Goal: Task Accomplishment & Management: Manage account settings

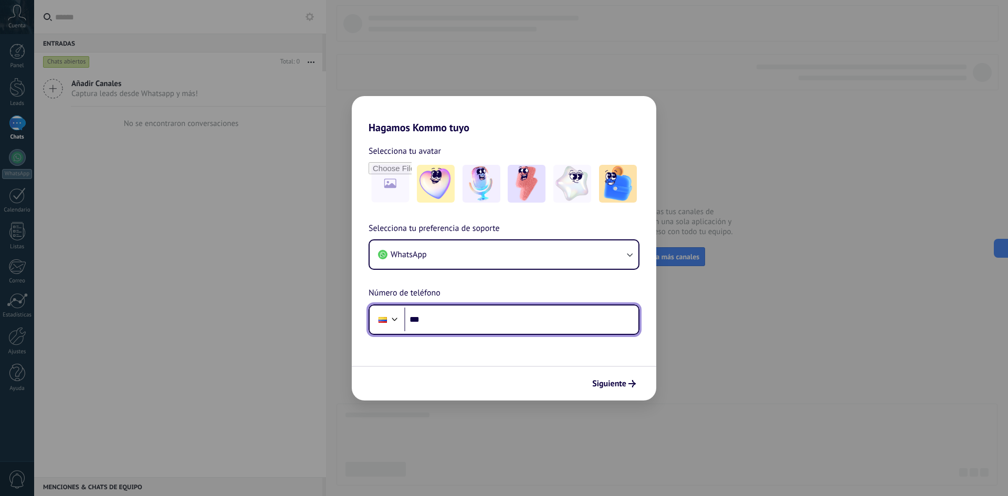
click at [459, 324] on input "***" at bounding box center [521, 320] width 234 height 24
paste input "**********"
click at [458, 321] on input "**********" at bounding box center [521, 320] width 234 height 24
type input "**********"
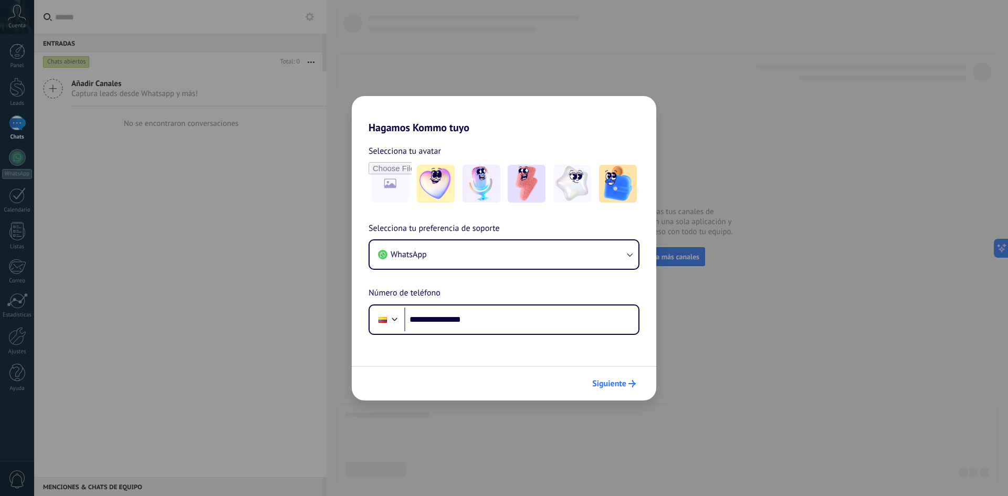
click at [627, 383] on span "Siguiente" at bounding box center [614, 383] width 44 height 7
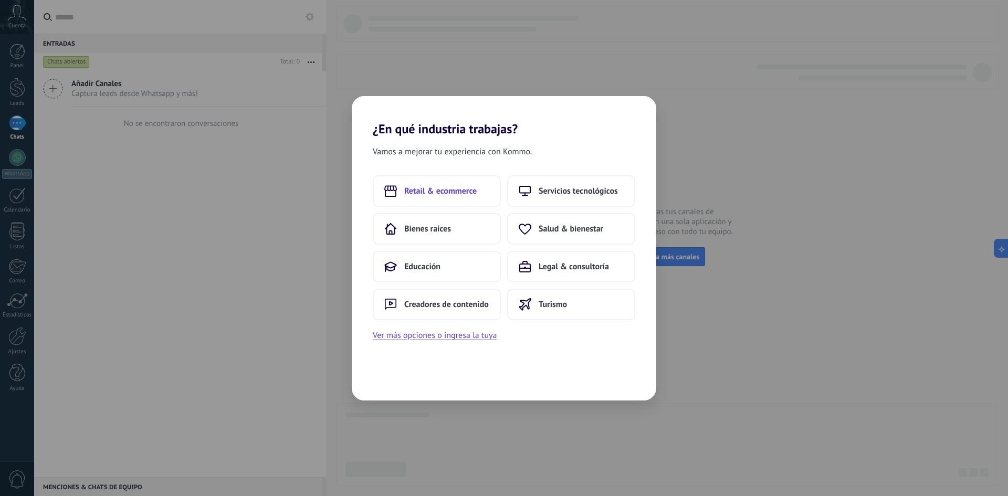
click at [469, 190] on span "Retail & ecommerce" at bounding box center [440, 191] width 72 height 11
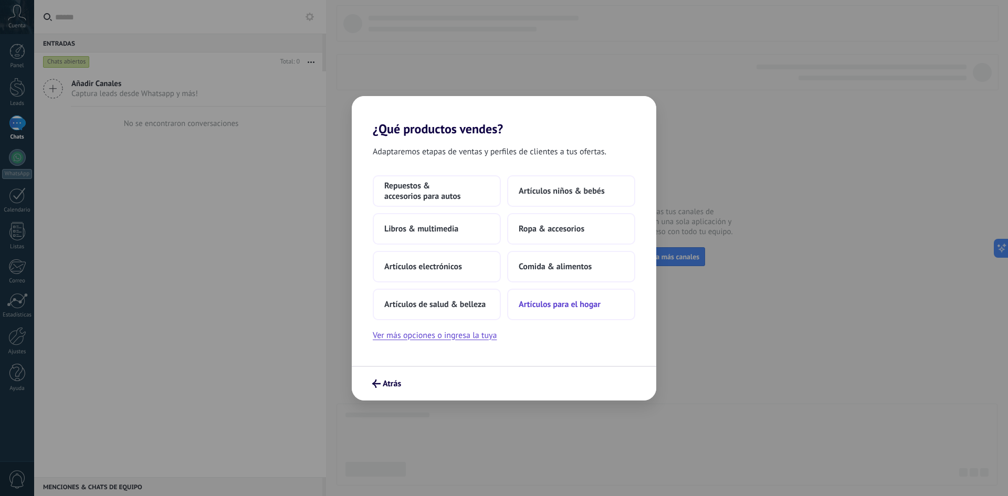
click at [569, 306] on span "Artículos para el hogar" at bounding box center [560, 304] width 82 height 11
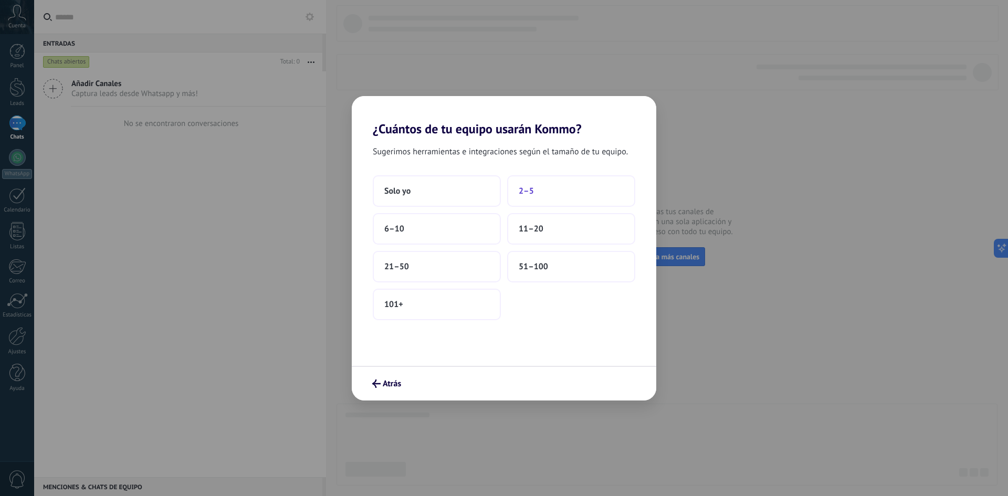
click at [536, 187] on button "2–5" at bounding box center [571, 191] width 128 height 32
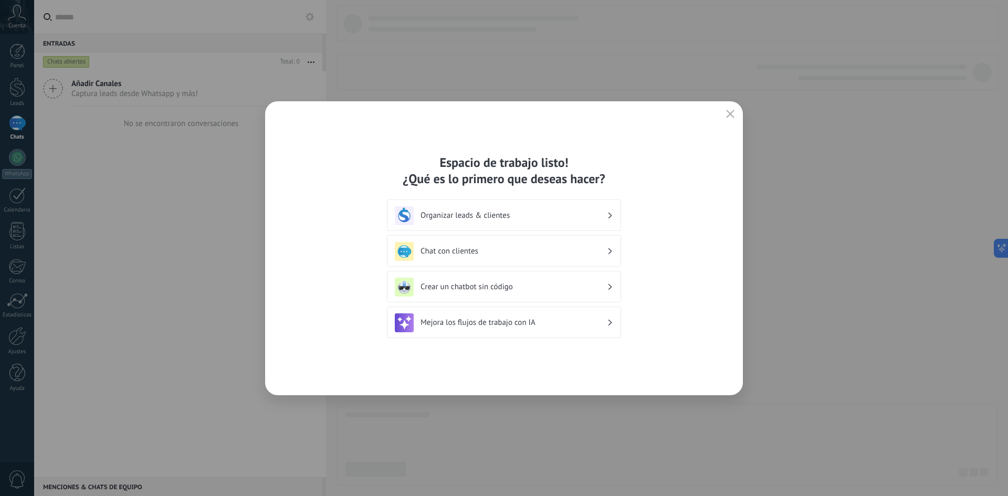
click at [727, 112] on icon "button" at bounding box center [730, 114] width 8 height 8
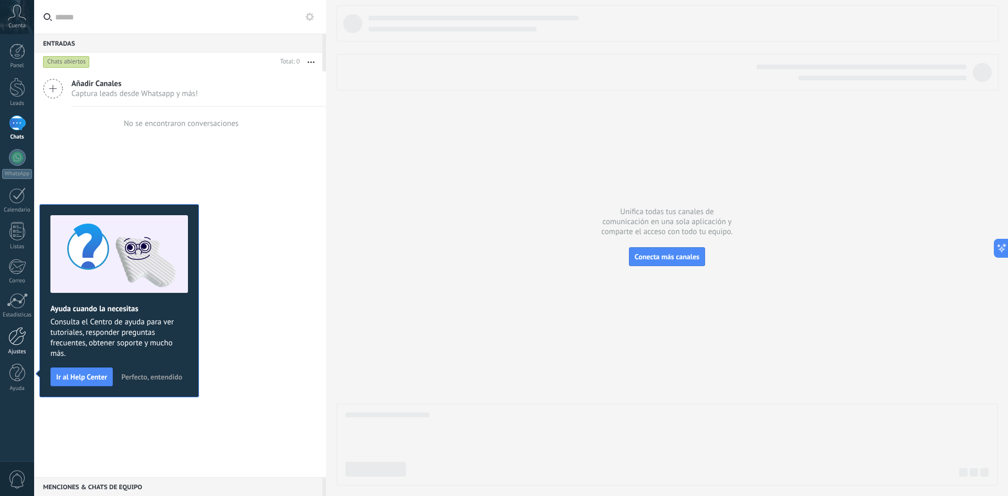
click at [20, 333] on div at bounding box center [17, 336] width 18 height 18
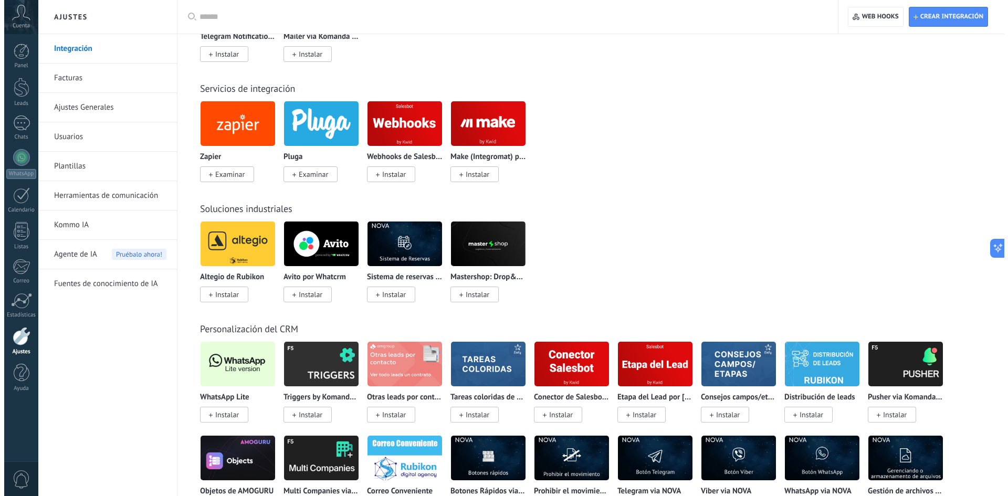
scroll to position [1628, 0]
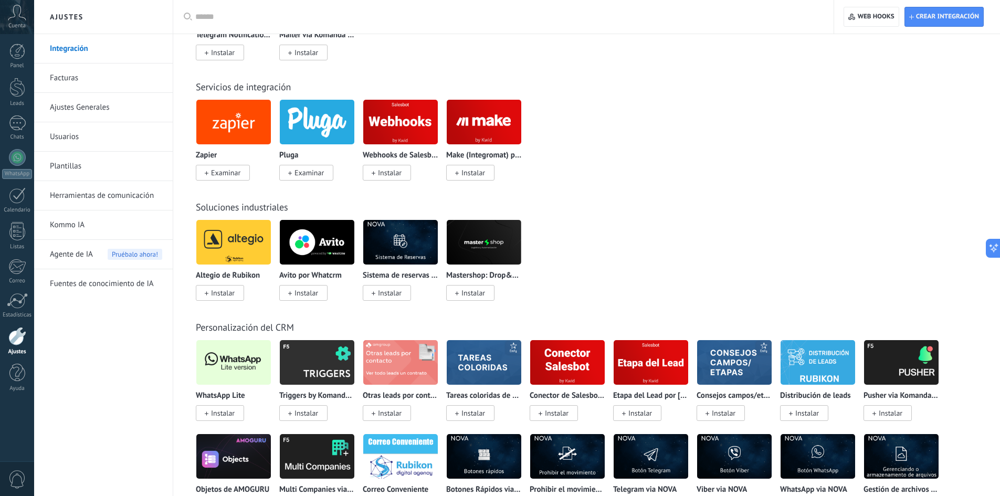
click at [215, 414] on span "Instalar" at bounding box center [223, 412] width 24 height 9
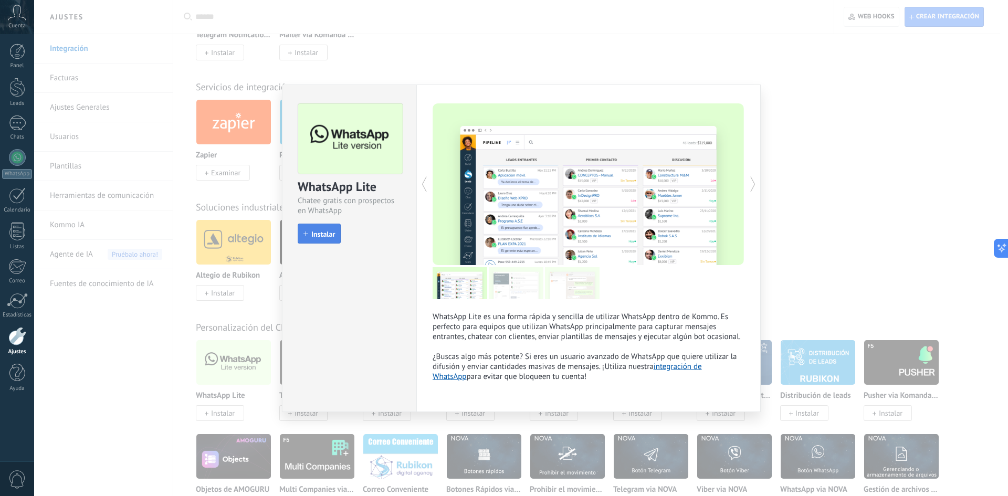
click at [333, 232] on span "Instalar" at bounding box center [323, 233] width 24 height 7
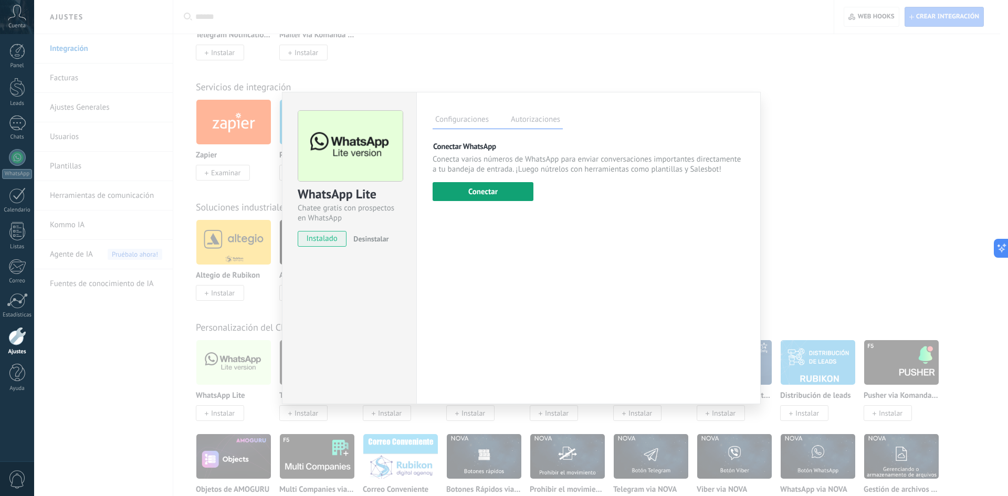
click at [500, 195] on button "Conectar" at bounding box center [483, 191] width 101 height 19
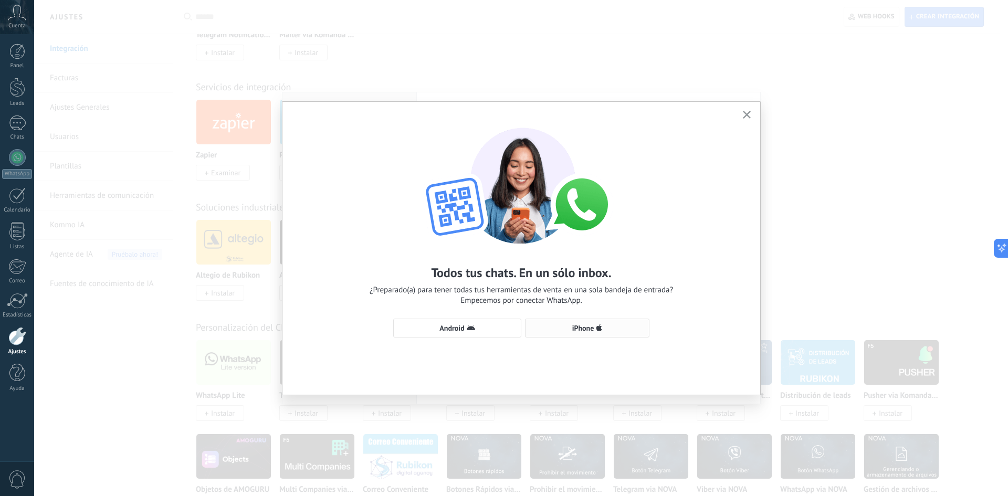
click at [580, 331] on span "iPhone" at bounding box center [583, 327] width 22 height 7
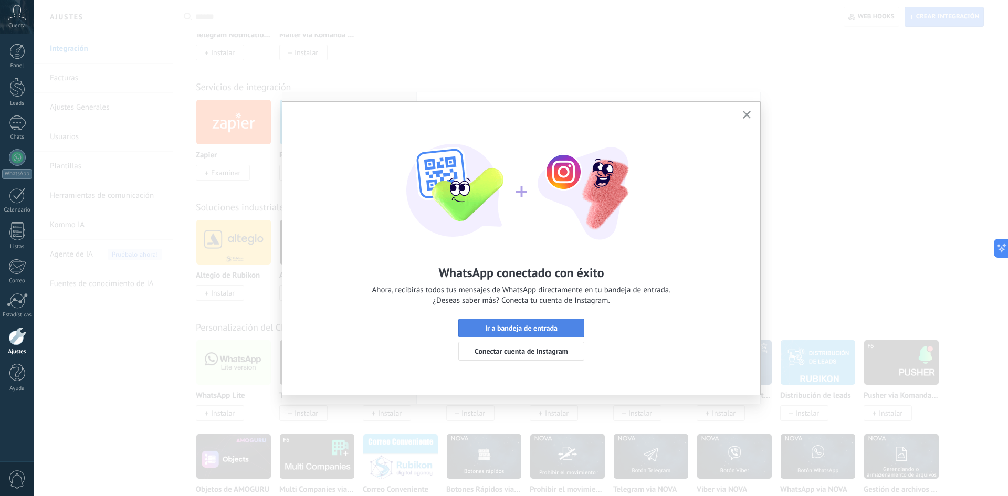
click at [554, 327] on span "Ir a bandeja de entrada" at bounding box center [521, 327] width 72 height 7
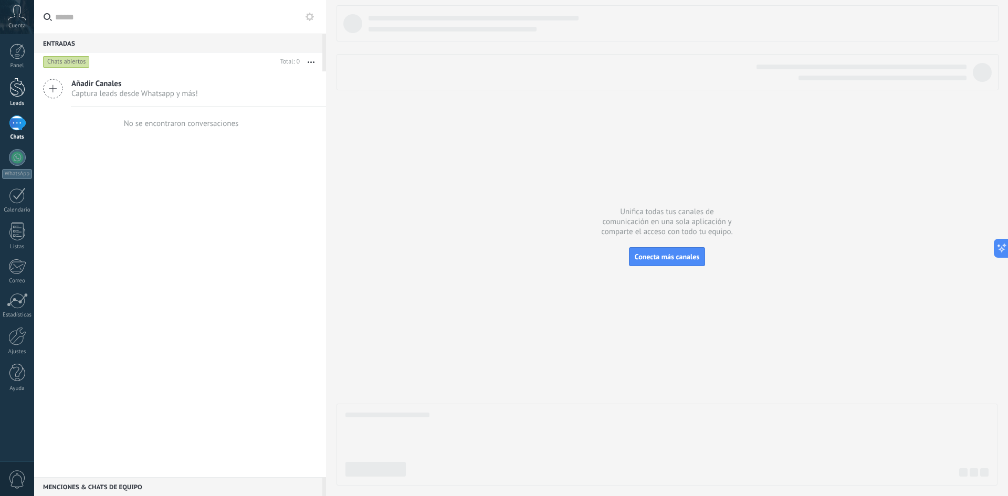
click at [17, 92] on div at bounding box center [17, 87] width 16 height 19
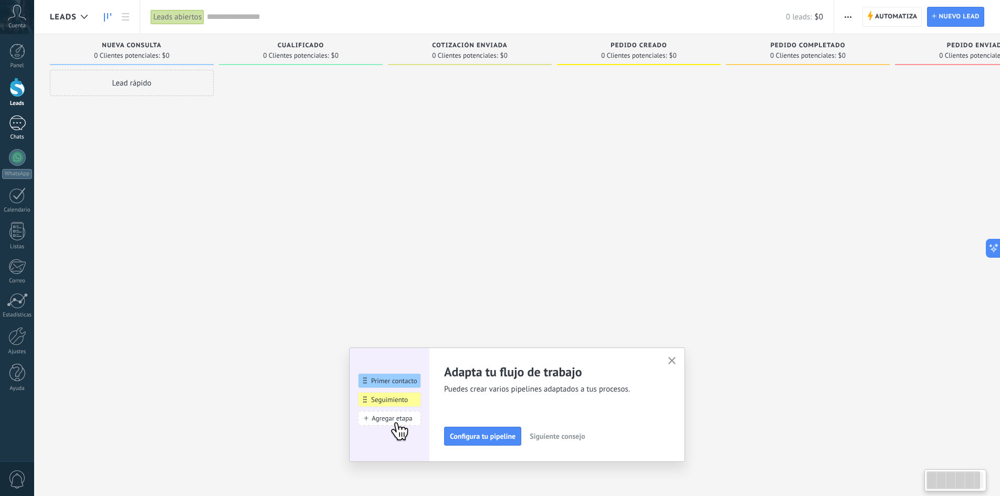
click at [18, 124] on div at bounding box center [17, 123] width 17 height 15
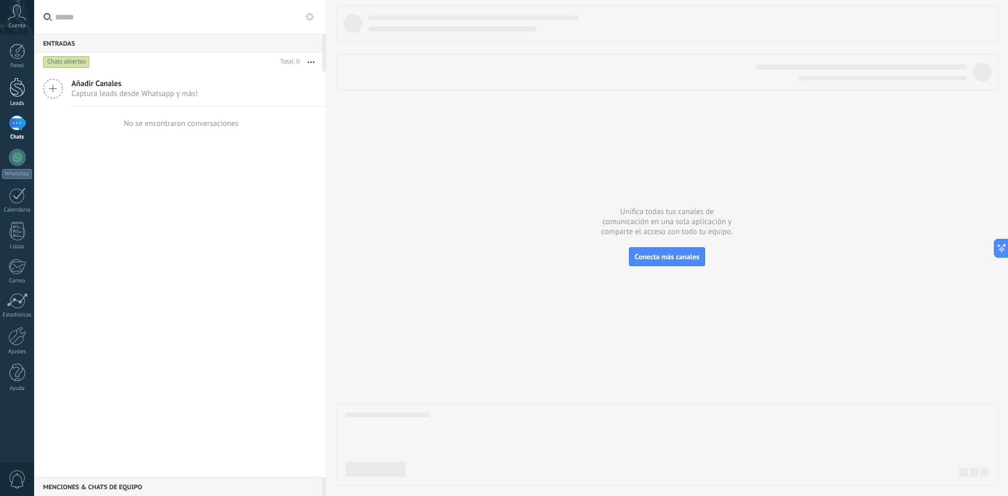
click at [20, 93] on div at bounding box center [17, 87] width 16 height 19
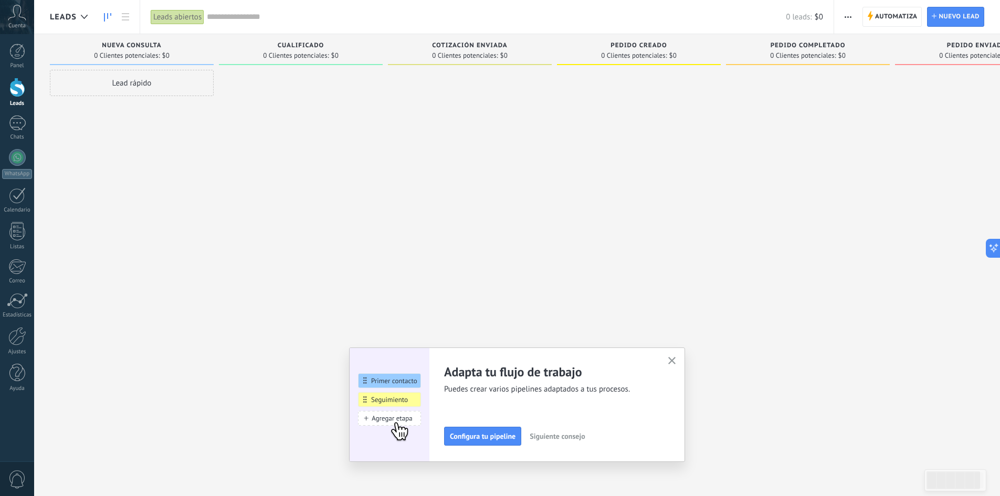
click at [146, 46] on span "Nueva consulta" at bounding box center [131, 45] width 59 height 7
click at [671, 362] on button "button" at bounding box center [672, 361] width 13 height 14
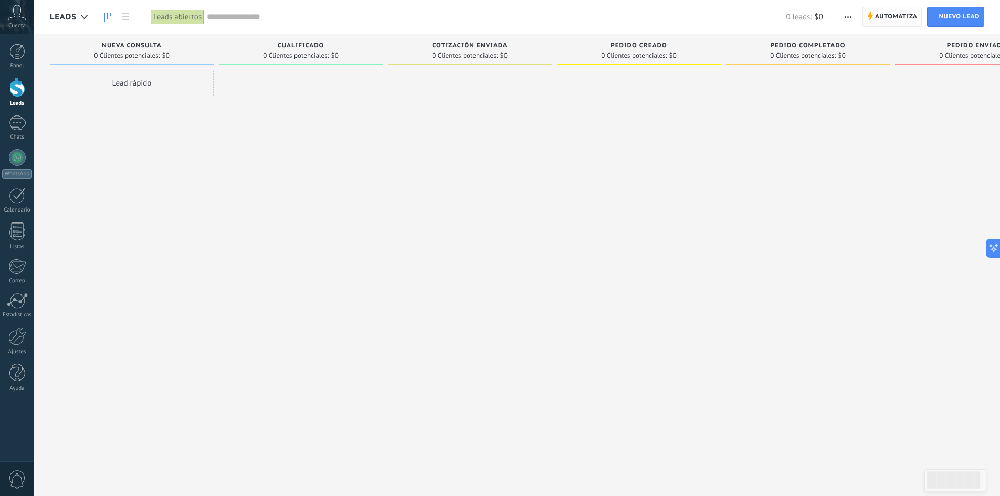
click at [901, 14] on span "Automatiza" at bounding box center [896, 16] width 43 height 19
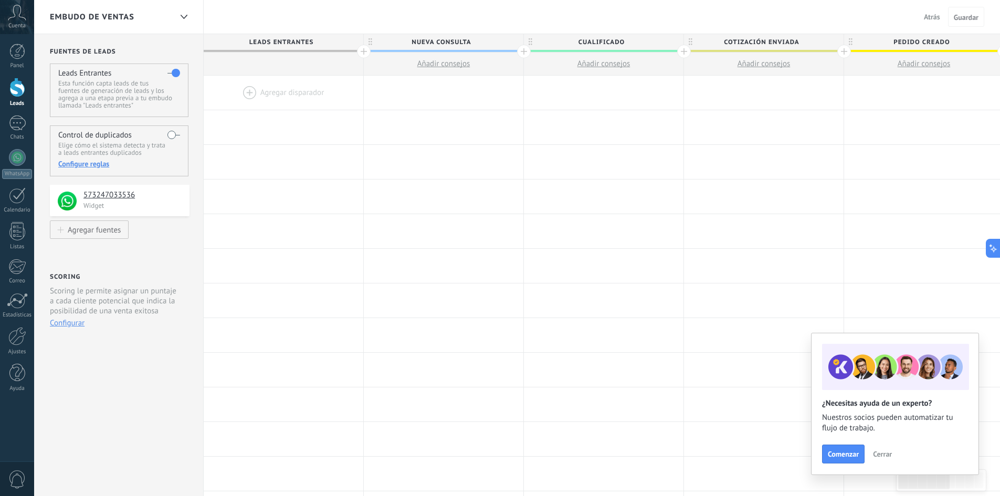
click at [480, 41] on span "Nueva consulta" at bounding box center [441, 42] width 154 height 16
type input "*"
type input "*******"
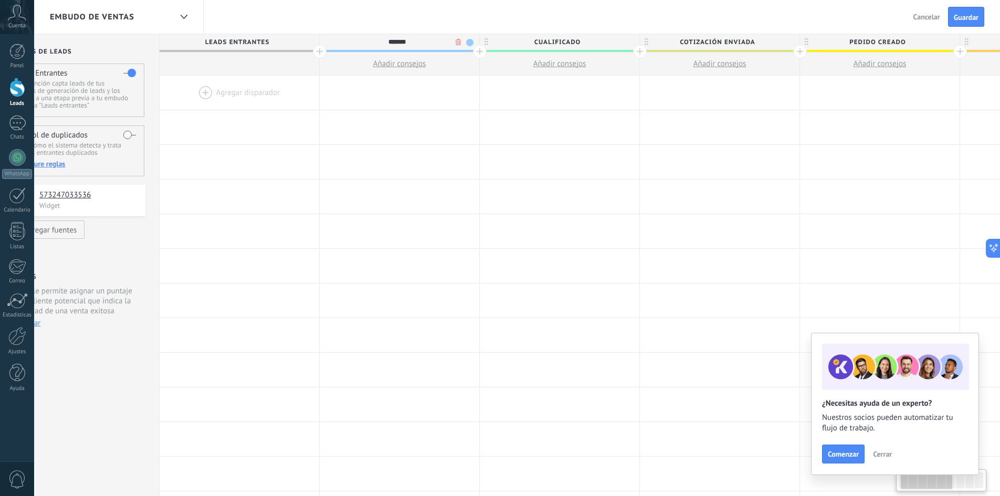
scroll to position [0, 101]
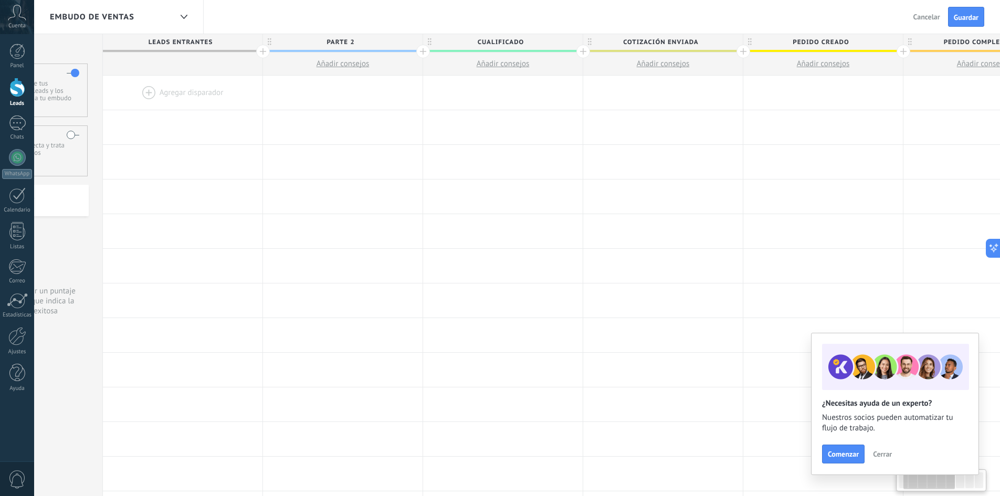
drag, startPoint x: 649, startPoint y: 45, endPoint x: 553, endPoint y: 42, distance: 96.1
click at [553, 42] on span "Cualificado" at bounding box center [500, 42] width 154 height 16
click at [526, 43] on input "**********" at bounding box center [500, 42] width 139 height 16
type input "*"
type input "**********"
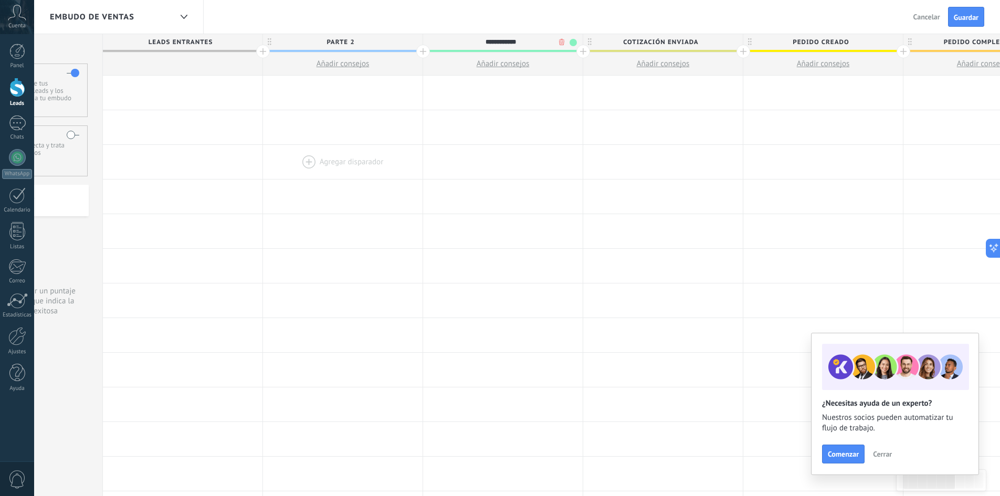
click at [381, 159] on div at bounding box center [343, 162] width 160 height 34
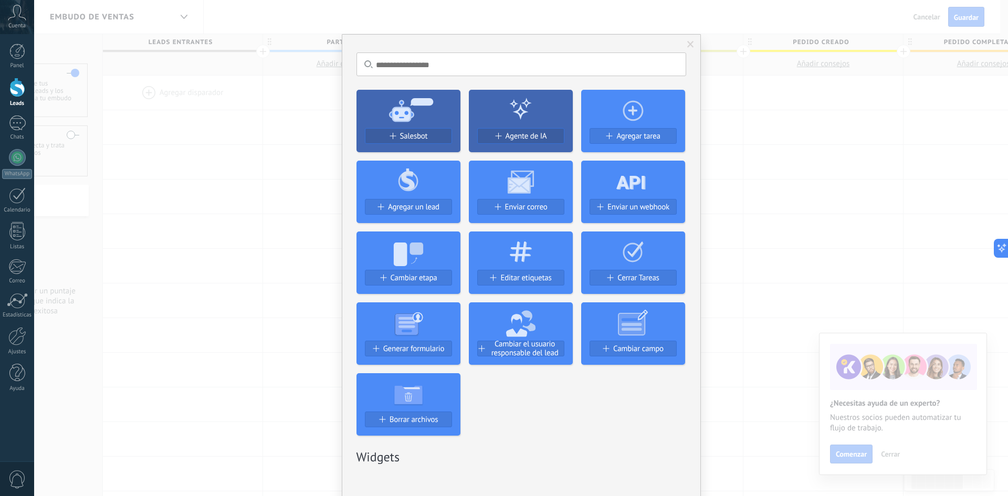
click at [843, 120] on div "No hay resultados Salesbot Agente de IA Agregar tarea Agregar un lead Enviar co…" at bounding box center [521, 248] width 974 height 496
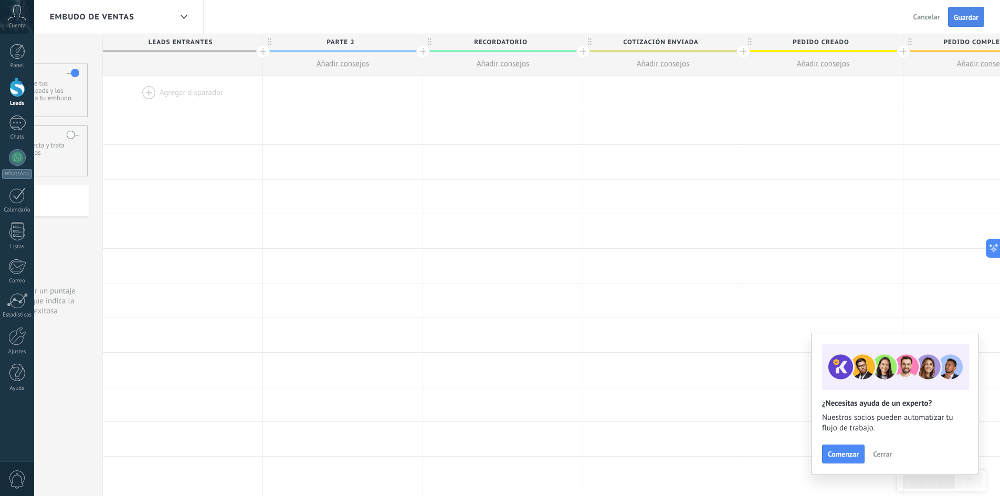
click at [968, 14] on span "Guardar" at bounding box center [966, 17] width 25 height 7
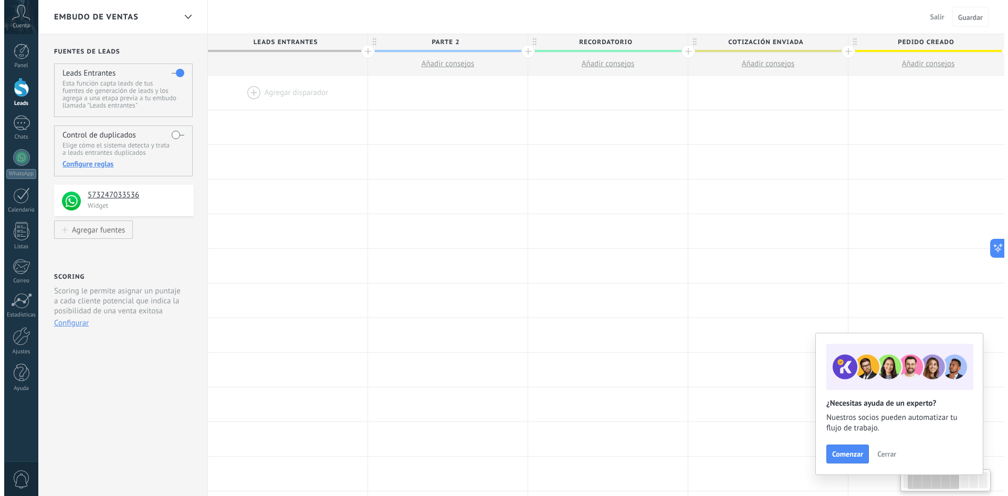
scroll to position [0, 101]
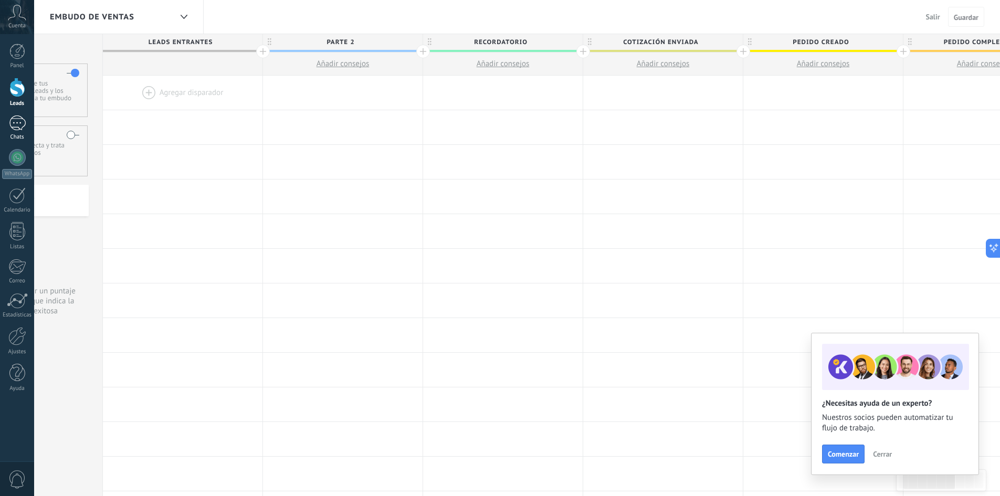
drag, startPoint x: 19, startPoint y: 125, endPoint x: 27, endPoint y: 122, distance: 7.8
click at [19, 125] on div at bounding box center [17, 123] width 17 height 15
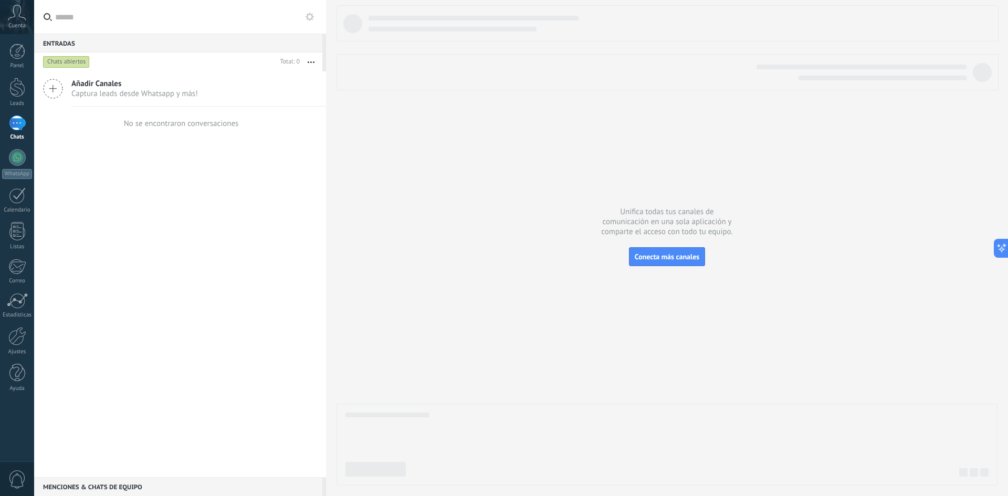
click at [312, 18] on use at bounding box center [310, 17] width 8 height 8
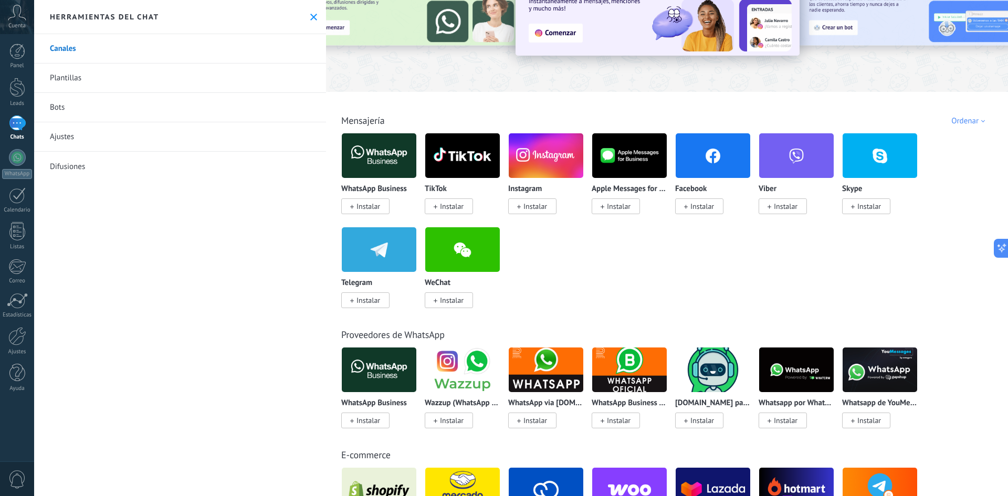
scroll to position [158, 0]
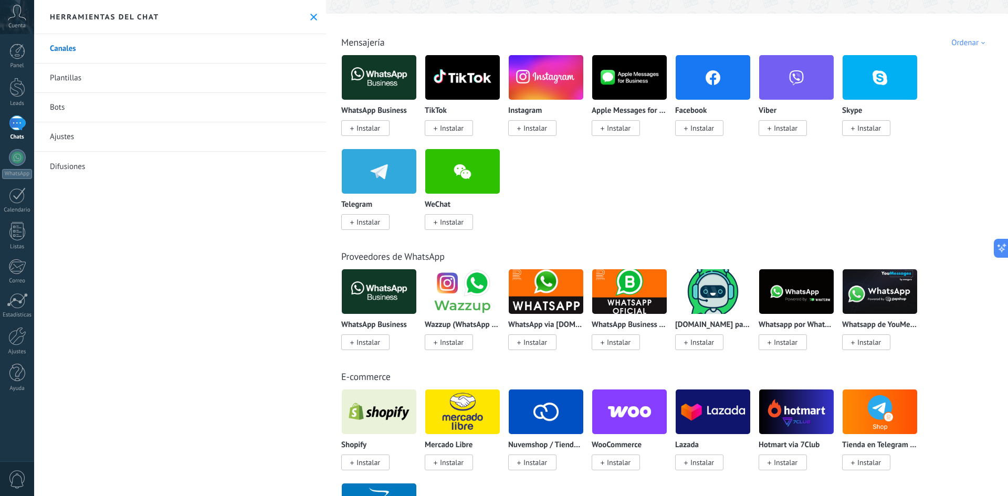
click at [60, 103] on link "Bots" at bounding box center [180, 107] width 292 height 29
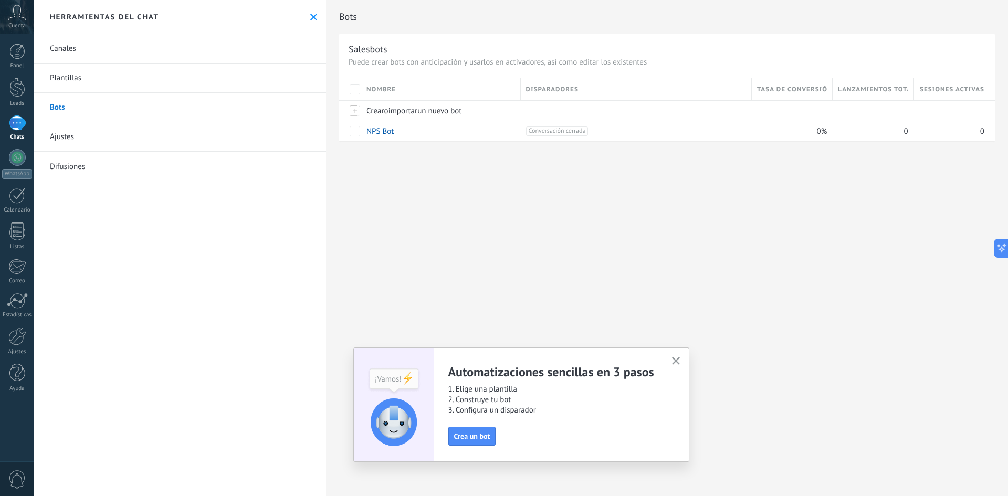
click at [681, 359] on button "button" at bounding box center [675, 361] width 13 height 14
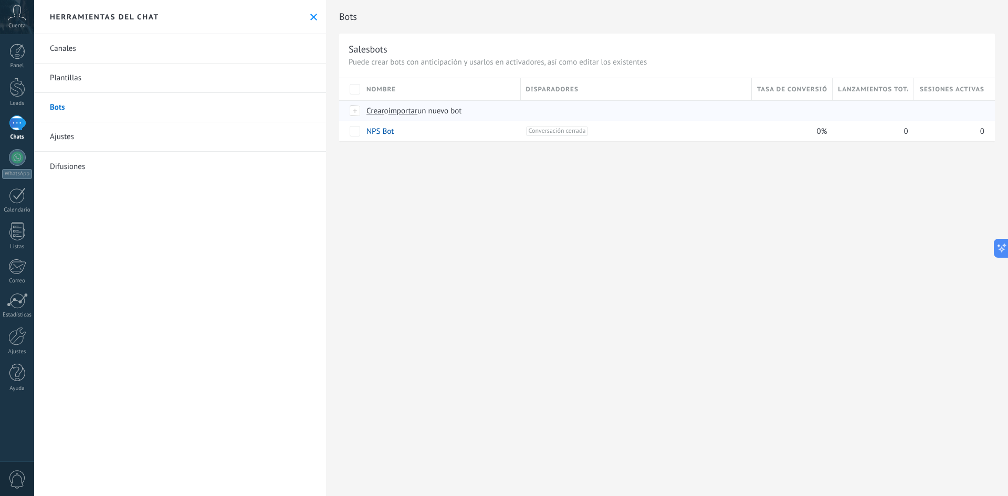
click at [373, 112] on span "Crear" at bounding box center [375, 111] width 18 height 10
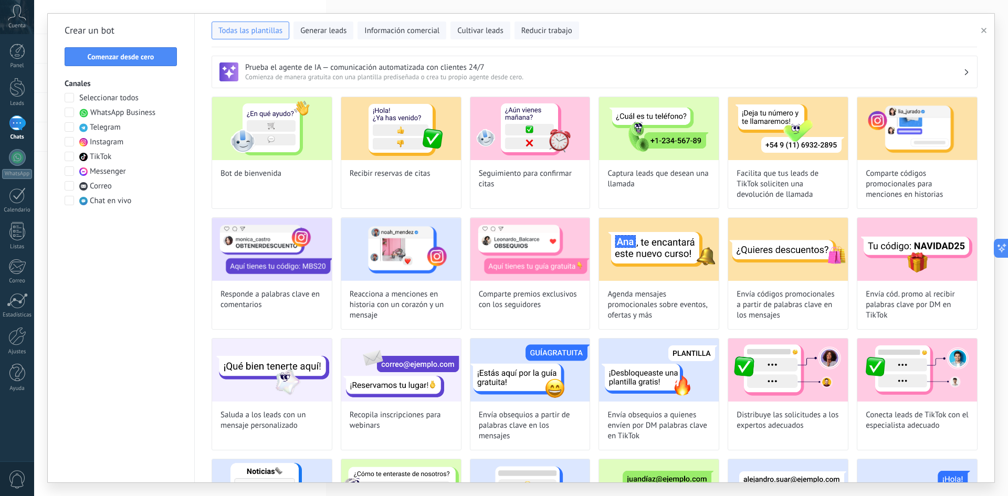
click at [72, 111] on span at bounding box center [69, 112] width 9 height 9
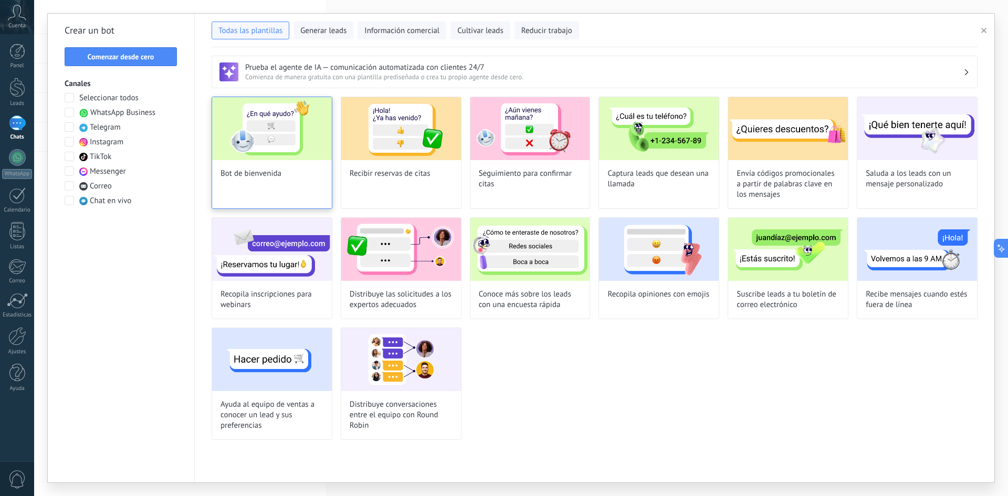
click at [303, 146] on img at bounding box center [272, 128] width 120 height 63
type input "**********"
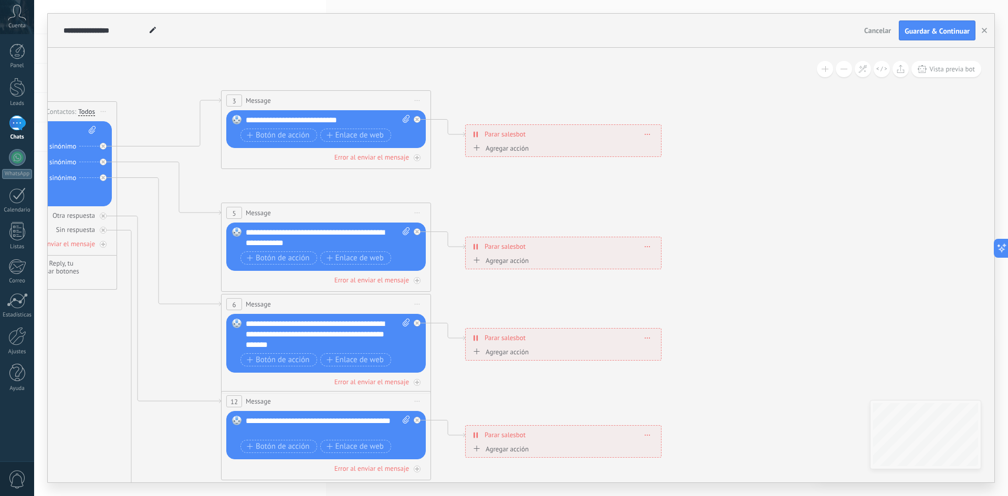
drag, startPoint x: 813, startPoint y: 108, endPoint x: 337, endPoint y: 48, distance: 480.4
click at [337, 48] on icon at bounding box center [350, 335] width 1636 height 1061
click at [880, 30] on span "Cancelar" at bounding box center [877, 30] width 27 height 9
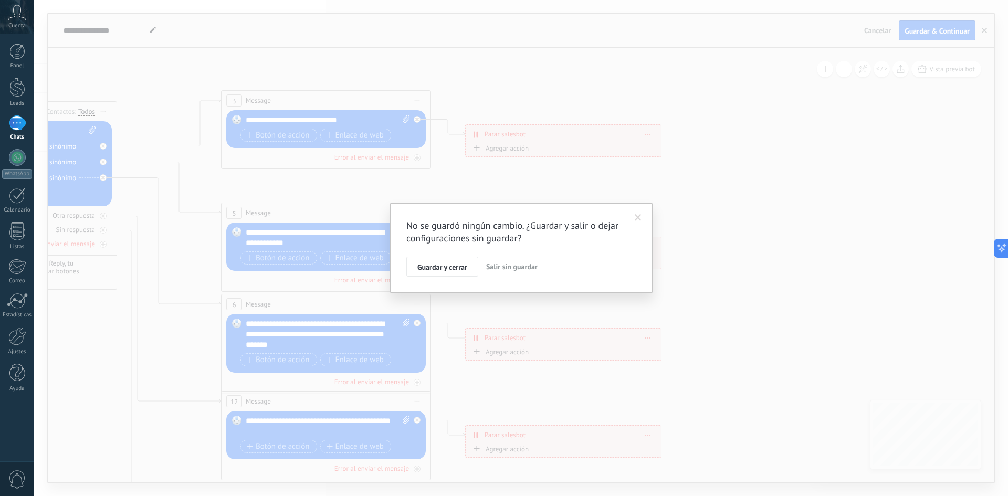
click at [499, 267] on span "Salir sin guardar" at bounding box center [511, 266] width 51 height 9
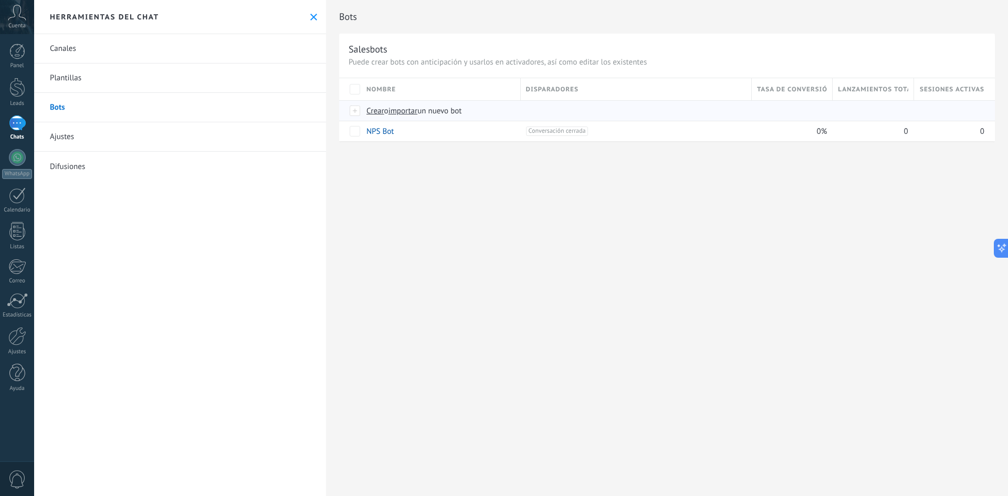
click at [402, 112] on span "importar" at bounding box center [403, 111] width 29 height 10
click at [0, 0] on input "importar un nuevo bot" at bounding box center [0, 0] width 0 height 0
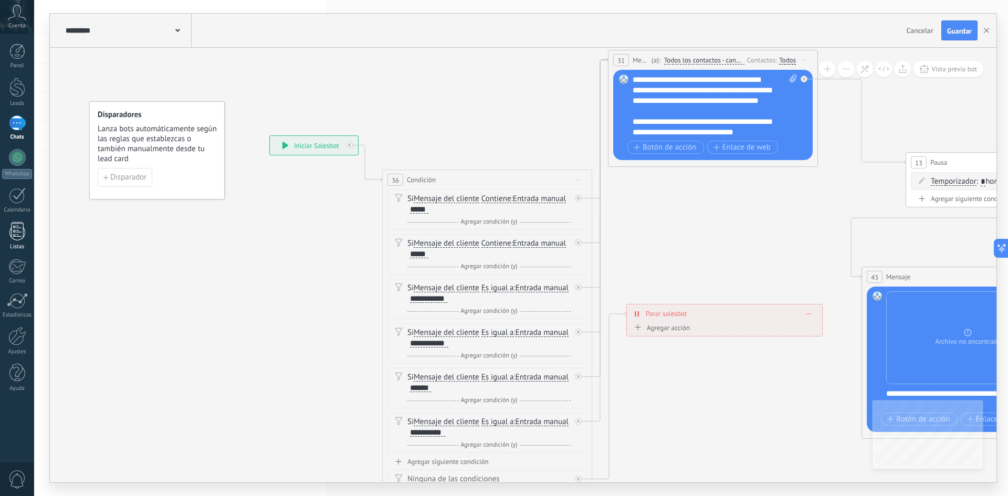
drag, startPoint x: 783, startPoint y: 267, endPoint x: 0, endPoint y: 228, distance: 783.7
click at [30, 228] on body ".abccls-1,.abccls-2{fill-rule:evenodd}.abccls-2{fill:#fff} .abfcls-1{fill:none}…" at bounding box center [504, 248] width 1008 height 496
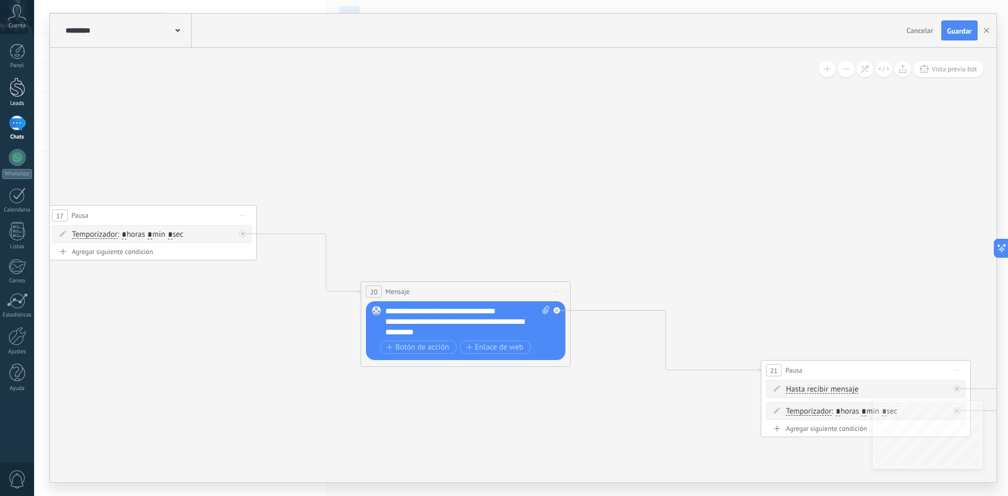
drag, startPoint x: 804, startPoint y: 189, endPoint x: 0, endPoint y: 87, distance: 810.2
click at [0, 87] on body ".abccls-1,.abccls-2{fill-rule:evenodd}.abccls-2{fill:#fff} .abfcls-1{fill:none}…" at bounding box center [504, 248] width 1008 height 496
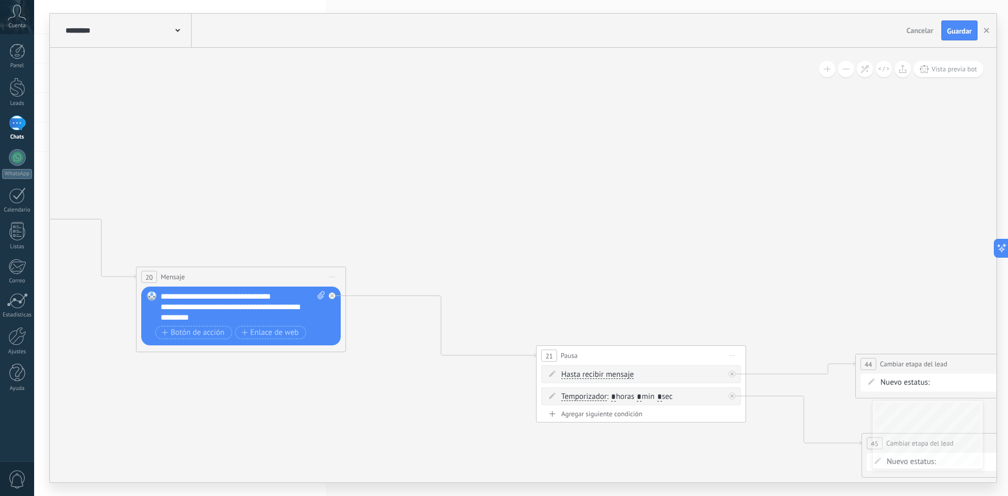
drag, startPoint x: 838, startPoint y: 221, endPoint x: 731, endPoint y: 242, distance: 108.6
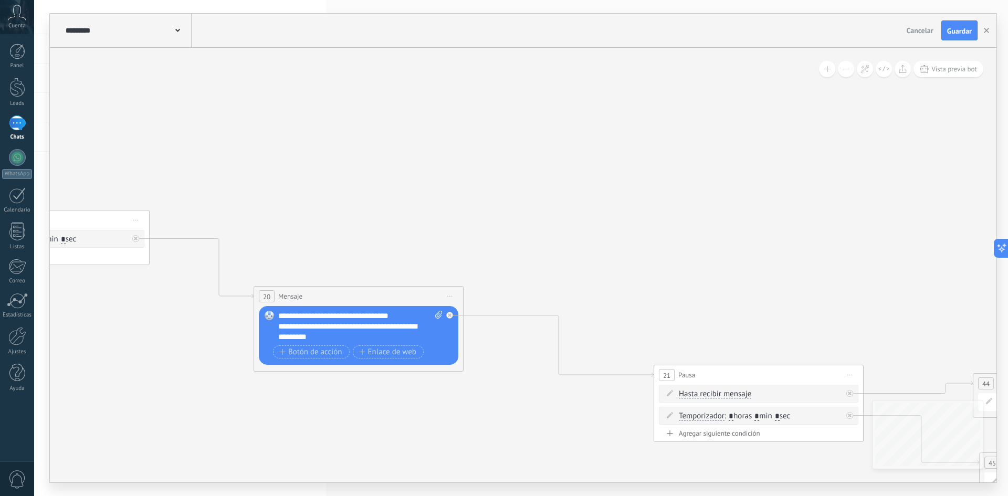
drag, startPoint x: 397, startPoint y: 177, endPoint x: 782, endPoint y: 230, distance: 388.5
click at [763, 230] on icon at bounding box center [104, 214] width 3520 height 1092
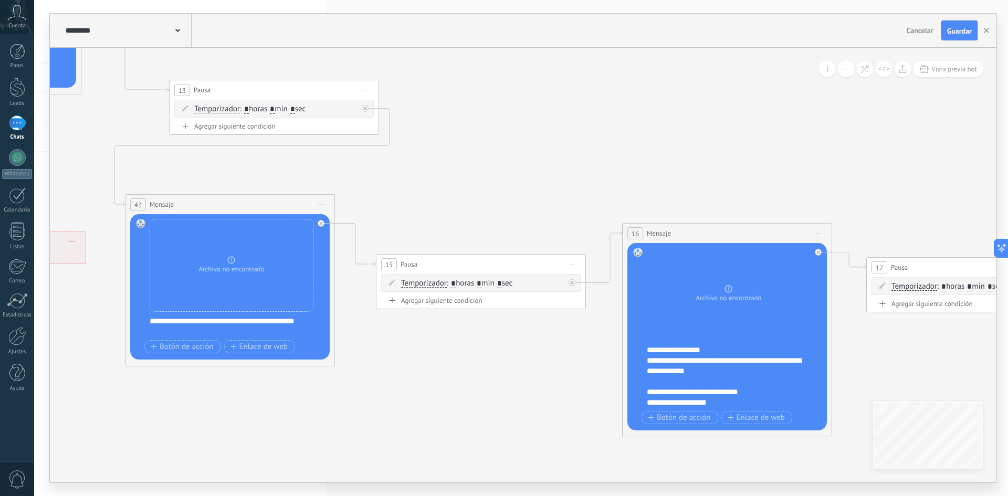
drag, startPoint x: 348, startPoint y: 150, endPoint x: 909, endPoint y: 145, distance: 560.7
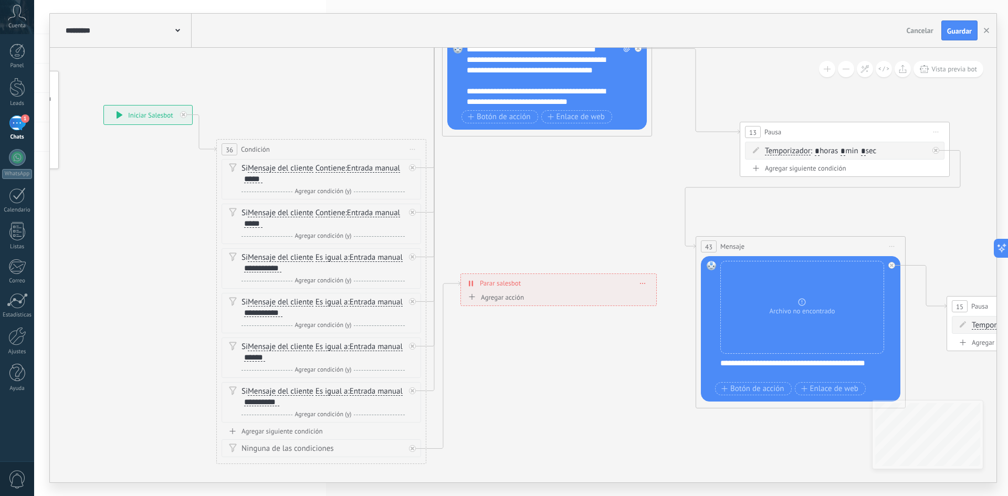
drag, startPoint x: 374, startPoint y: 175, endPoint x: 890, endPoint y: 212, distance: 517.4
click at [924, 29] on span "Cancelar" at bounding box center [920, 30] width 27 height 9
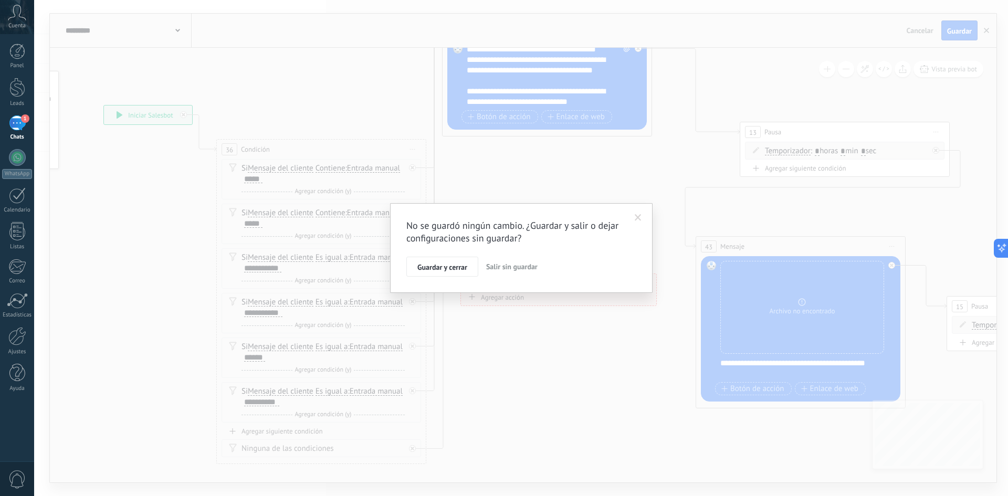
click at [512, 268] on span "Salir sin guardar" at bounding box center [511, 266] width 51 height 9
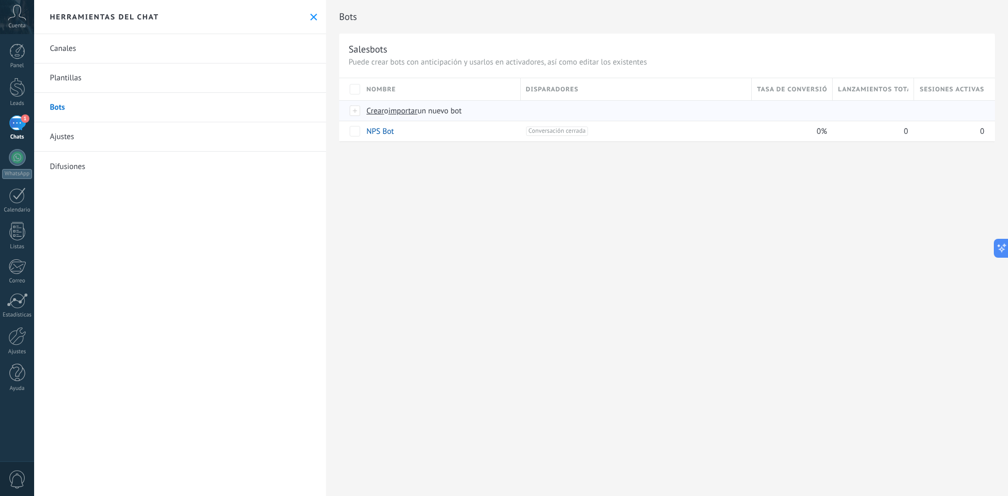
click at [406, 112] on span "importar" at bounding box center [403, 111] width 29 height 10
click at [0, 0] on input "importar un nuevo bot" at bounding box center [0, 0] width 0 height 0
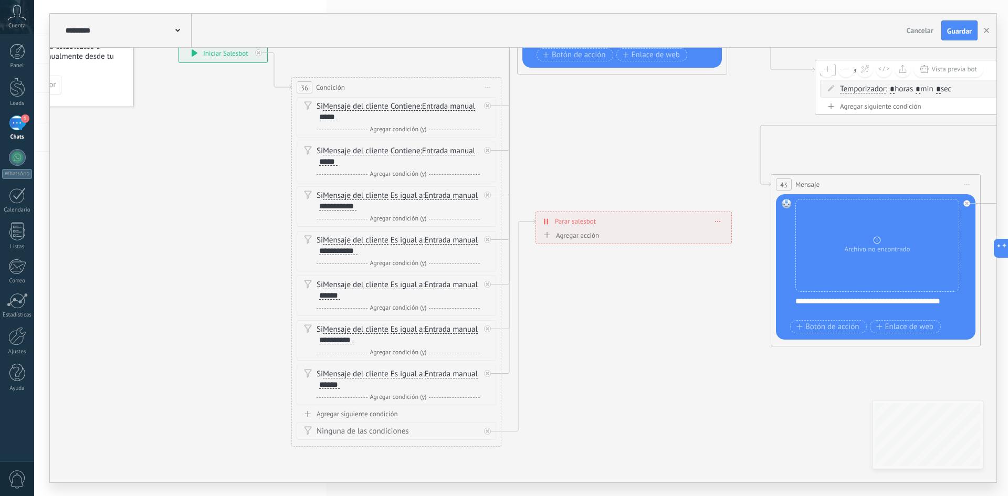
drag, startPoint x: 830, startPoint y: 292, endPoint x: 740, endPoint y: 175, distance: 147.6
click at [488, 108] on icon at bounding box center [488, 106] width 4 height 4
drag, startPoint x: 579, startPoint y: 295, endPoint x: 586, endPoint y: 290, distance: 8.3
click at [586, 290] on div "Agrega el siguiente paso" at bounding box center [589, 289] width 92 height 17
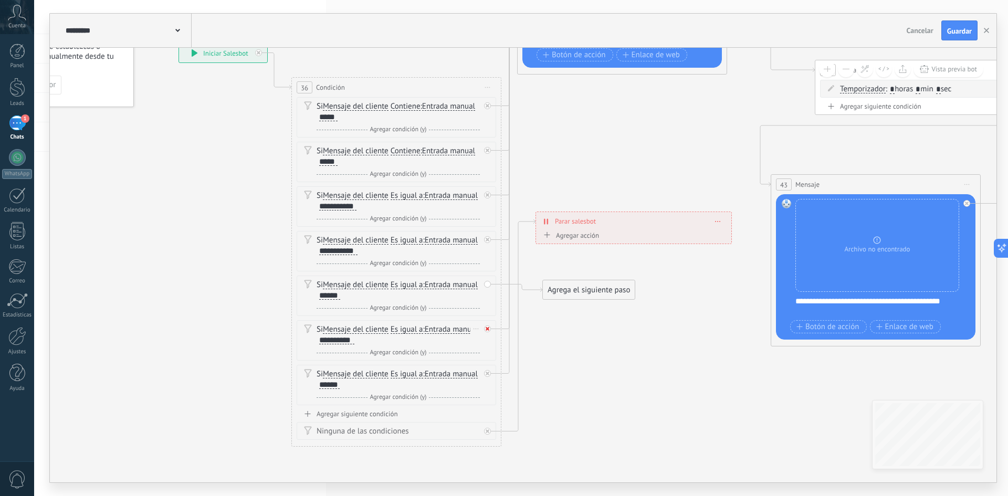
click at [489, 108] on icon at bounding box center [488, 106] width 4 height 4
click at [487, 108] on icon at bounding box center [488, 106] width 4 height 4
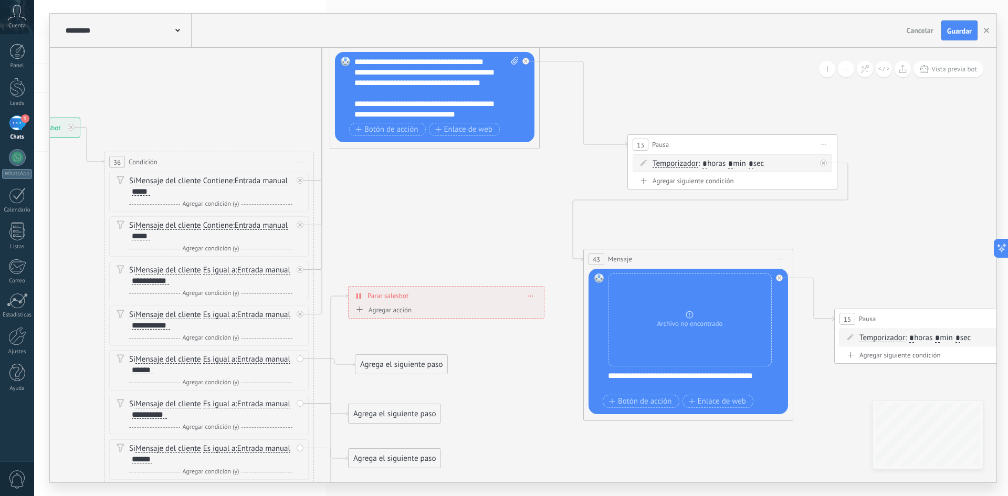
drag, startPoint x: 692, startPoint y: 330, endPoint x: 515, endPoint y: 385, distance: 186.3
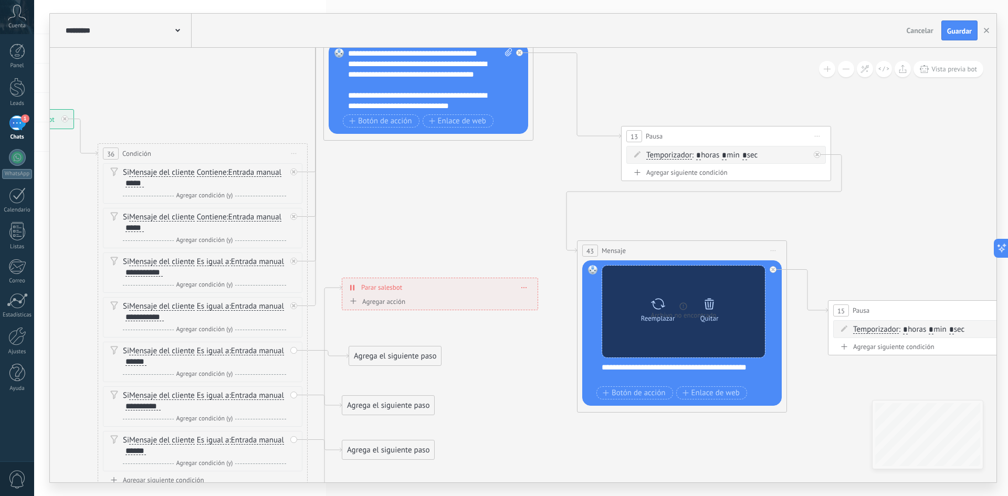
click at [652, 305] on icon at bounding box center [657, 304] width 15 height 15
click input "Subir" at bounding box center [0, 0] width 0 height 0
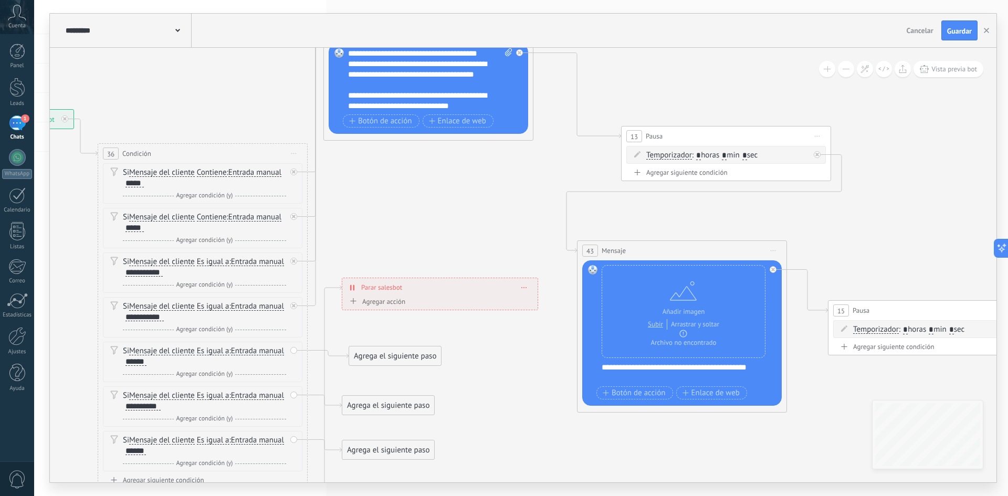
click at [478, 103] on div "**********" at bounding box center [430, 79] width 164 height 63
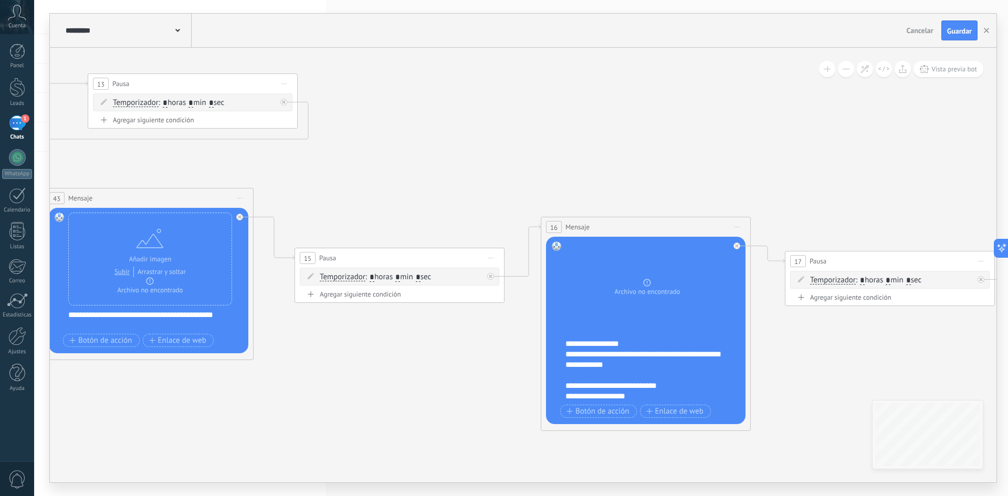
drag, startPoint x: 869, startPoint y: 216, endPoint x: 368, endPoint y: 167, distance: 504.2
click at [335, 163] on icon at bounding box center [949, 255] width 3520 height 1092
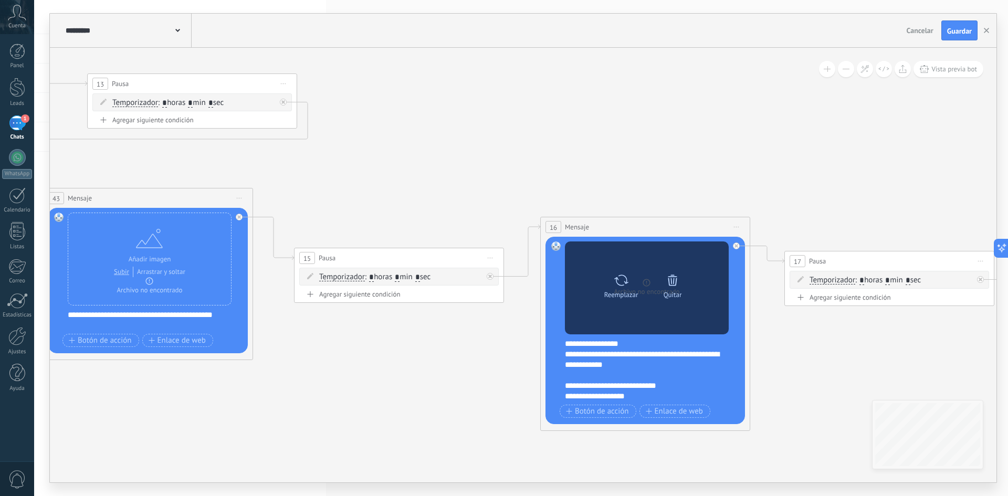
click at [624, 281] on icon at bounding box center [621, 280] width 14 height 11
click input "Subir" at bounding box center [0, 0] width 0 height 0
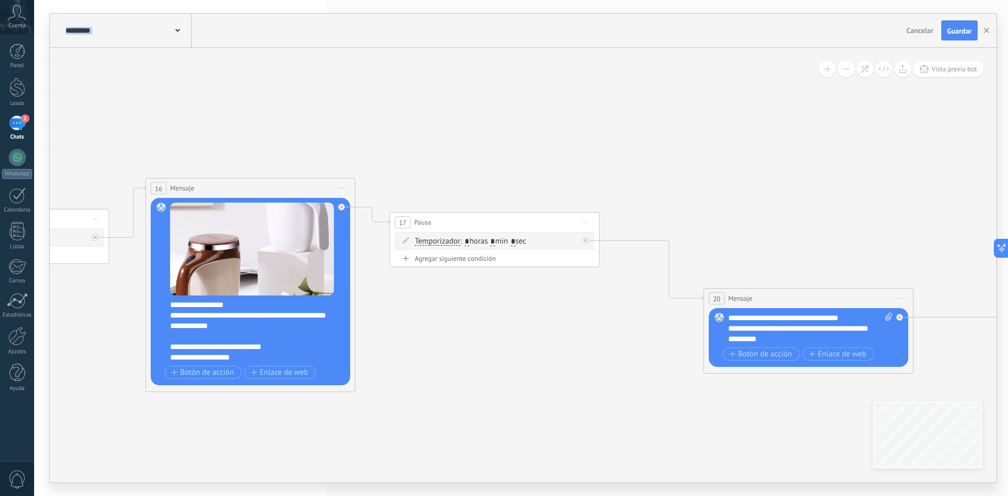
drag, startPoint x: 910, startPoint y: 195, endPoint x: 476, endPoint y: 155, distance: 436.5
click at [476, 155] on icon at bounding box center [554, 216] width 3520 height 1092
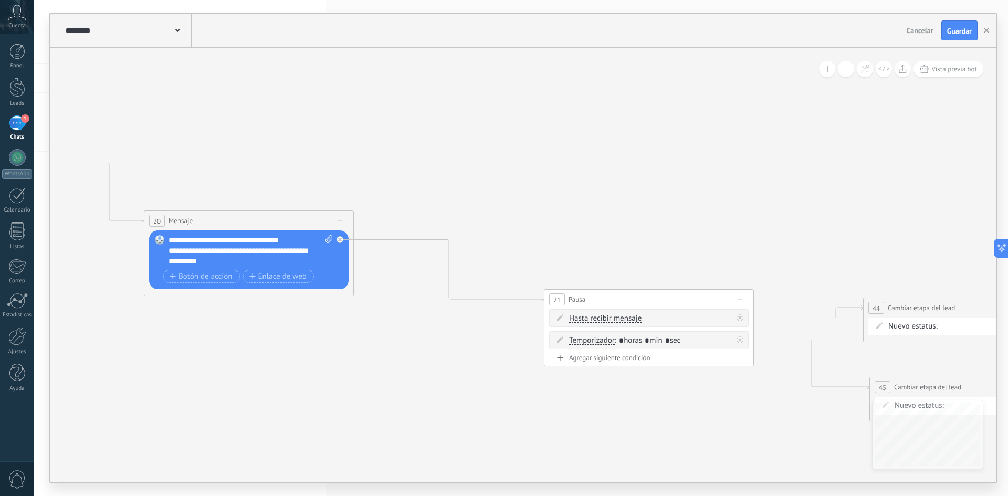
drag, startPoint x: 888, startPoint y: 201, endPoint x: 443, endPoint y: 146, distance: 448.1
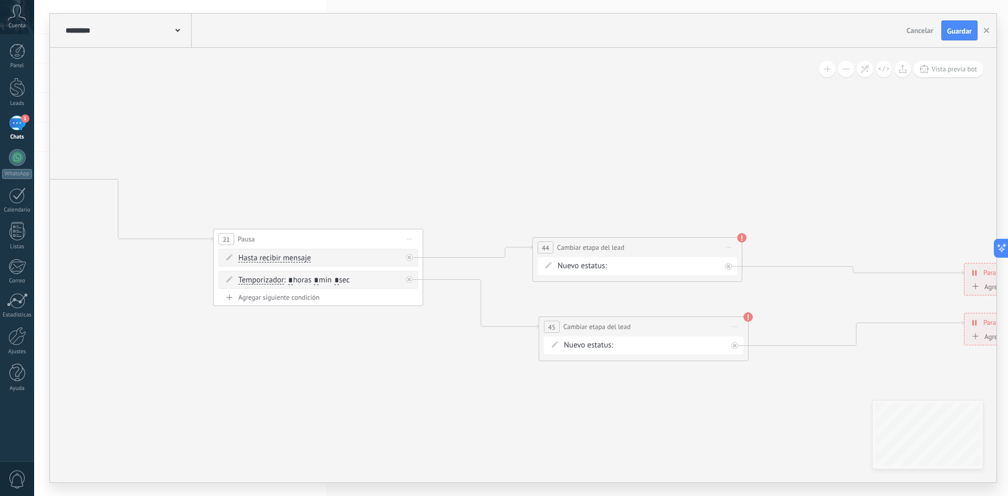
drag, startPoint x: 749, startPoint y: 208, endPoint x: 533, endPoint y: 190, distance: 216.5
click at [0, 0] on div "PARTE 2 RECORDATORIO Cotización enviada Pedido creado [PERSON_NAME] completado …" at bounding box center [0, 0] width 0 height 0
click at [0, 0] on label "PARTE 2" at bounding box center [0, 0] width 0 height 0
click at [0, 0] on div "PARTE 2 RECORDATORIO Cotización enviada Pedido creado [PERSON_NAME] completado …" at bounding box center [0, 0] width 0 height 0
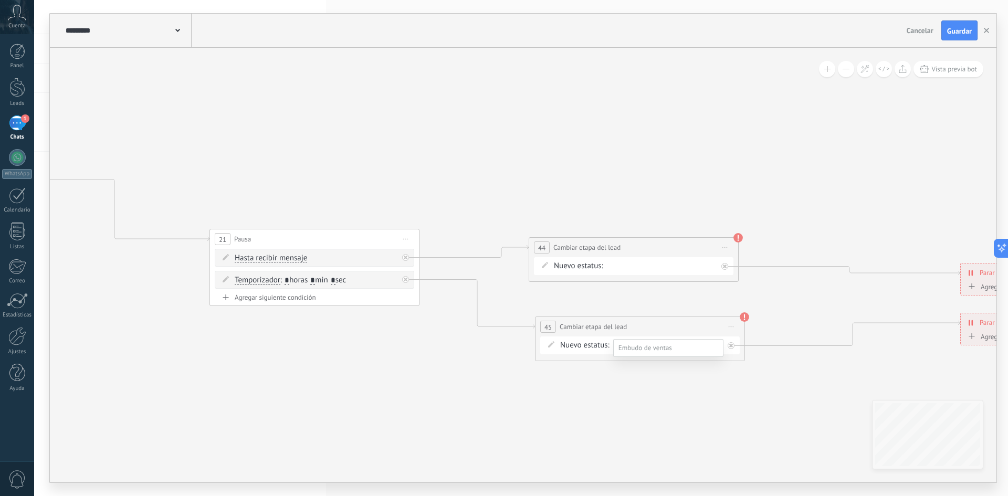
click at [0, 0] on label "RECORDATORIO" at bounding box center [0, 0] width 0 height 0
click at [739, 238] on use at bounding box center [737, 237] width 9 height 9
click at [746, 317] on use at bounding box center [744, 316] width 9 height 9
click at [962, 26] on button "Guardar" at bounding box center [959, 30] width 36 height 20
click at [988, 30] on icon "button" at bounding box center [986, 30] width 5 height 5
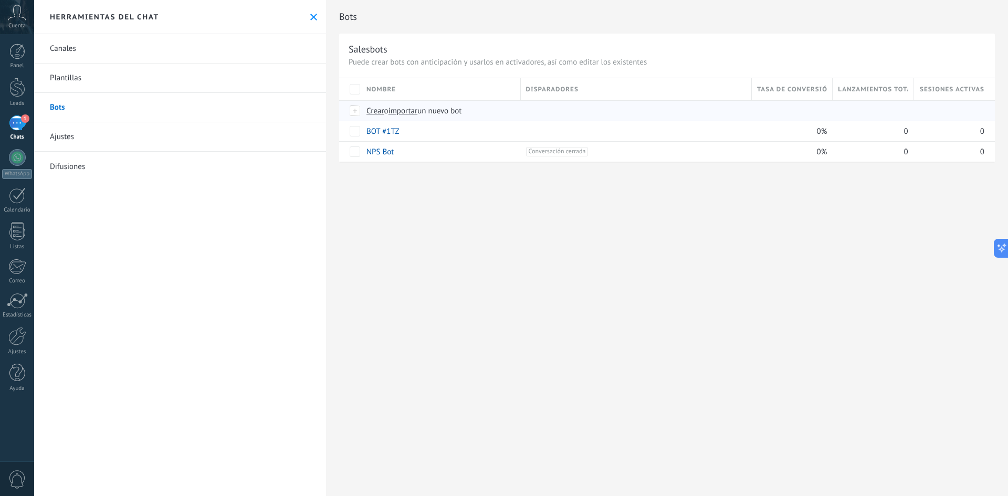
click at [405, 110] on span "importar" at bounding box center [403, 111] width 29 height 10
click at [0, 0] on input "importar un nuevo bot" at bounding box center [0, 0] width 0 height 0
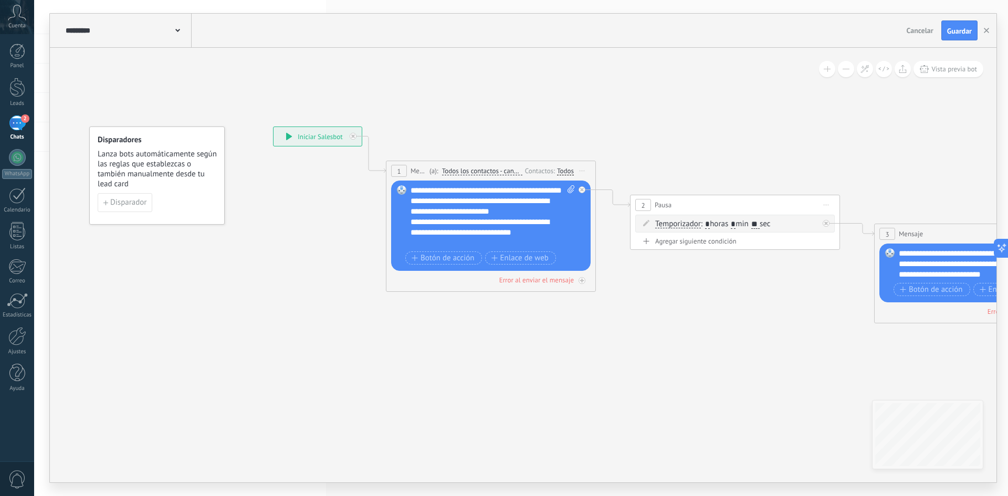
click at [529, 245] on div "**********" at bounding box center [493, 216] width 164 height 63
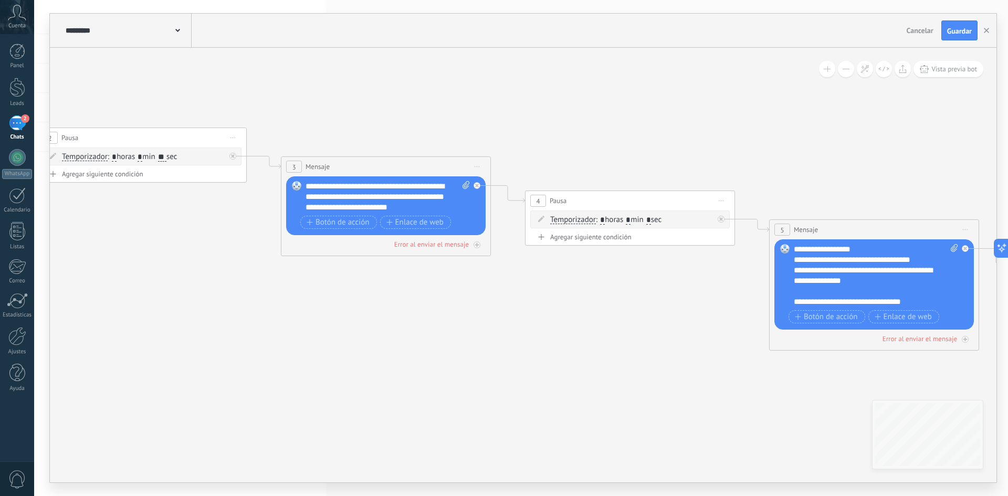
drag, startPoint x: 768, startPoint y: 304, endPoint x: 162, endPoint y: 237, distance: 610.1
click at [162, 237] on icon at bounding box center [937, 295] width 3041 height 996
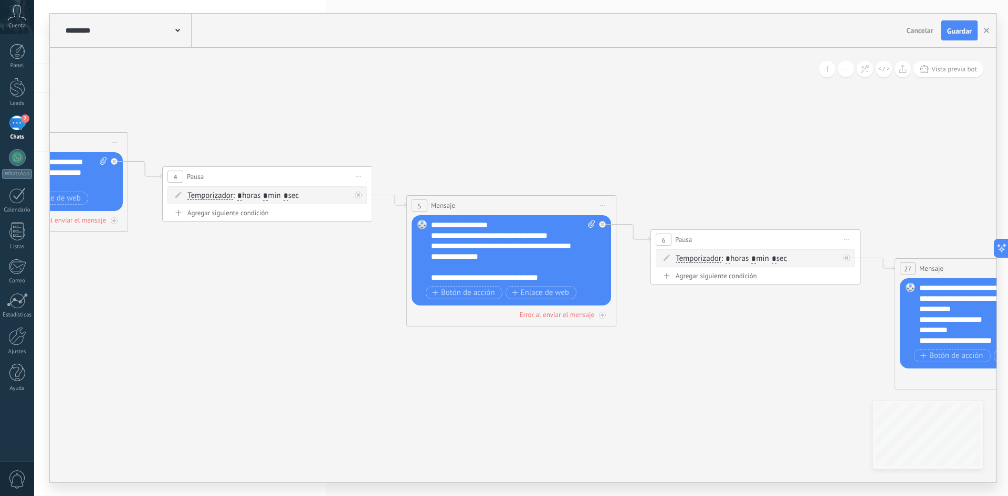
drag, startPoint x: 877, startPoint y: 179, endPoint x: 519, endPoint y: 155, distance: 358.9
click at [519, 155] on icon at bounding box center [574, 271] width 3041 height 996
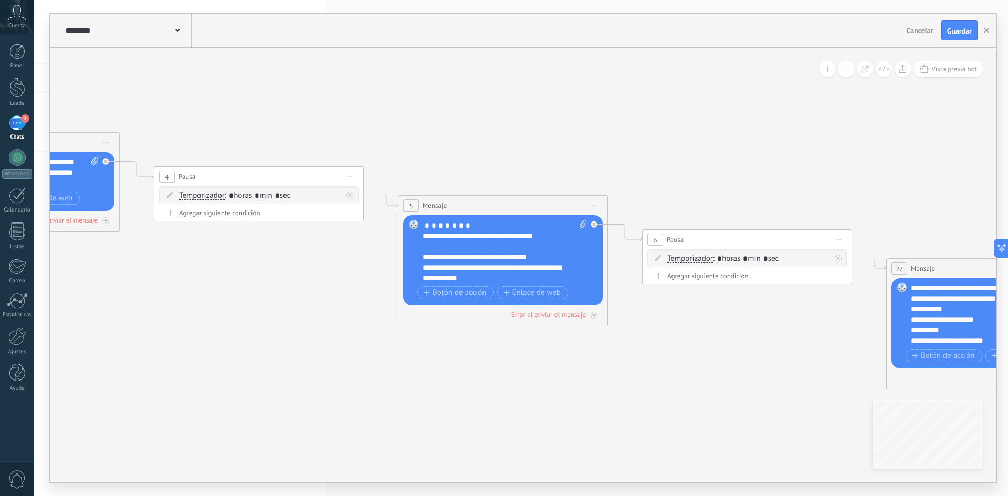
scroll to position [84, 0]
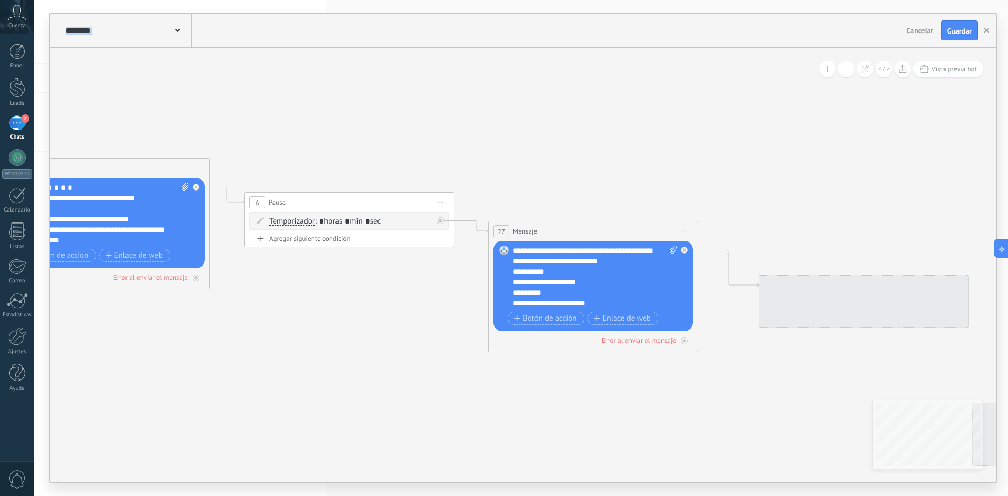
drag, startPoint x: 804, startPoint y: 204, endPoint x: 400, endPoint y: 167, distance: 406.4
click at [400, 167] on icon at bounding box center [168, 233] width 3041 height 996
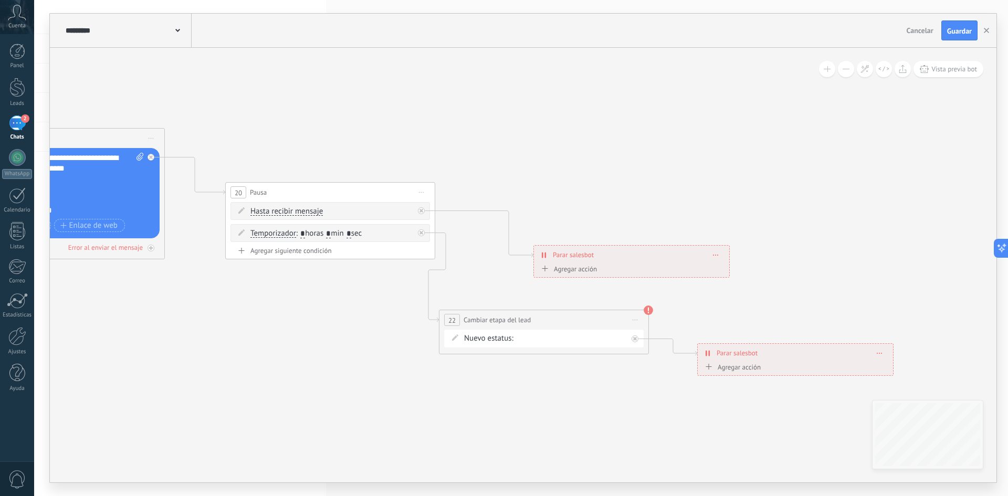
drag, startPoint x: 877, startPoint y: 203, endPoint x: 334, endPoint y: 94, distance: 554.1
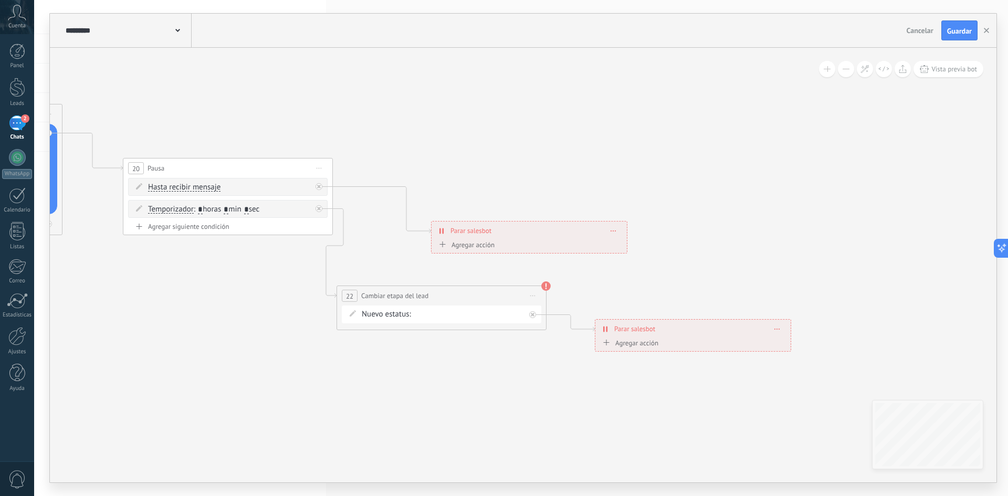
drag, startPoint x: 796, startPoint y: 156, endPoint x: 707, endPoint y: 148, distance: 89.1
click at [0, 0] on div "PARTE 2 RECORDATORIO Cotización enviada Pedido creado [PERSON_NAME] completado …" at bounding box center [0, 0] width 0 height 0
click at [0, 0] on label "RECORDATORIO" at bounding box center [0, 0] width 0 height 0
click at [541, 284] on use at bounding box center [544, 285] width 9 height 9
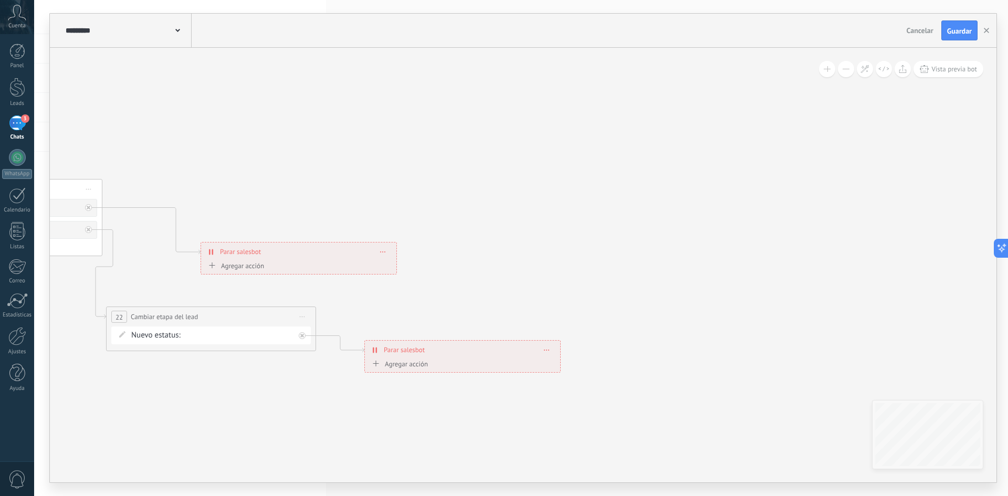
drag, startPoint x: 895, startPoint y: 186, endPoint x: 666, endPoint y: 207, distance: 229.9
click at [962, 32] on span "Guardar" at bounding box center [959, 30] width 25 height 7
click at [987, 32] on use "button" at bounding box center [986, 30] width 5 height 5
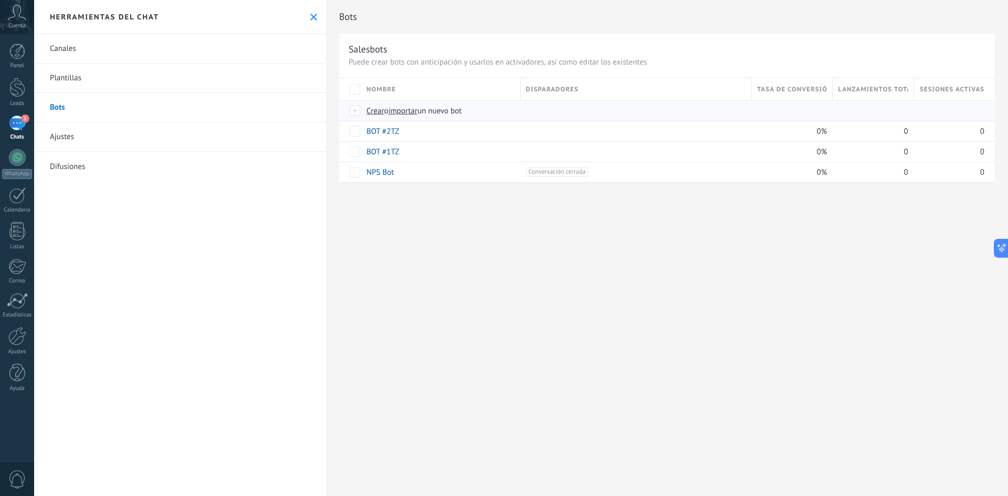
click at [407, 110] on span "importar" at bounding box center [403, 111] width 29 height 10
click at [0, 0] on input "importar un nuevo bot" at bounding box center [0, 0] width 0 height 0
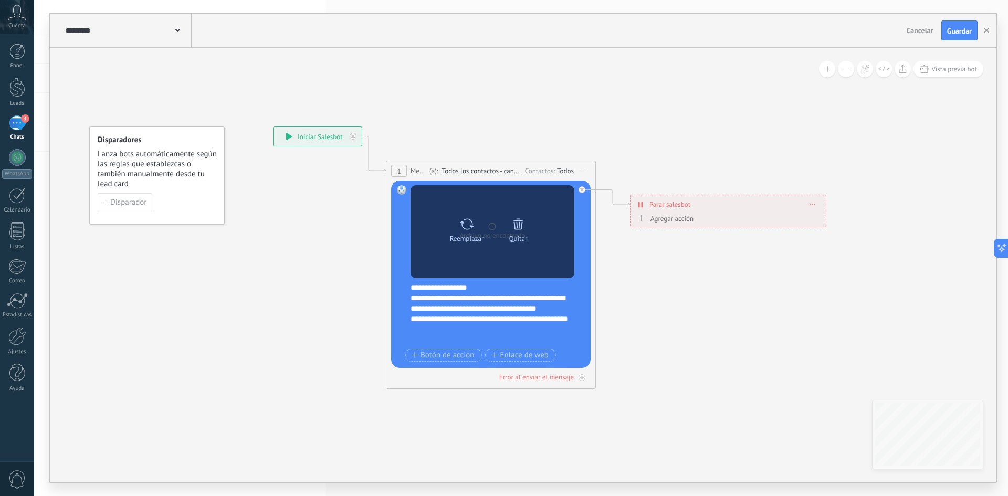
click at [469, 225] on icon at bounding box center [466, 224] width 15 height 15
click input "Subir" at bounding box center [0, 0] width 0 height 0
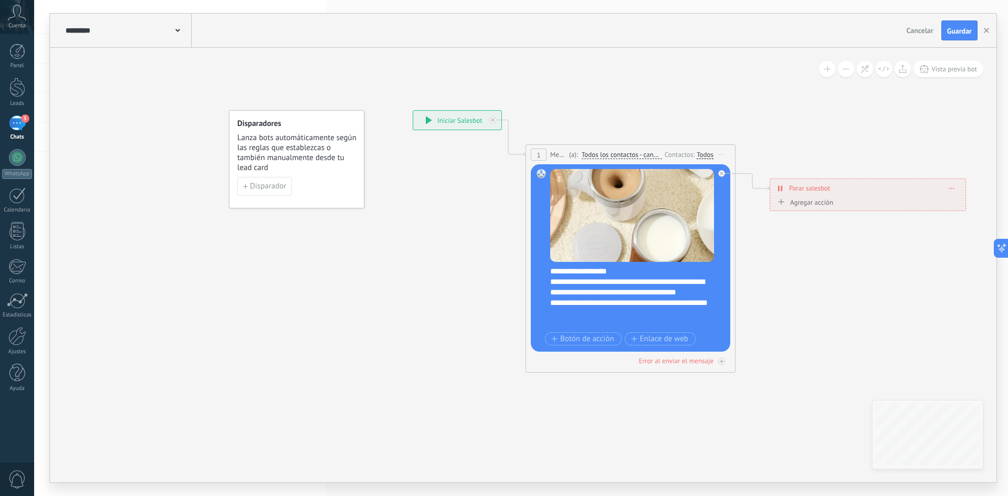
drag, startPoint x: 851, startPoint y: 261, endPoint x: 991, endPoint y: 245, distance: 140.6
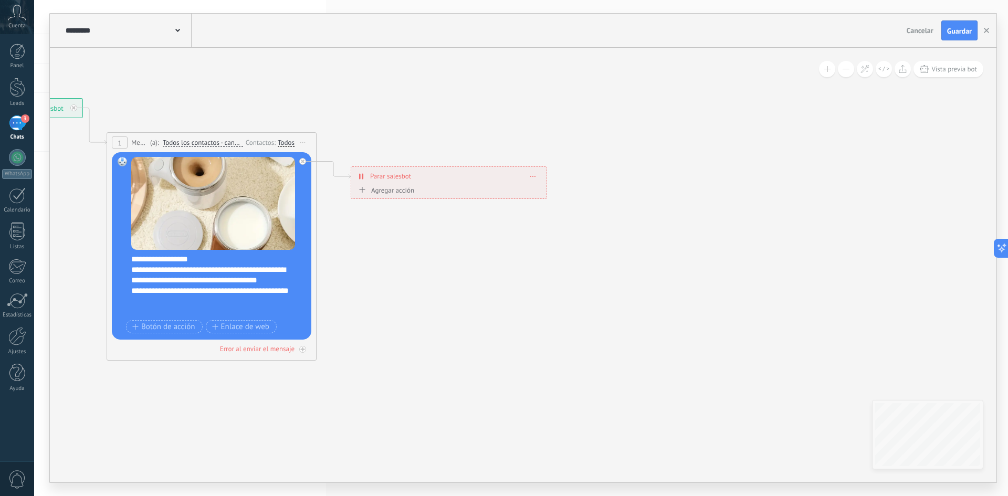
drag, startPoint x: 636, startPoint y: 88, endPoint x: 221, endPoint y: 80, distance: 415.9
click at [216, 77] on icon at bounding box center [636, 458] width 1811 height 1244
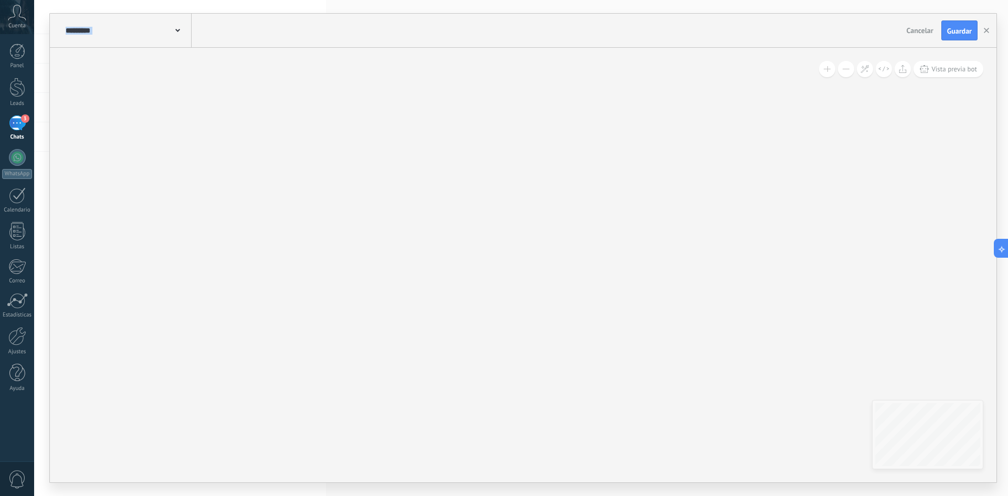
drag, startPoint x: 718, startPoint y: 207, endPoint x: 137, endPoint y: 152, distance: 583.7
click at [138, 152] on icon at bounding box center [69, 406] width 1811 height 1244
drag, startPoint x: 779, startPoint y: 222, endPoint x: 121, endPoint y: 168, distance: 660.1
drag, startPoint x: 726, startPoint y: 254, endPoint x: 570, endPoint y: 237, distance: 156.3
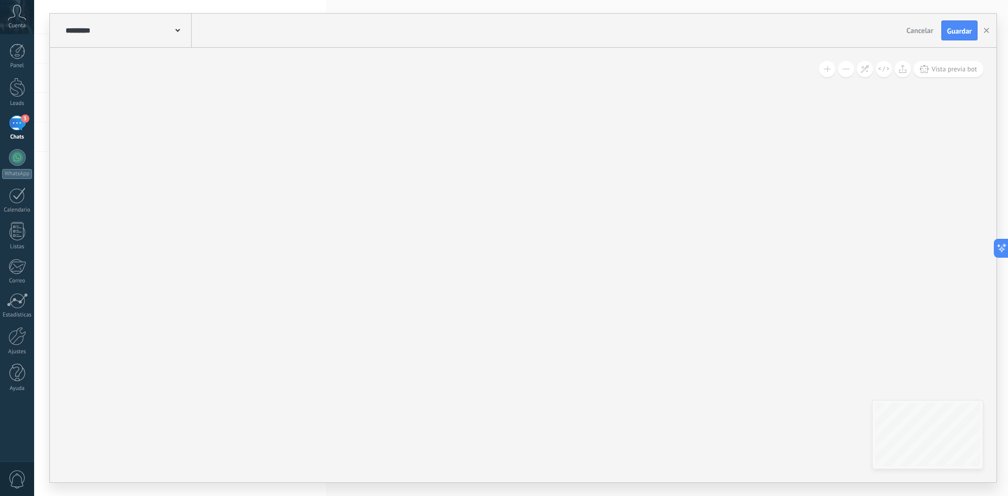
click at [570, 237] on div "**********" at bounding box center [523, 265] width 947 height 435
click at [963, 24] on button "Guardar" at bounding box center [959, 30] width 36 height 20
click at [985, 33] on icon "button" at bounding box center [986, 30] width 5 height 5
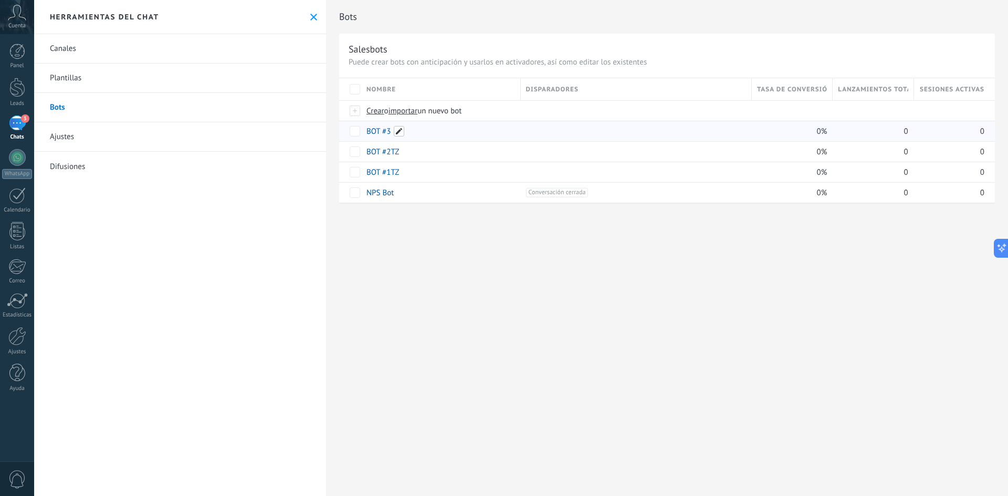
click at [397, 132] on span at bounding box center [399, 131] width 11 height 11
type input "*********"
click at [405, 133] on span at bounding box center [409, 131] width 11 height 11
click at [394, 135] on input "*********" at bounding box center [440, 131] width 146 height 17
type input "********"
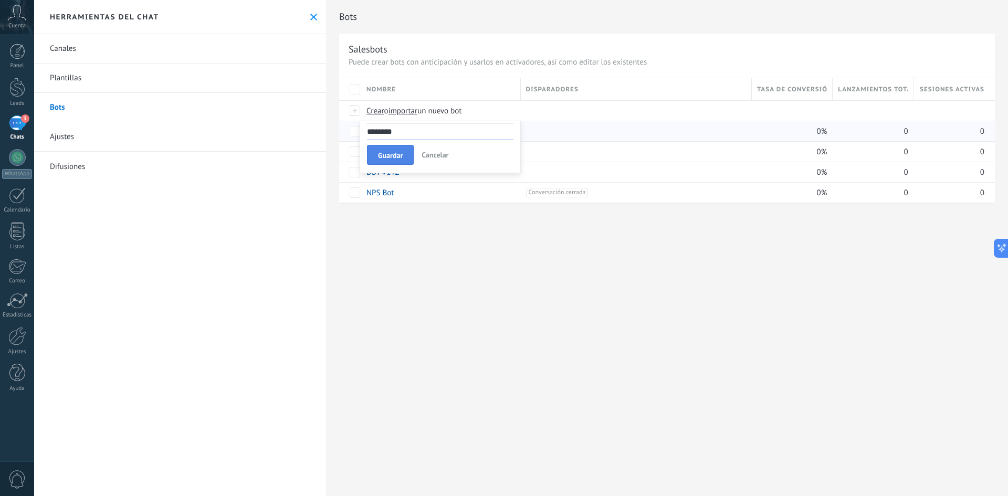
click at [400, 147] on button "Guardar" at bounding box center [390, 155] width 47 height 20
click at [17, 88] on div at bounding box center [17, 87] width 16 height 19
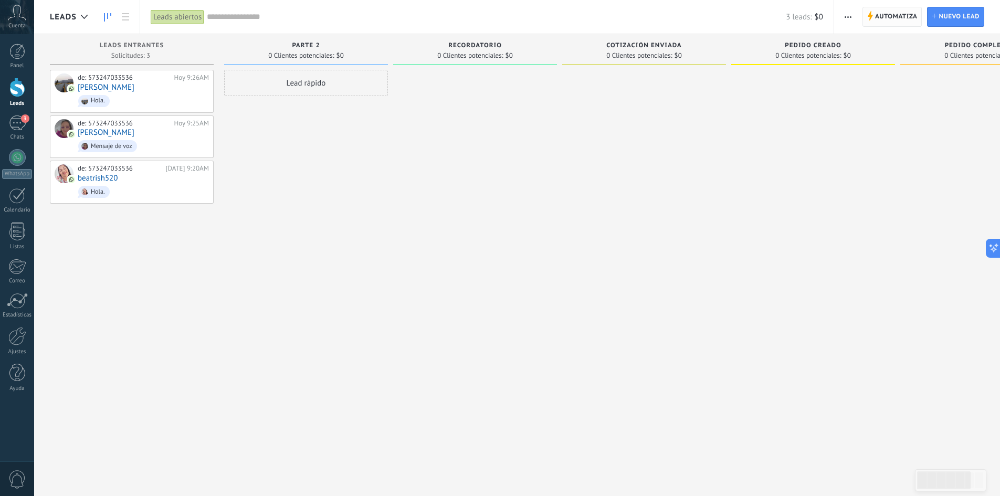
click at [900, 15] on span "Automatiza" at bounding box center [896, 16] width 43 height 19
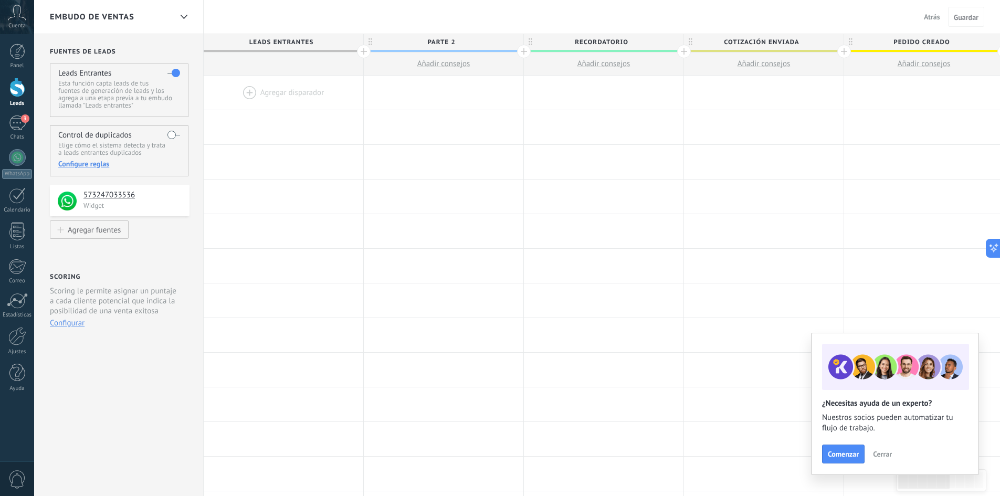
click at [240, 90] on div at bounding box center [284, 93] width 160 height 34
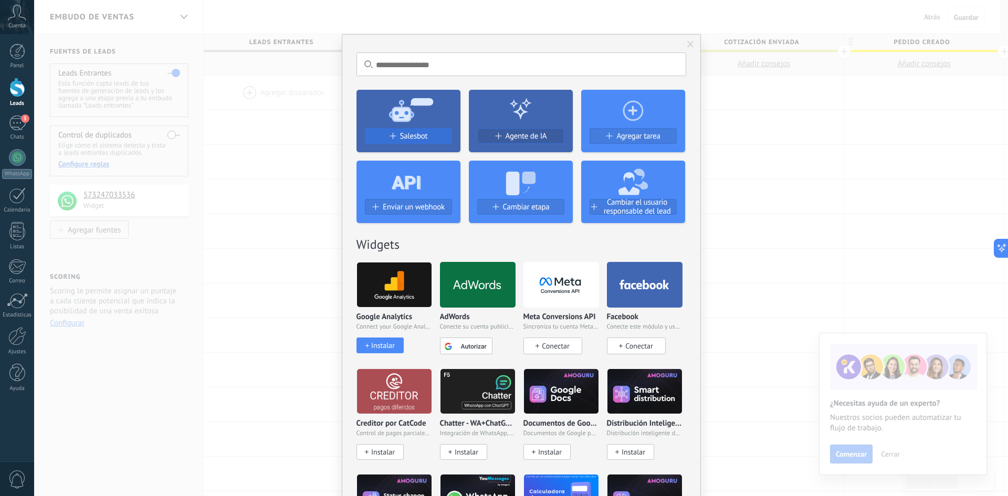
click at [417, 219] on div "Enviar un webhook" at bounding box center [408, 211] width 104 height 24
click at [408, 134] on span "Salesbot" at bounding box center [414, 136] width 28 height 9
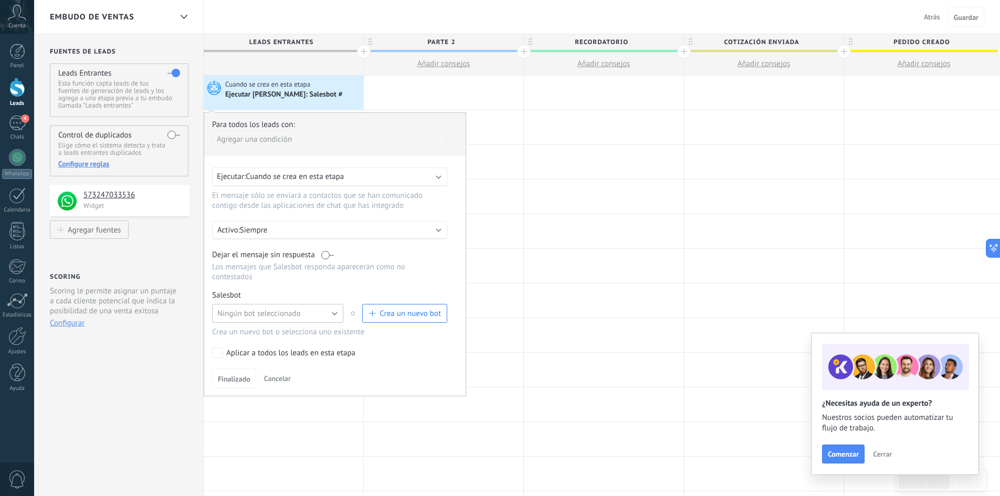
click at [322, 310] on button "Ningún bot seleccionado" at bounding box center [277, 313] width 131 height 19
click at [254, 363] on span "BOT #1TZ" at bounding box center [273, 367] width 134 height 10
click at [236, 380] on span "Finalizado" at bounding box center [234, 378] width 33 height 7
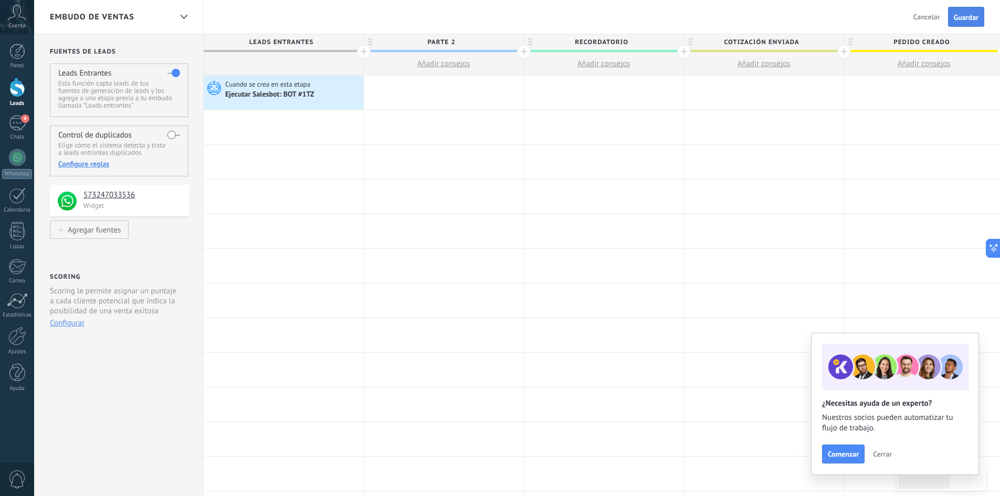
click at [960, 15] on span "Guardar" at bounding box center [966, 17] width 25 height 7
click at [431, 89] on div at bounding box center [444, 93] width 160 height 34
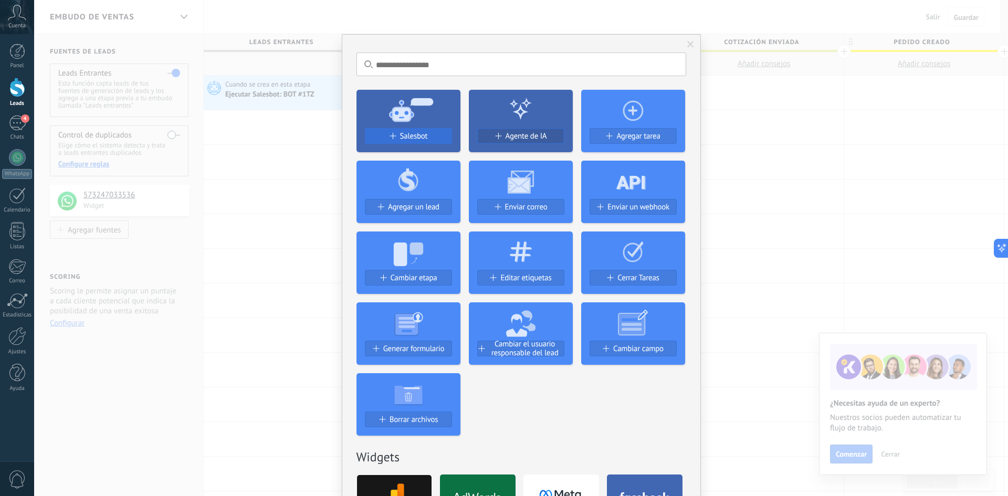
click at [400, 135] on span "Salesbot" at bounding box center [414, 136] width 28 height 9
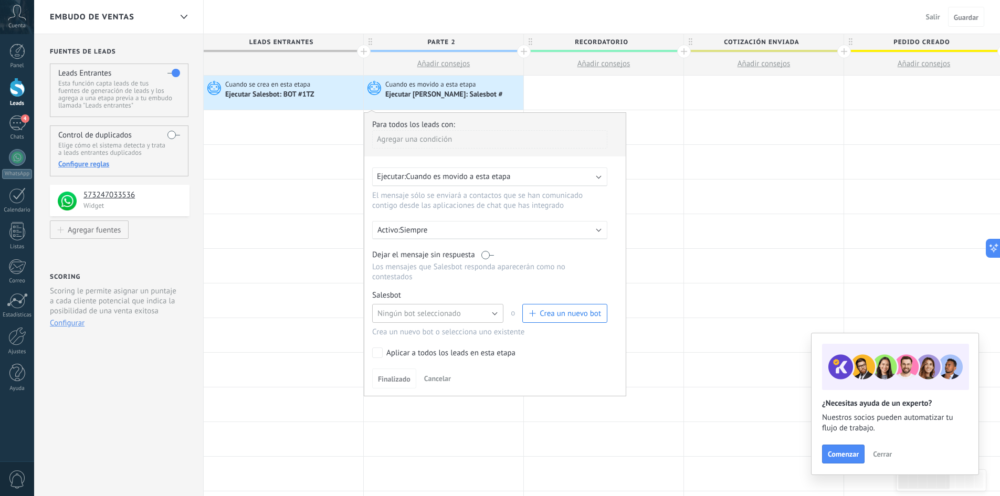
click at [401, 320] on button "Ningún bot seleccionado" at bounding box center [437, 313] width 131 height 19
click at [398, 345] on span "BOT #2TZ" at bounding box center [433, 349] width 134 height 10
click at [398, 374] on button "Finalizado" at bounding box center [394, 379] width 44 height 20
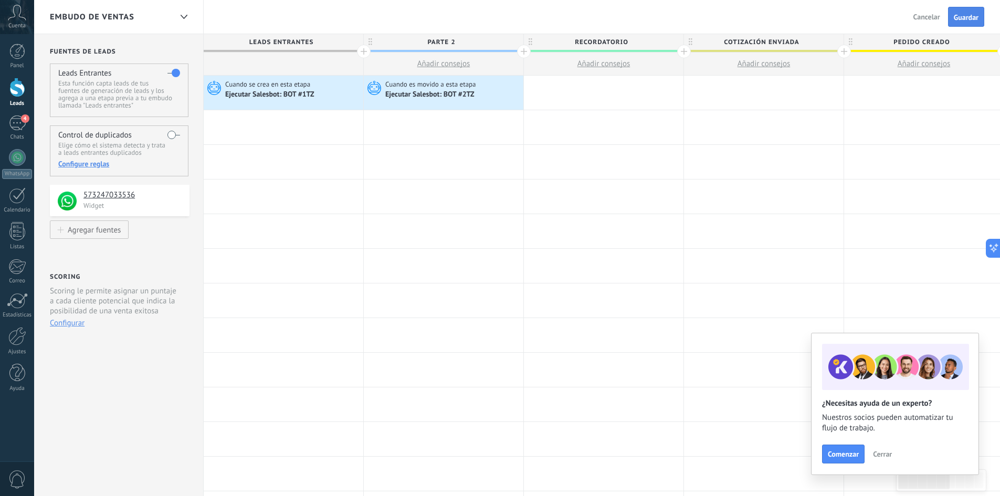
click at [967, 18] on span "Guardar" at bounding box center [966, 17] width 25 height 7
click at [579, 93] on div at bounding box center [604, 93] width 160 height 34
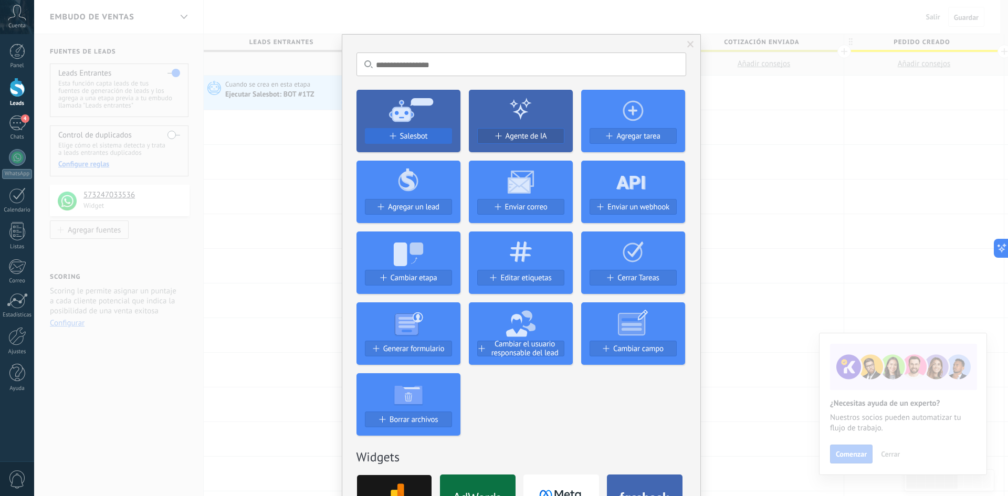
click at [396, 137] on div "Salesbot" at bounding box center [408, 136] width 86 height 9
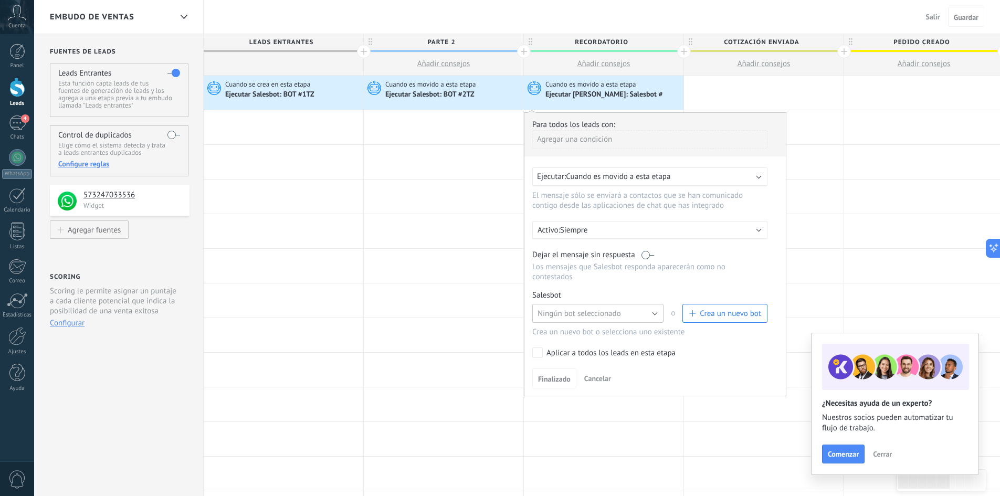
click at [600, 309] on span "Ningún bot seleccionado" at bounding box center [579, 314] width 83 height 10
click at [569, 335] on span "BOT #3TZ" at bounding box center [593, 332] width 134 height 10
click at [552, 373] on button "Finalizado" at bounding box center [554, 379] width 44 height 20
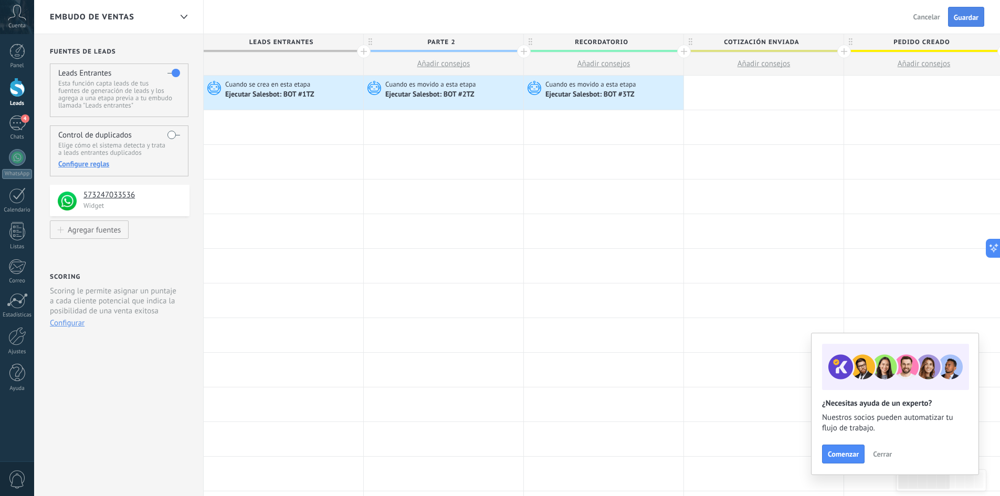
click at [969, 13] on button "Guardar" at bounding box center [966, 17] width 36 height 20
click at [927, 18] on span "Salir" at bounding box center [933, 16] width 14 height 9
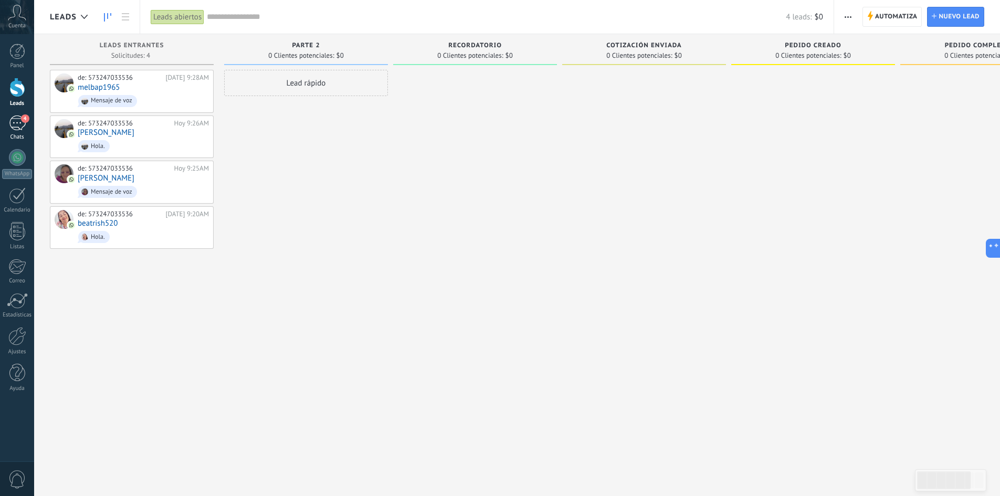
click at [14, 124] on div "4" at bounding box center [17, 123] width 17 height 15
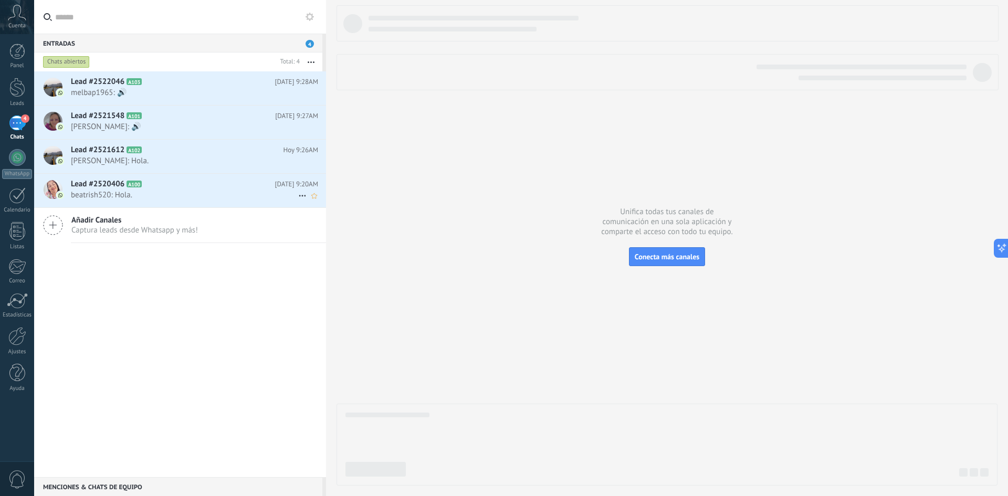
click at [152, 190] on div "Lead #2520406 A100 [DATE] 9:20AM beatrish520: Hola." at bounding box center [198, 190] width 255 height 33
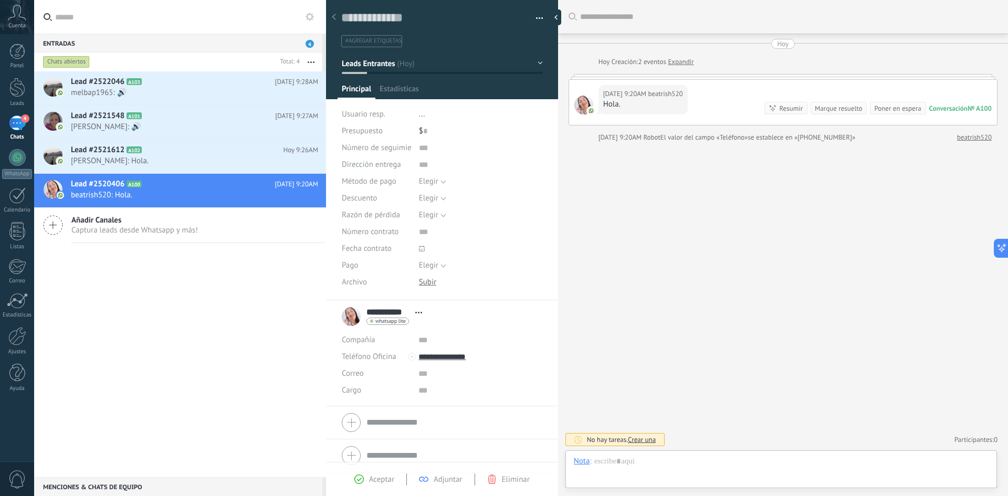
scroll to position [16, 0]
click at [657, 461] on icon at bounding box center [657, 460] width 9 height 9
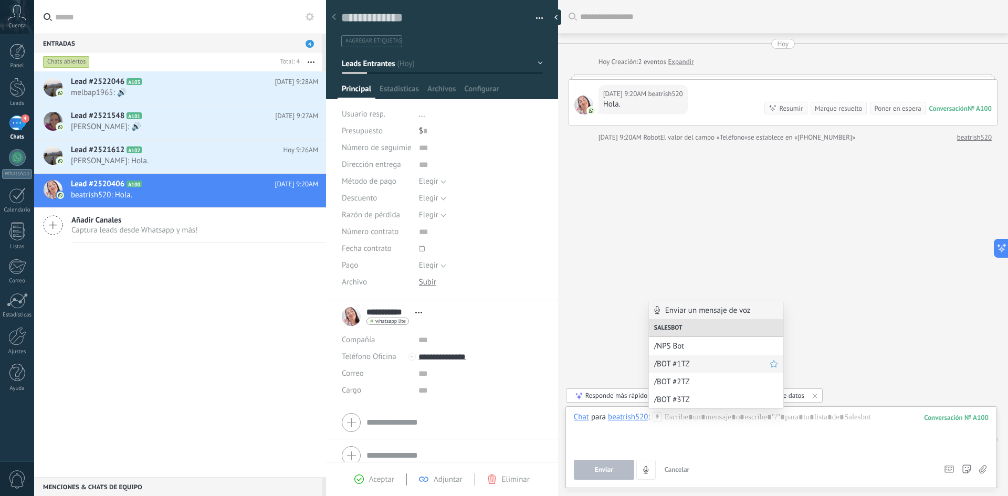
click at [685, 366] on span "/BOT #1TZ" at bounding box center [712, 364] width 116 height 10
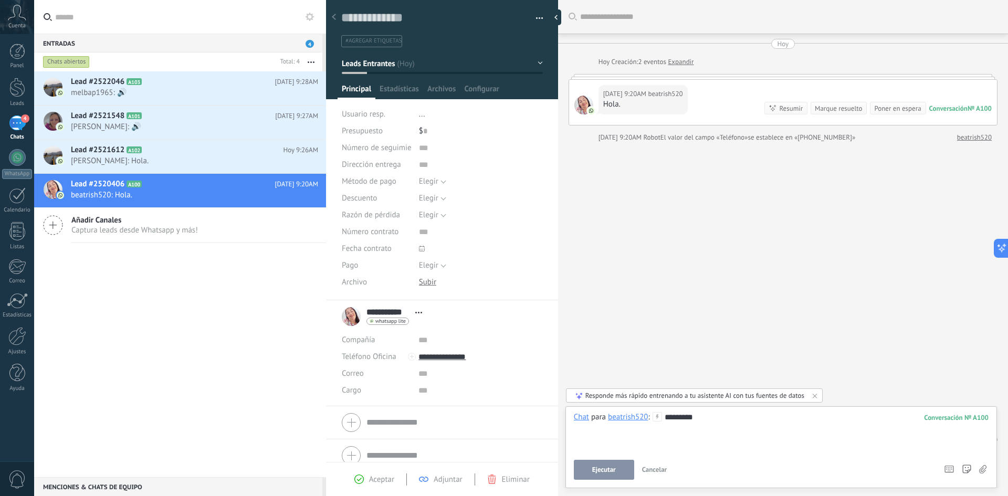
click at [607, 469] on span "Ejecutar" at bounding box center [604, 469] width 24 height 7
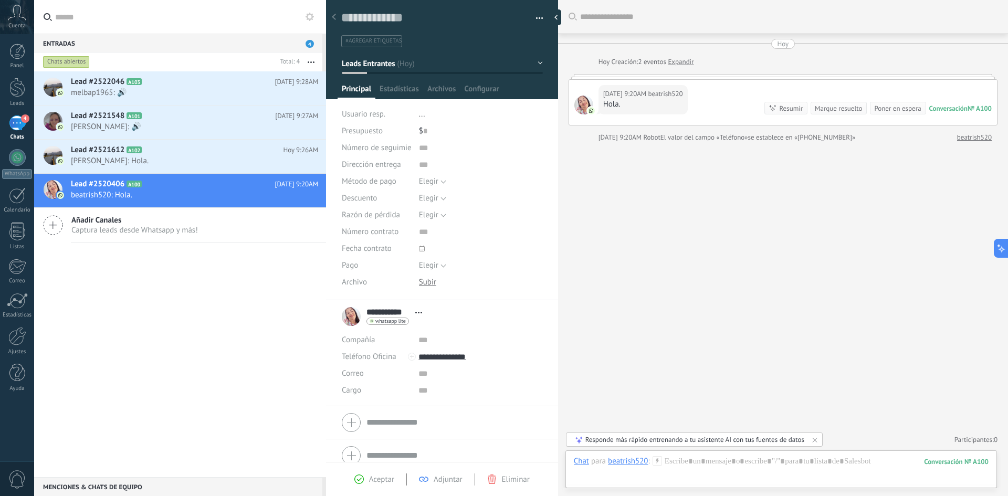
scroll to position [33, 0]
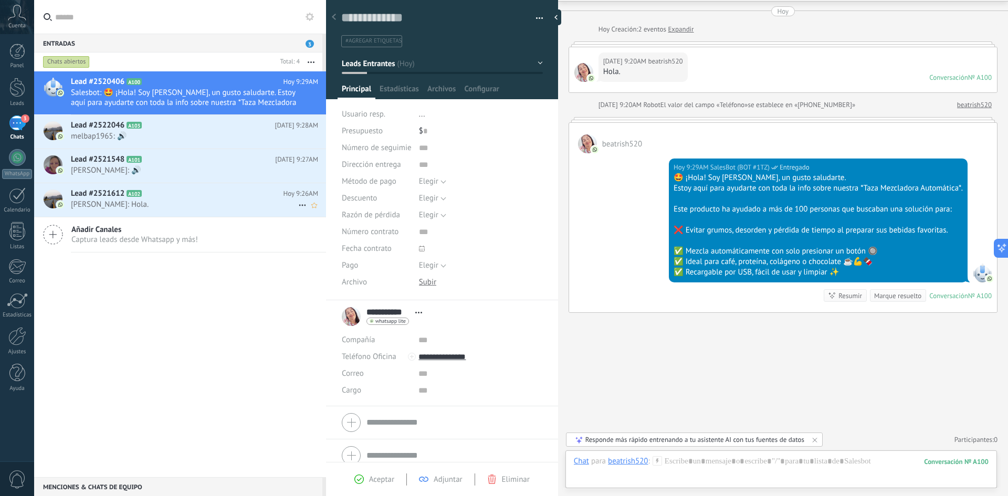
click at [195, 195] on h2 "Lead #2521612 A102" at bounding box center [177, 193] width 212 height 11
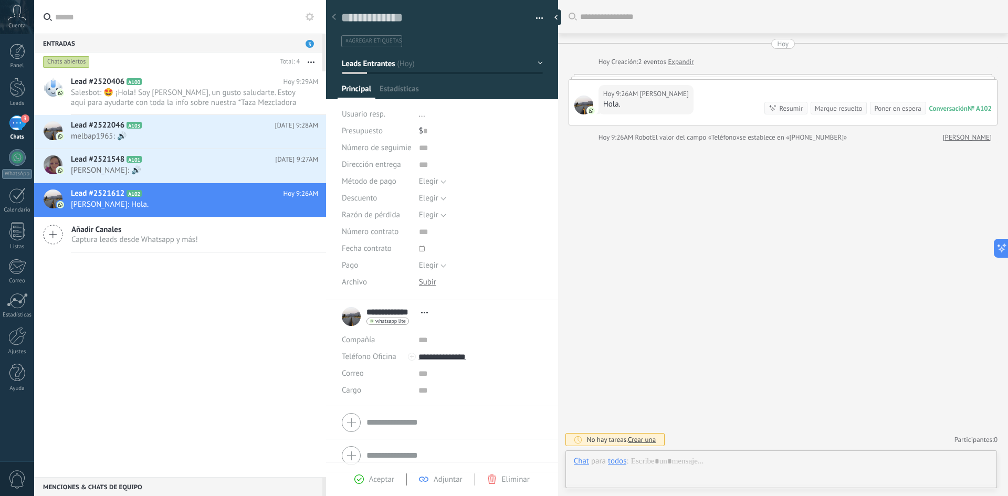
scroll to position [16, 0]
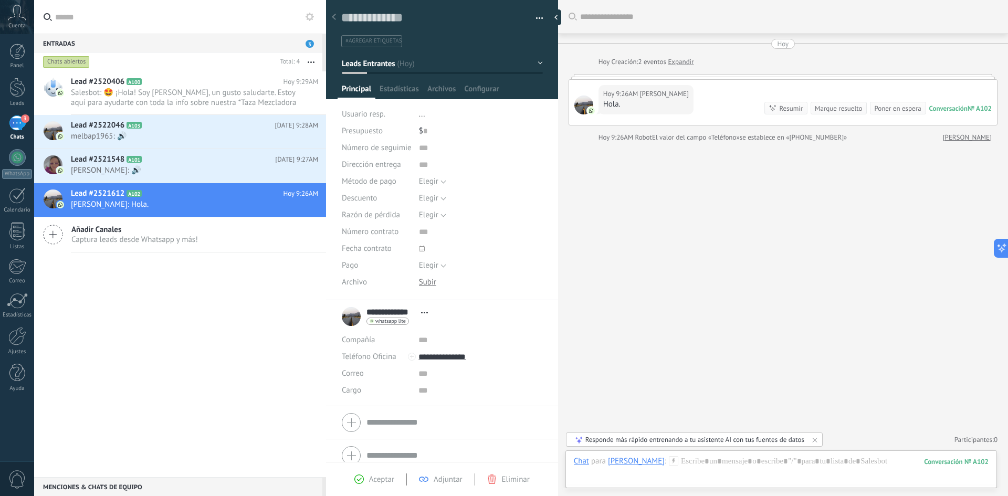
click at [669, 458] on icon at bounding box center [673, 460] width 9 height 9
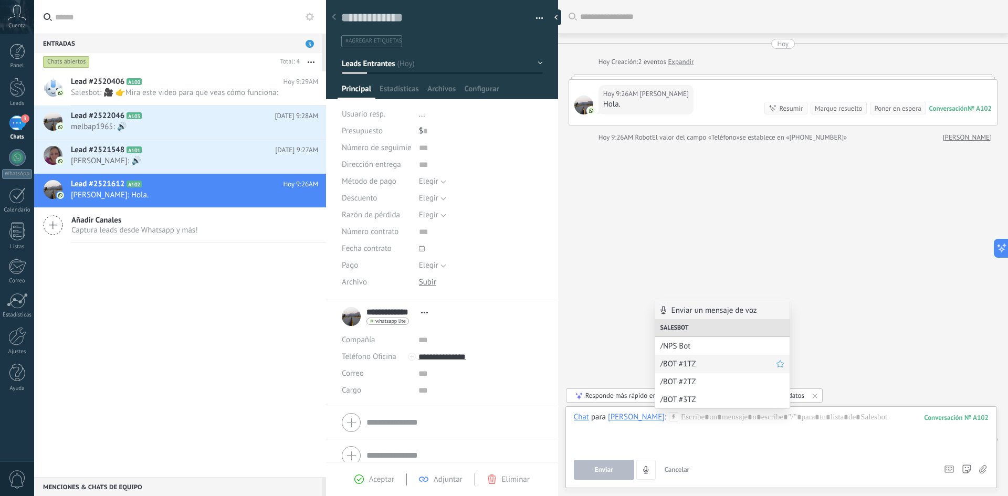
click at [691, 368] on span "/BOT #1TZ" at bounding box center [718, 364] width 116 height 10
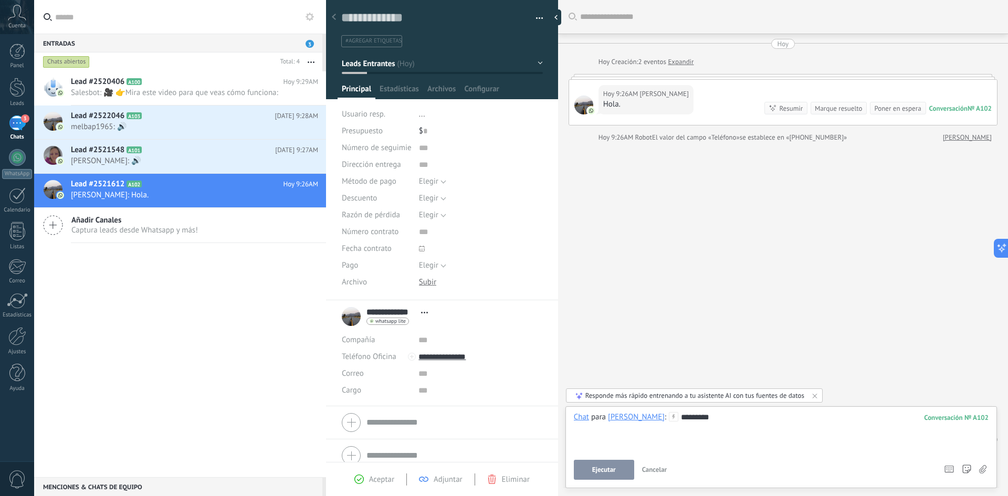
click at [598, 471] on span "Ejecutar" at bounding box center [604, 469] width 24 height 7
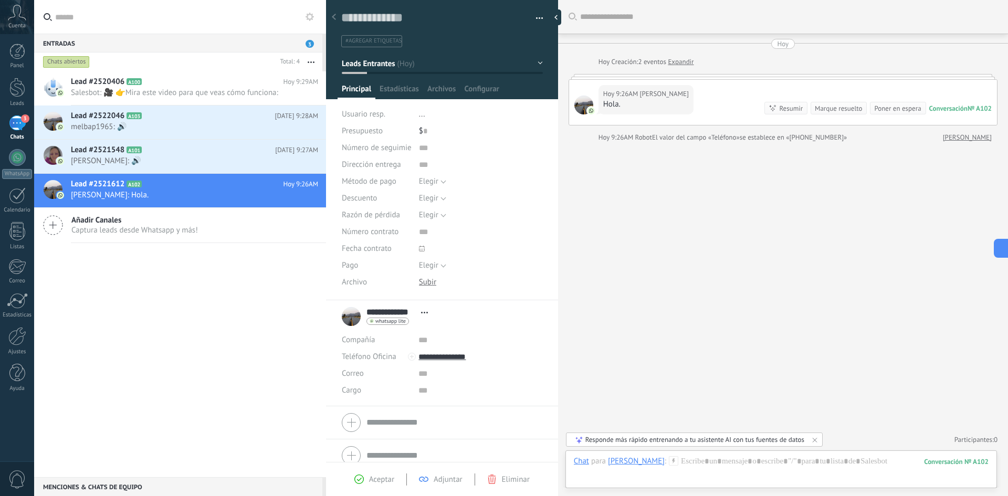
scroll to position [33, 0]
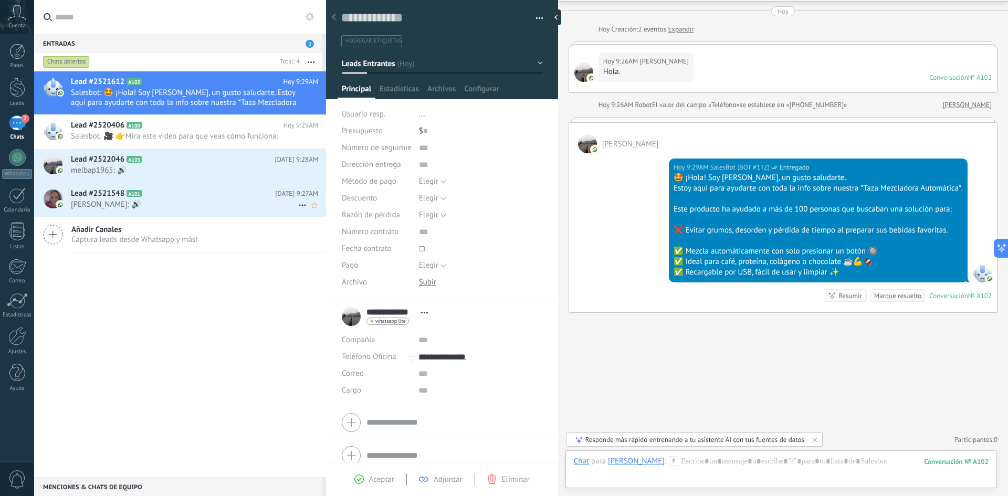
click at [183, 203] on span "[PERSON_NAME]: 🔊" at bounding box center [184, 205] width 227 height 10
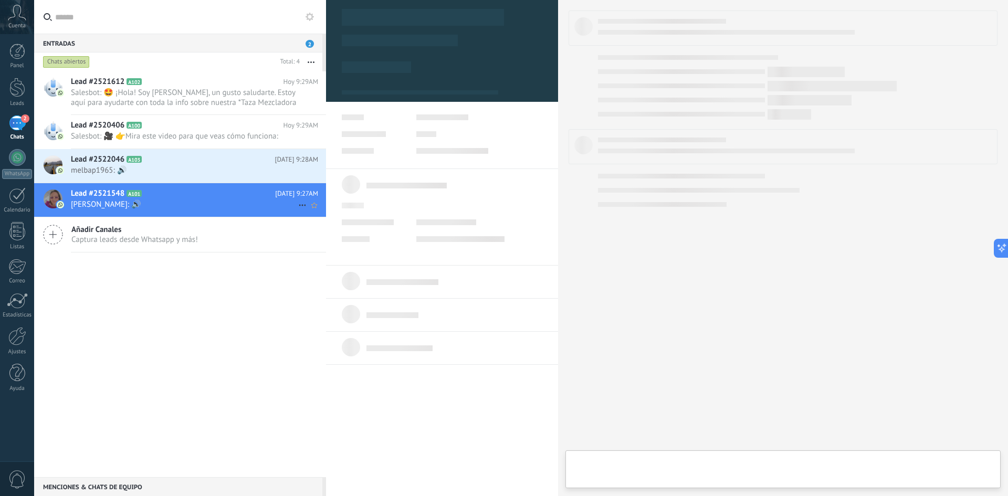
scroll to position [16, 0]
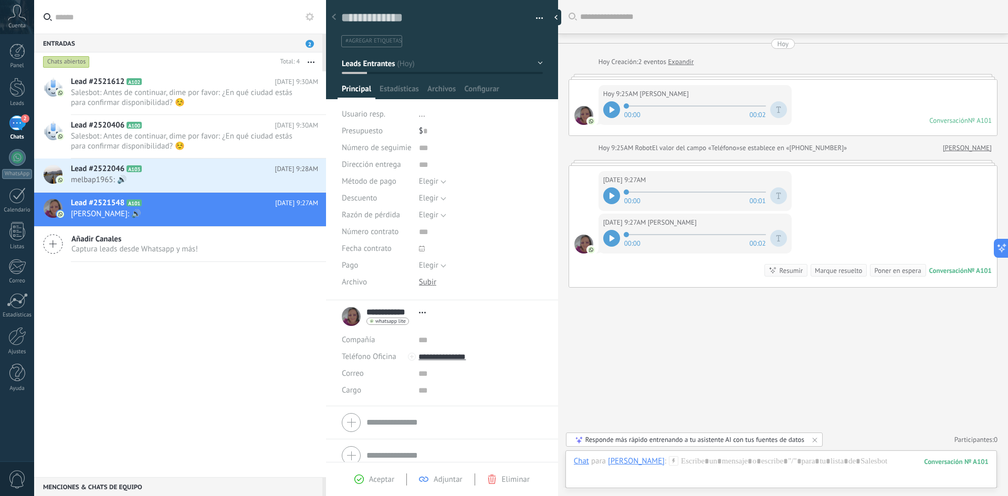
click at [614, 108] on icon at bounding box center [612, 110] width 5 height 6
click at [608, 197] on div at bounding box center [611, 195] width 17 height 17
click at [616, 241] on div at bounding box center [611, 238] width 17 height 17
click at [669, 463] on icon at bounding box center [673, 460] width 9 height 9
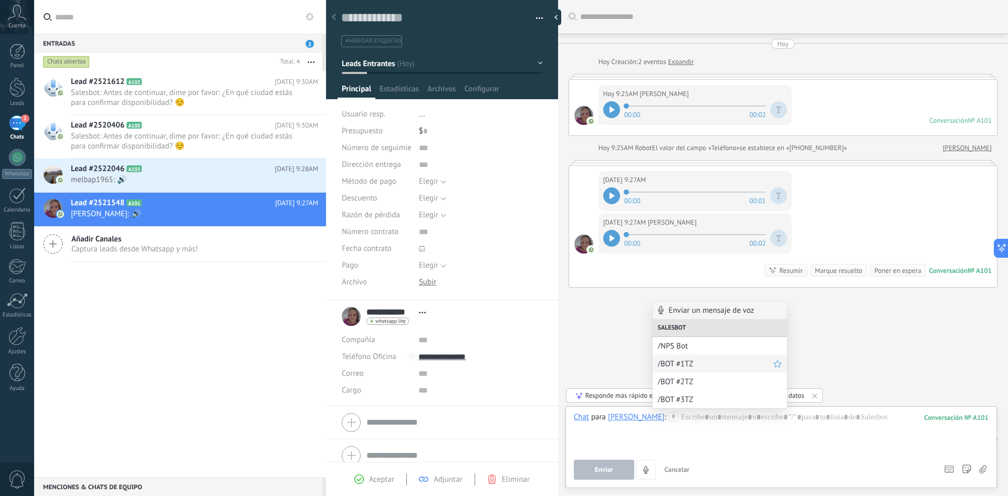
click at [698, 368] on span "/BOT #1TZ" at bounding box center [716, 364] width 116 height 10
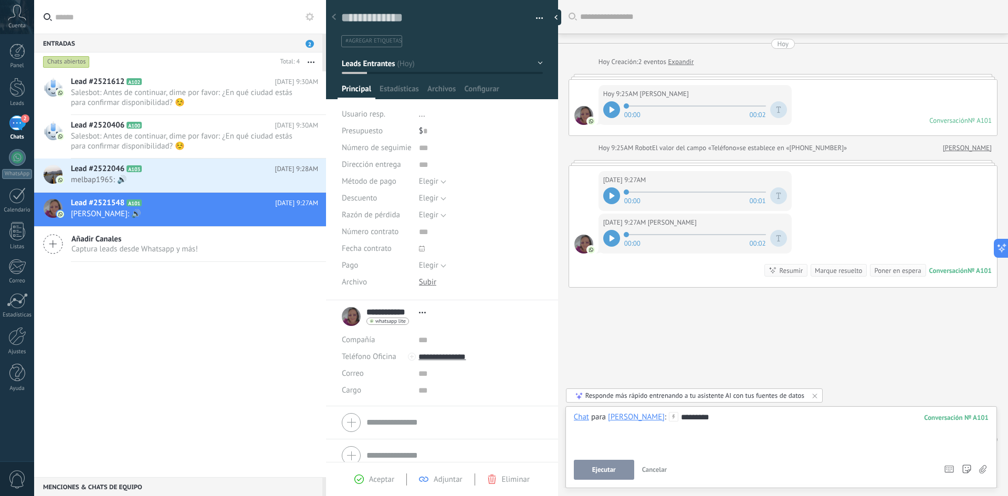
click at [611, 473] on span "Ejecutar" at bounding box center [604, 469] width 24 height 7
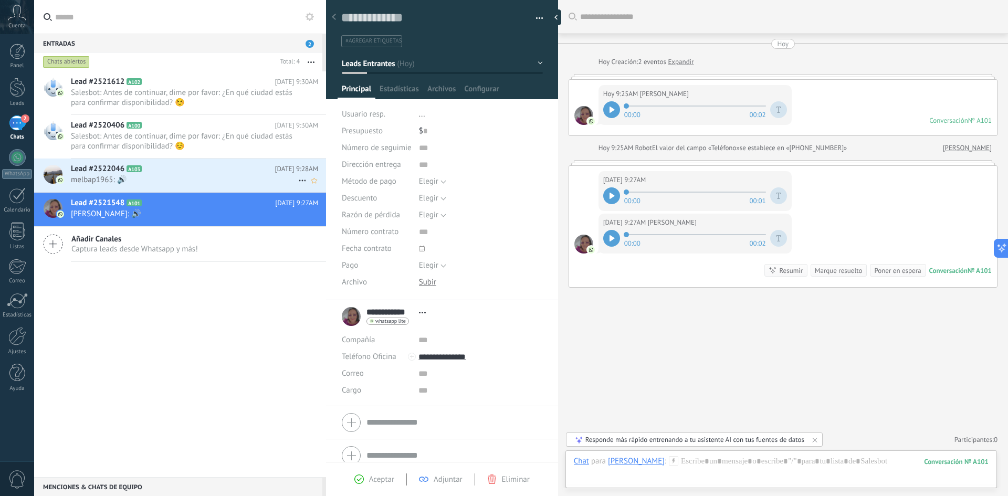
click at [152, 172] on icon at bounding box center [150, 169] width 11 height 11
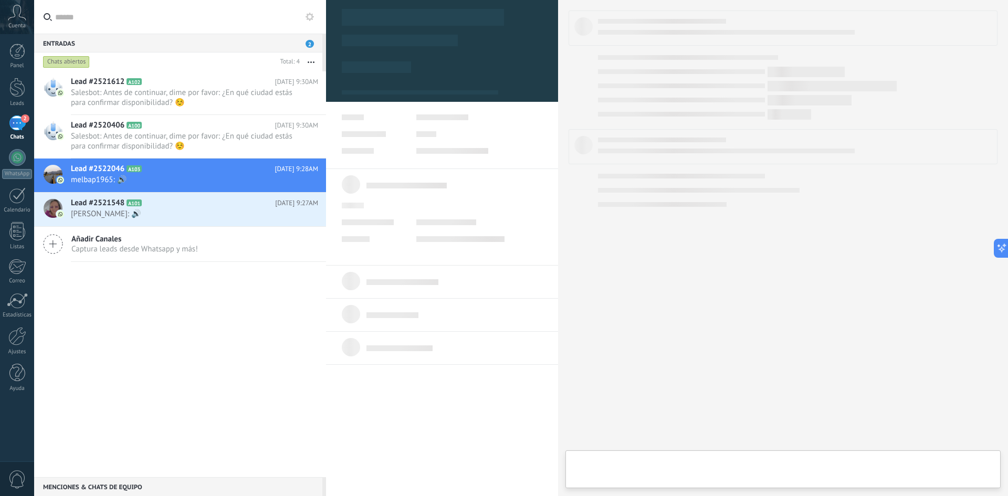
type textarea "**********"
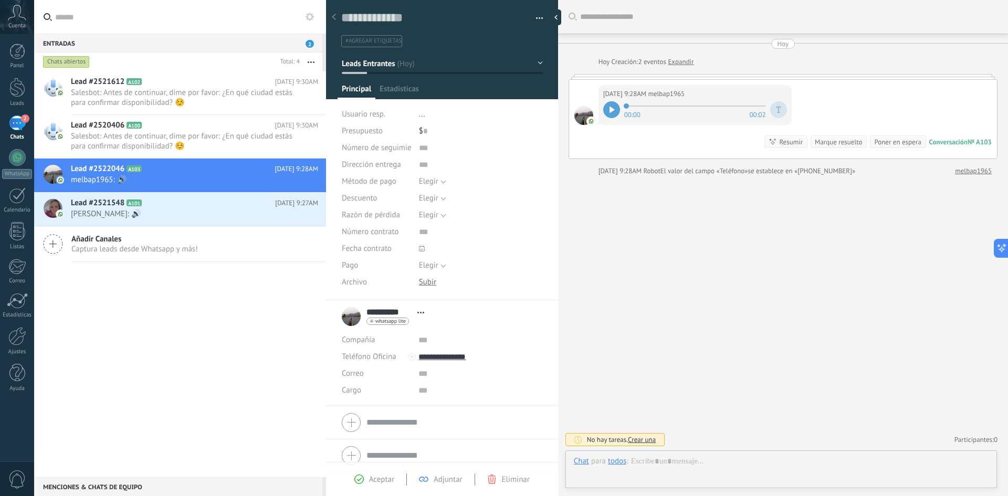
scroll to position [16, 0]
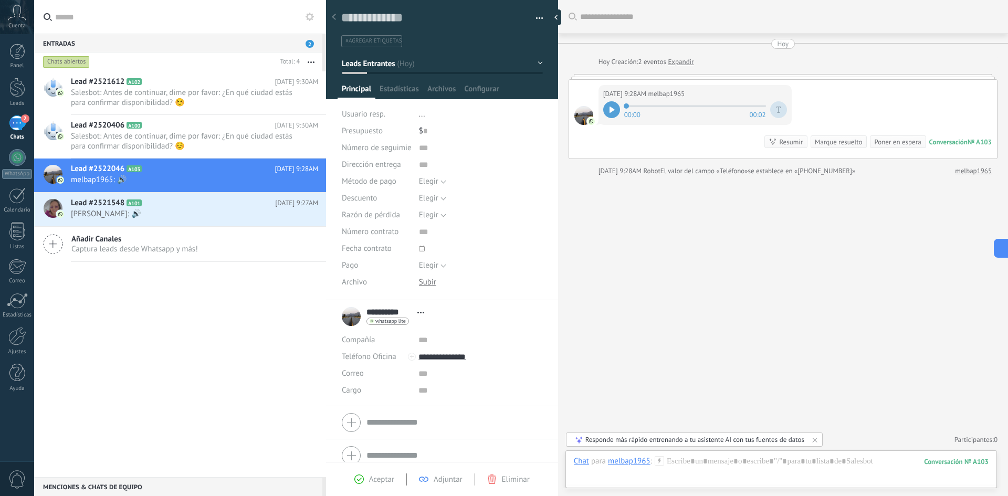
click at [620, 102] on div "00:00 00:02" at bounding box center [695, 109] width 184 height 21
click at [611, 110] on icon at bounding box center [612, 110] width 5 height 6
click at [662, 462] on icon at bounding box center [659, 460] width 9 height 9
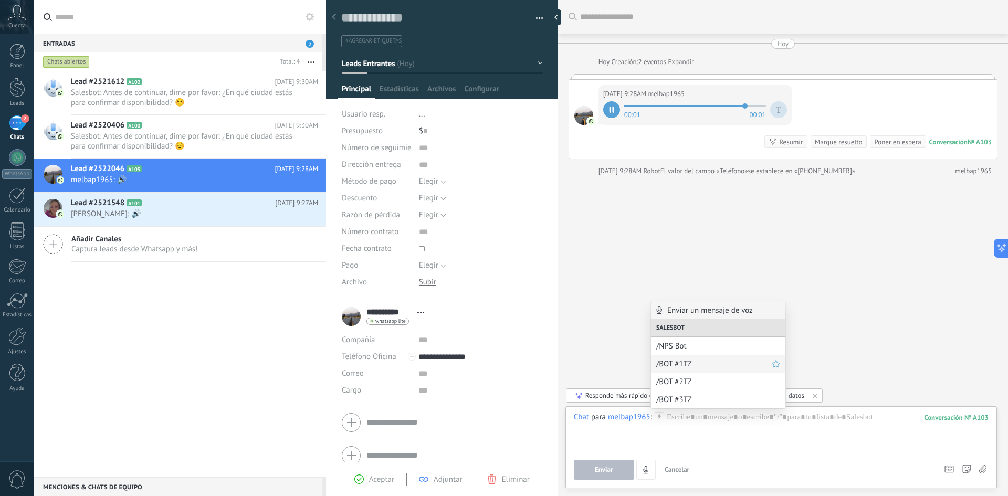
click at [691, 356] on div "/BOT #1TZ" at bounding box center [718, 364] width 134 height 18
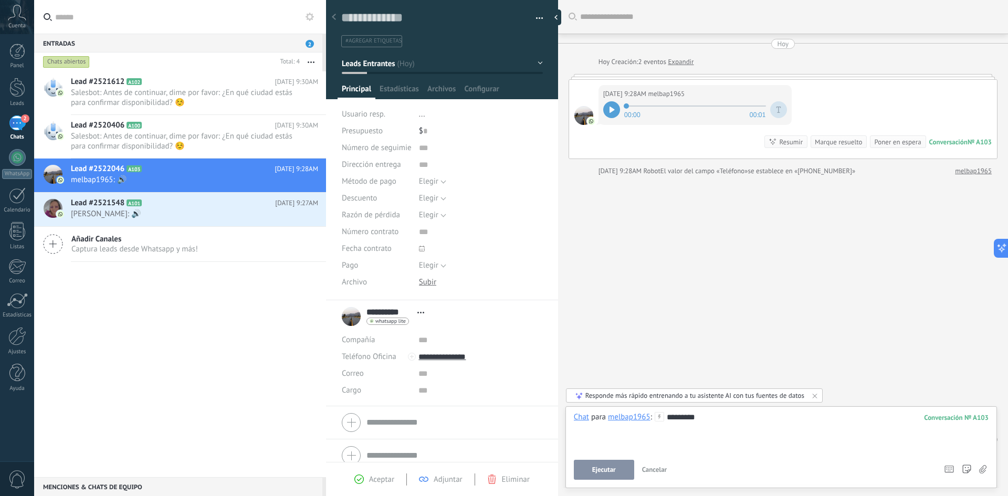
click at [600, 467] on span "Ejecutar" at bounding box center [604, 469] width 24 height 7
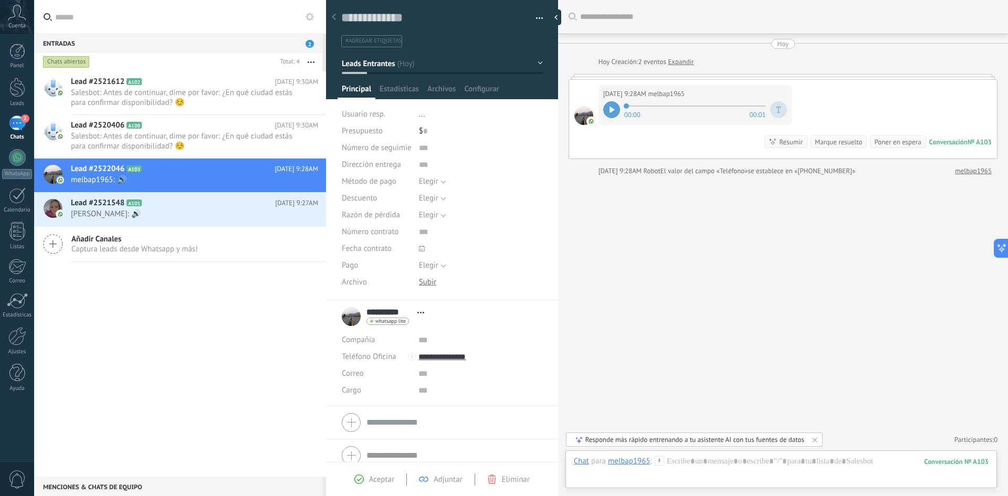
click at [311, 43] on span "2" at bounding box center [310, 44] width 8 height 8
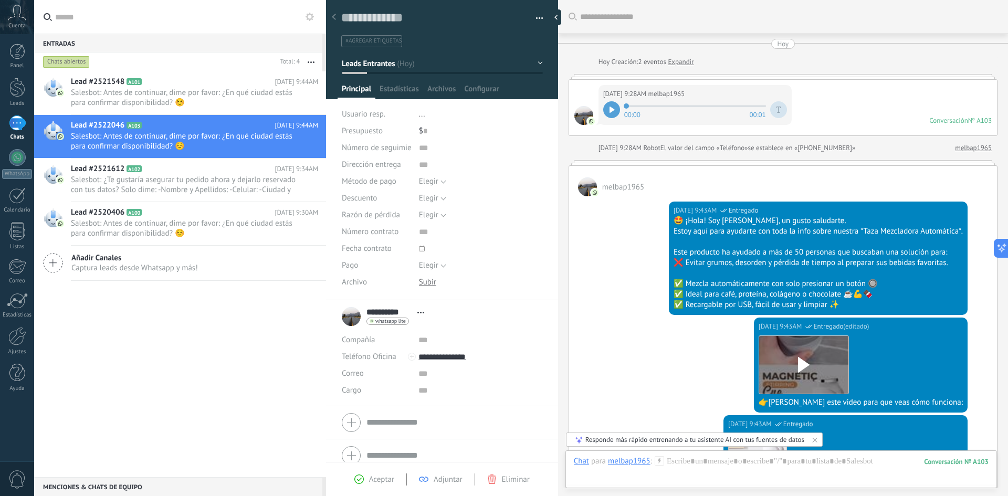
scroll to position [344, 0]
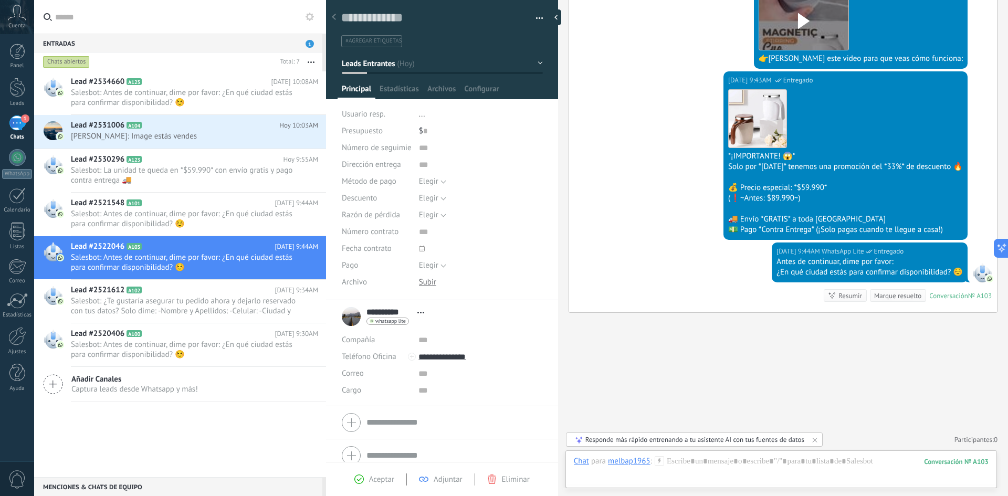
click at [309, 12] on button at bounding box center [309, 17] width 13 height 13
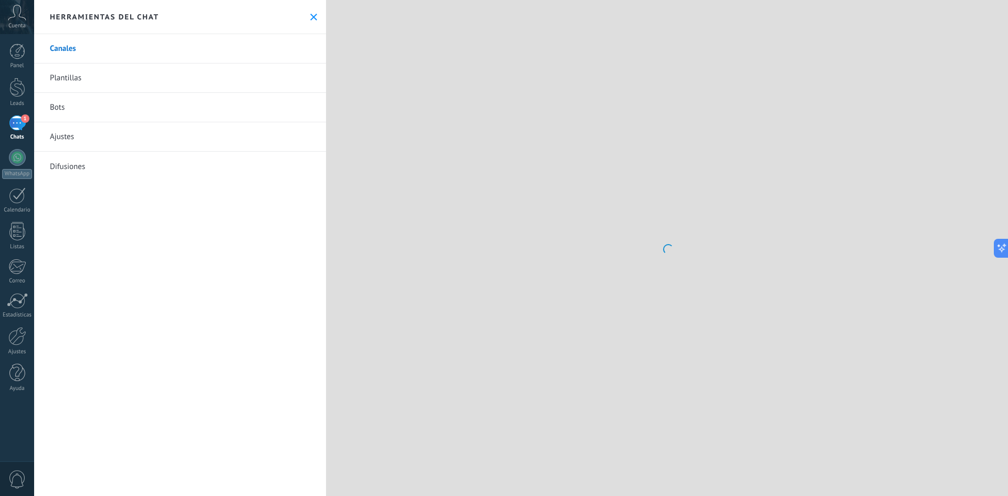
click at [62, 103] on link "Bots" at bounding box center [180, 107] width 292 height 29
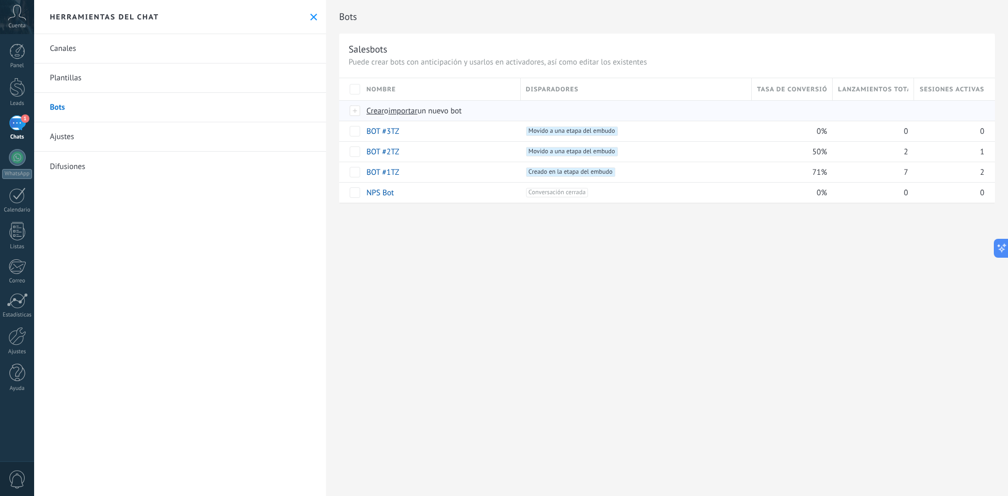
click at [416, 111] on span "importar" at bounding box center [403, 111] width 29 height 10
click at [0, 0] on input "importar un nuevo bot" at bounding box center [0, 0] width 0 height 0
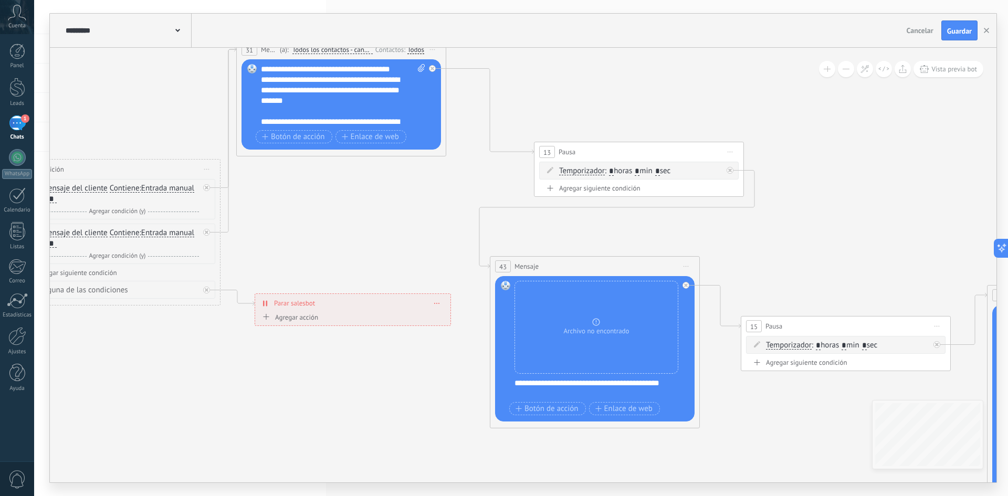
drag, startPoint x: 781, startPoint y: 279, endPoint x: 410, endPoint y: 243, distance: 373.4
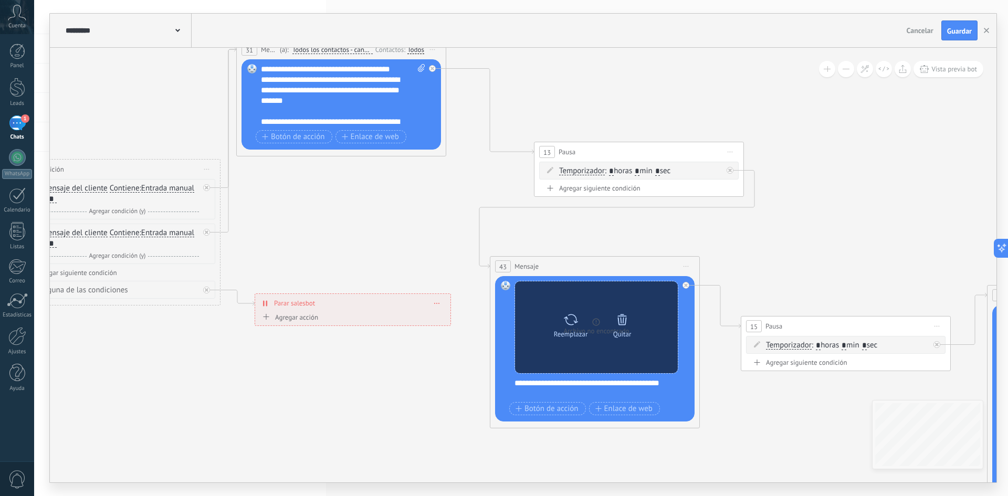
click at [572, 320] on icon at bounding box center [570, 319] width 15 height 15
click input "Subir" at bounding box center [0, 0] width 0 height 0
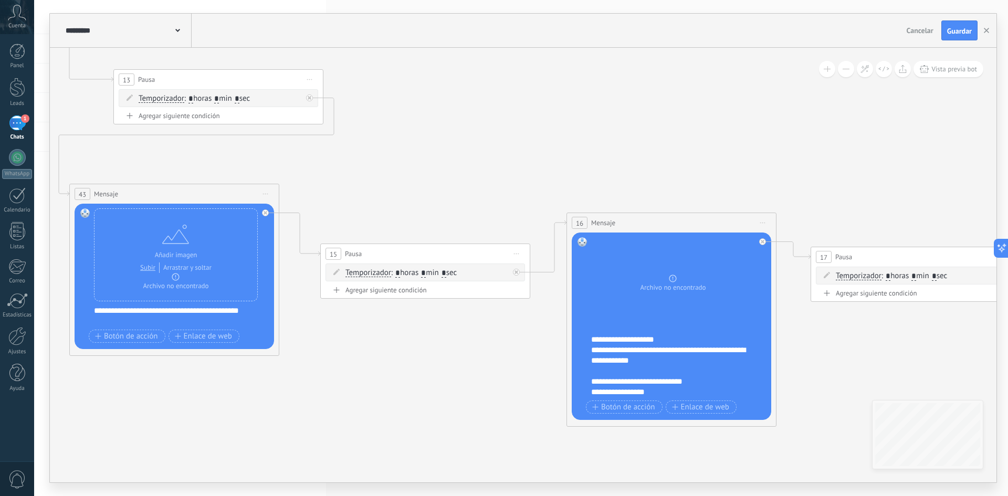
drag, startPoint x: 841, startPoint y: 281, endPoint x: 421, endPoint y: 208, distance: 426.9
click at [421, 208] on icon at bounding box center [975, 242] width 3520 height 1077
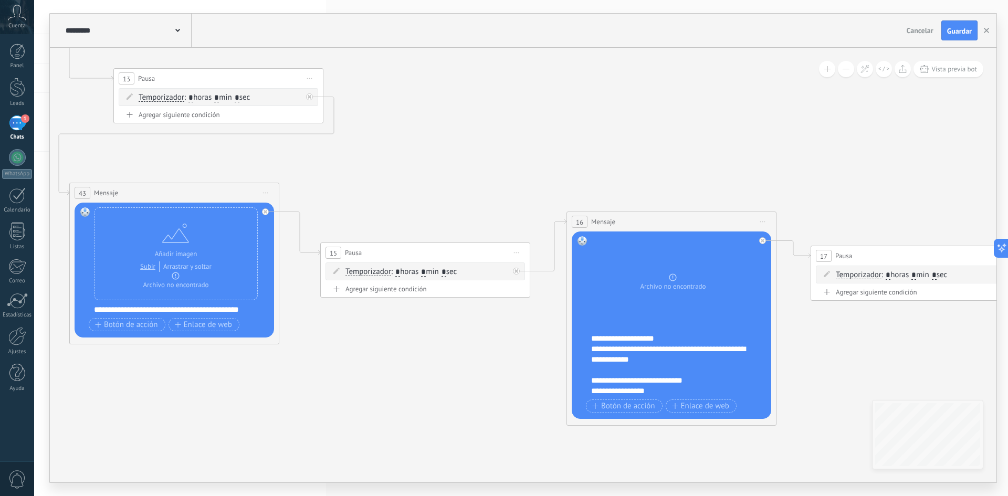
click at [0, 0] on icon at bounding box center [0, 0] width 0 height 0
click input "Subir" at bounding box center [0, 0] width 0 height 0
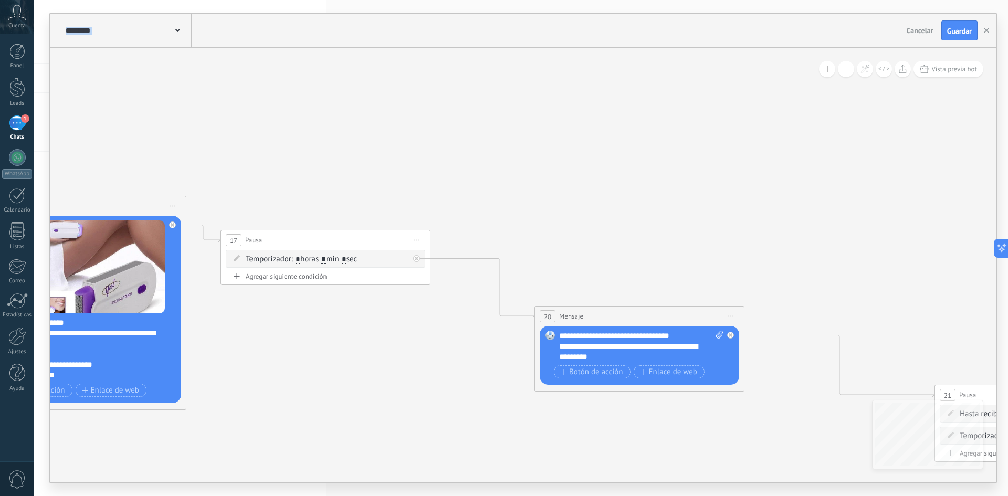
drag, startPoint x: 858, startPoint y: 186, endPoint x: 222, endPoint y: 151, distance: 637.3
click at [222, 152] on icon at bounding box center [384, 226] width 3520 height 1077
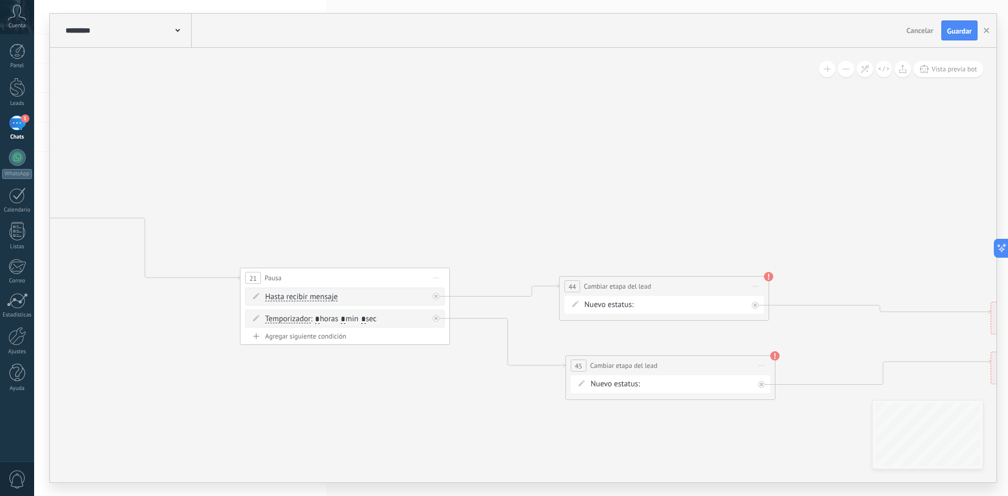
drag, startPoint x: 846, startPoint y: 214, endPoint x: 185, endPoint y: 119, distance: 667.3
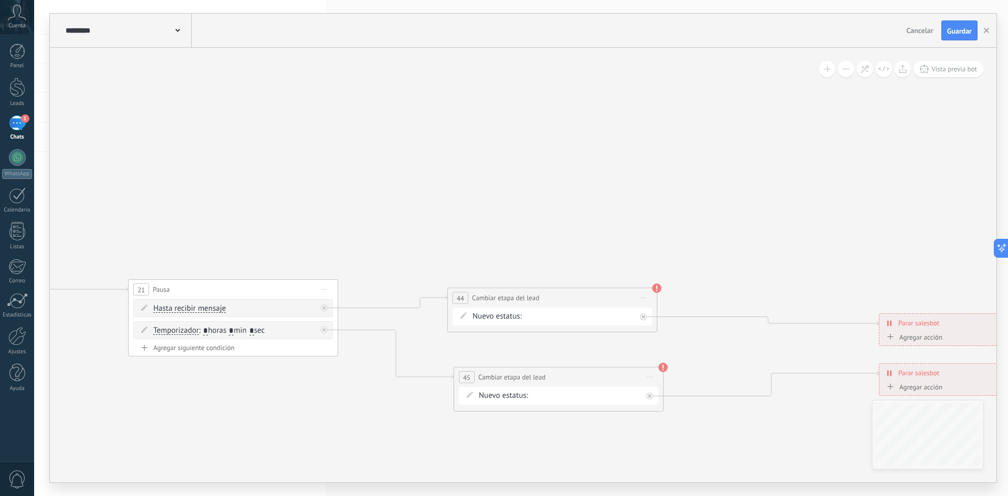
drag, startPoint x: 868, startPoint y: 249, endPoint x: 718, endPoint y: 280, distance: 152.8
click at [655, 289] on use at bounding box center [654, 288] width 9 height 9
click at [665, 365] on use at bounding box center [661, 367] width 9 height 9
click at [0, 0] on div "PARTE 2 RECORDATORIO Cotización enviada Pedido creado [PERSON_NAME] completado …" at bounding box center [0, 0] width 0 height 0
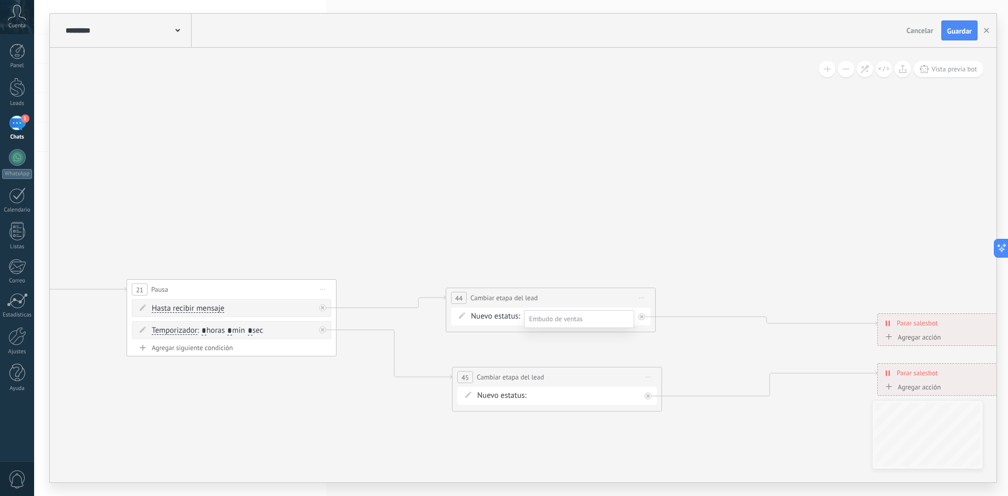
drag, startPoint x: 310, startPoint y: 165, endPoint x: 955, endPoint y: 212, distance: 646.9
click at [955, 212] on div at bounding box center [521, 248] width 974 height 496
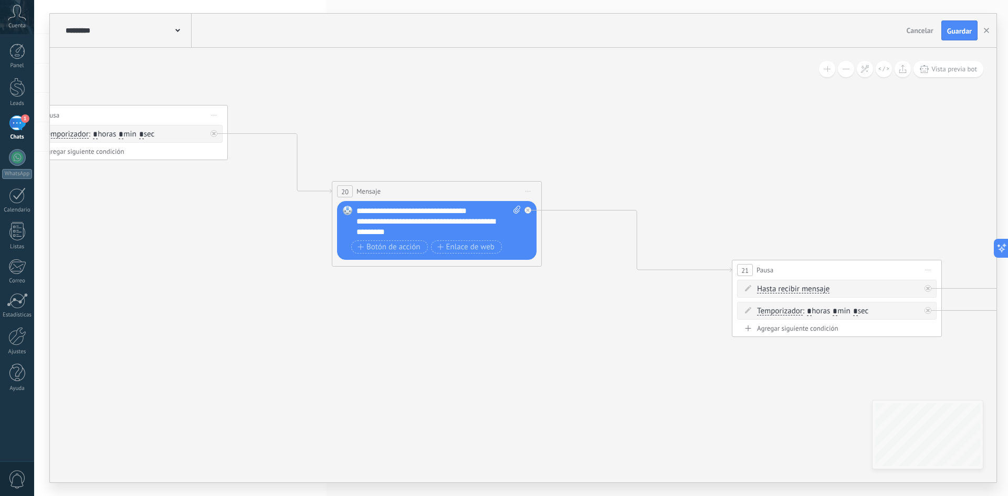
drag, startPoint x: 411, startPoint y: 235, endPoint x: 1007, endPoint y: 214, distance: 596.3
click at [1007, 214] on div "**********" at bounding box center [521, 248] width 974 height 496
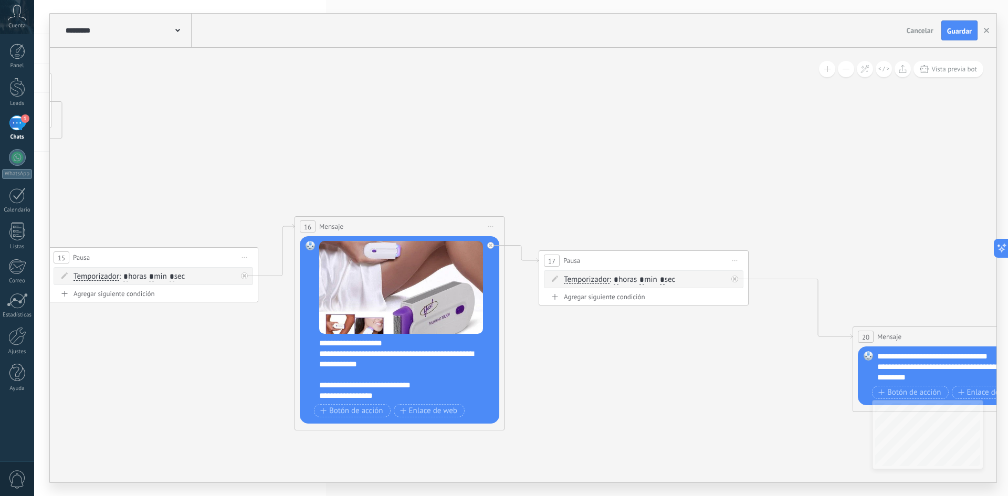
drag, startPoint x: 591, startPoint y: 253, endPoint x: 881, endPoint y: 290, distance: 293.2
click at [881, 290] on icon at bounding box center [703, 254] width 3520 height 1092
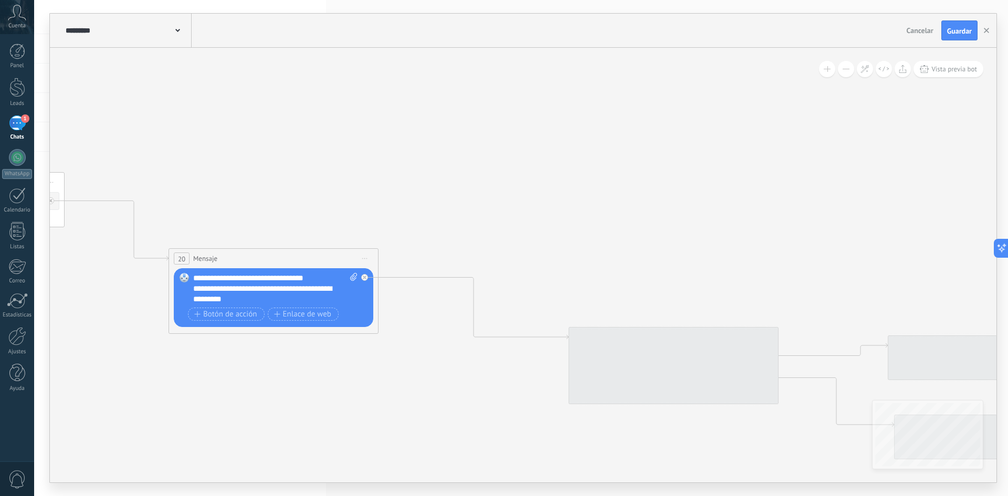
drag, startPoint x: 880, startPoint y: 197, endPoint x: 190, endPoint y: 118, distance: 695.4
click at [190, 118] on icon at bounding box center [19, 176] width 3520 height 1092
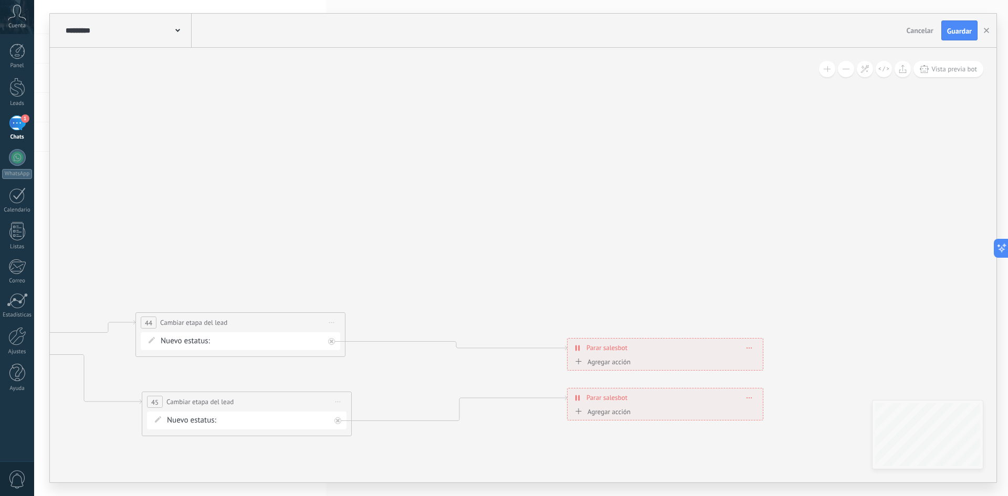
drag, startPoint x: 885, startPoint y: 202, endPoint x: 139, endPoint y: 180, distance: 746.9
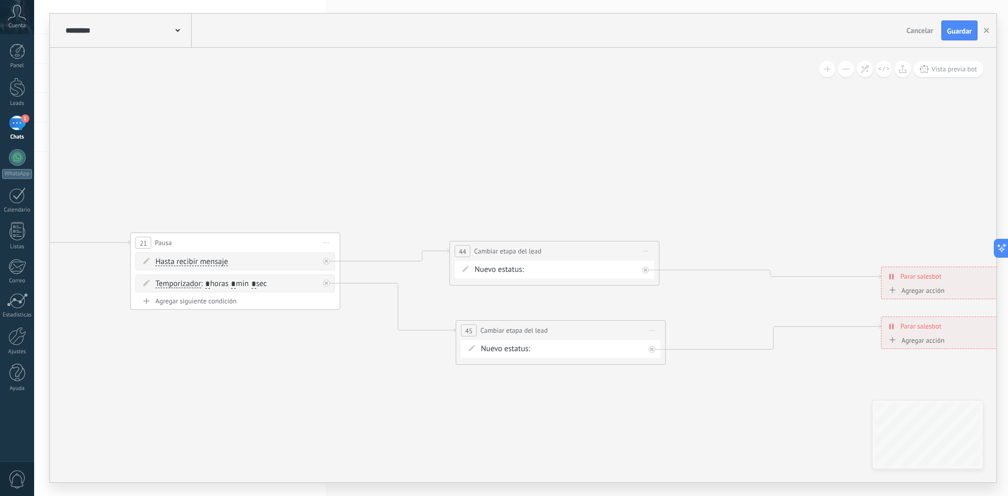
drag, startPoint x: 423, startPoint y: 227, endPoint x: 689, endPoint y: 173, distance: 271.1
click at [0, 0] on div "PARTE 2 RECORDATORIO Cotización enviada Pedido creado [PERSON_NAME] completado …" at bounding box center [0, 0] width 0 height 0
click at [0, 0] on label "Cotización enviada" at bounding box center [0, 0] width 0 height 0
click at [0, 0] on div "PARTE 2 RECORDATORIO Cotización enviada Pedido creado [PERSON_NAME] completado …" at bounding box center [0, 0] width 0 height 0
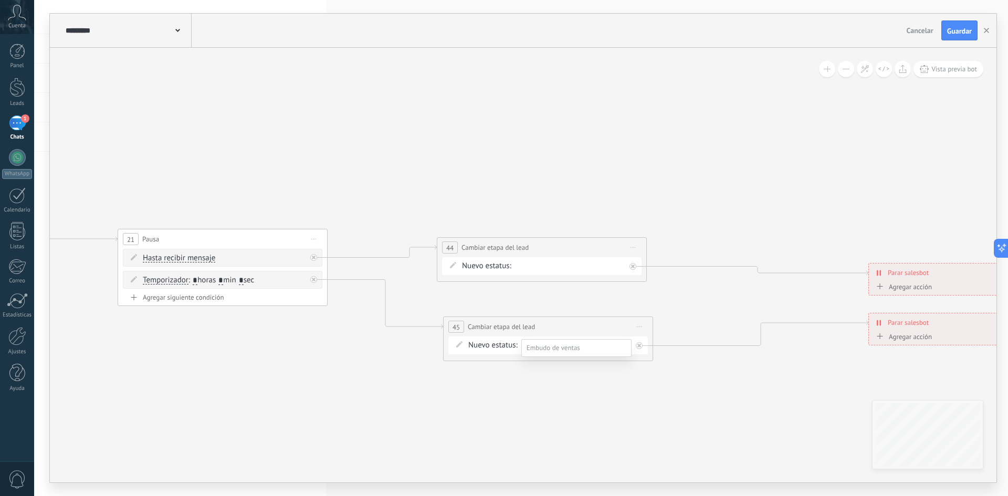
click at [0, 0] on label "Pedido creado" at bounding box center [0, 0] width 0 height 0
click at [964, 29] on span "Guardar" at bounding box center [959, 30] width 25 height 7
click at [986, 30] on use "button" at bounding box center [986, 30] width 5 height 5
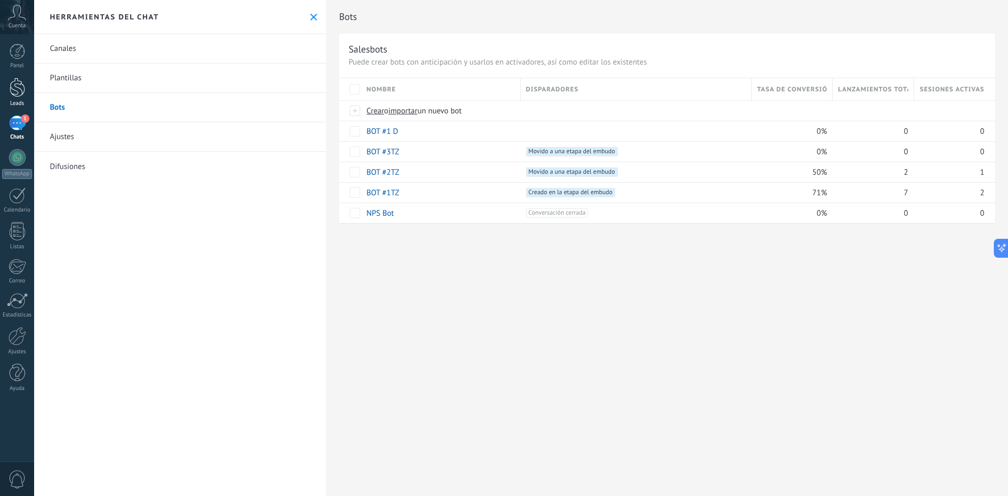
click at [24, 86] on div at bounding box center [17, 87] width 16 height 19
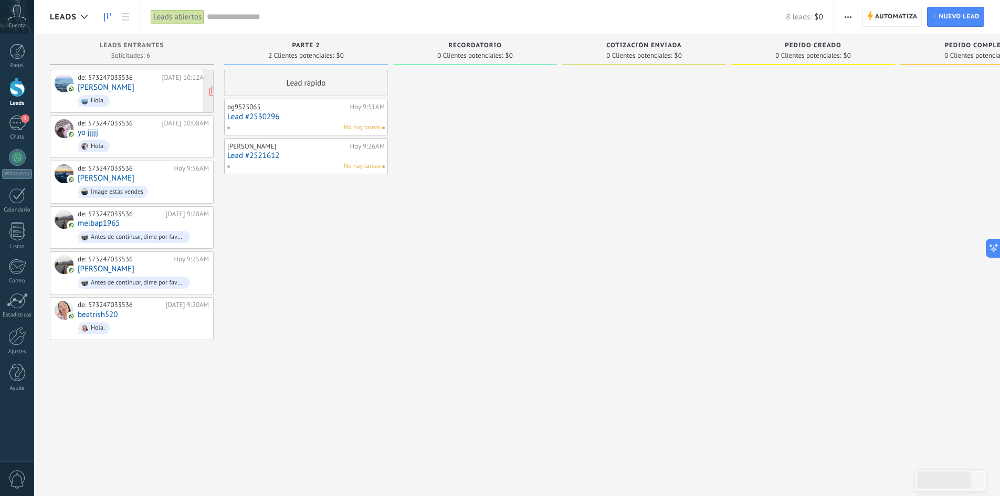
click at [114, 97] on span "Hola." at bounding box center [143, 101] width 131 height 16
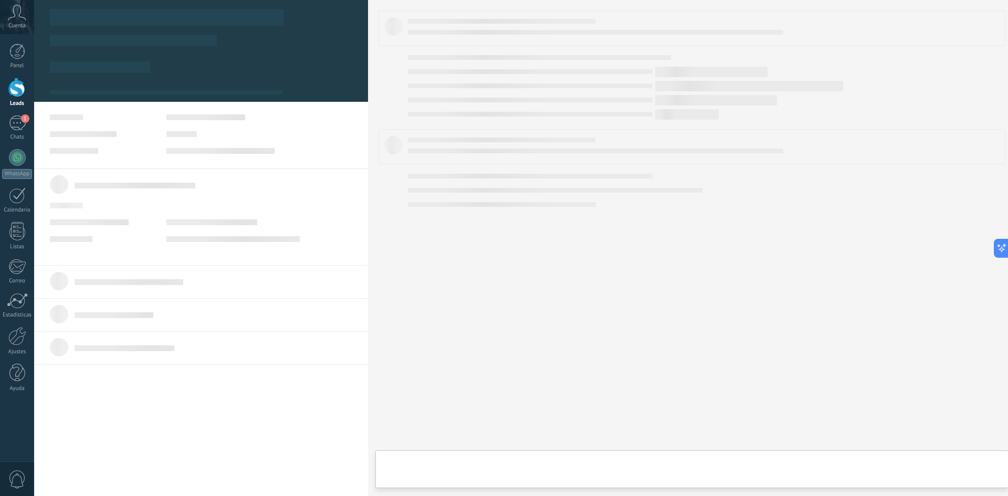
type textarea "**********"
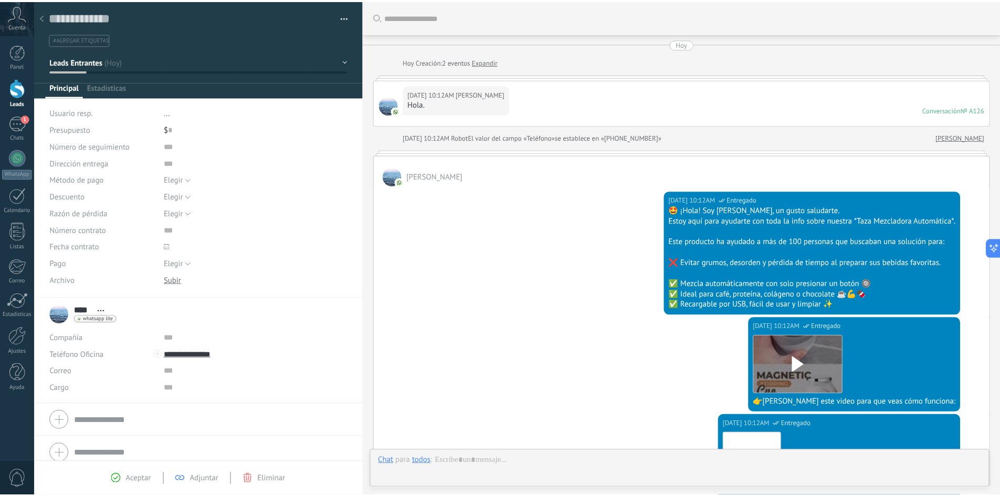
scroll to position [344, 0]
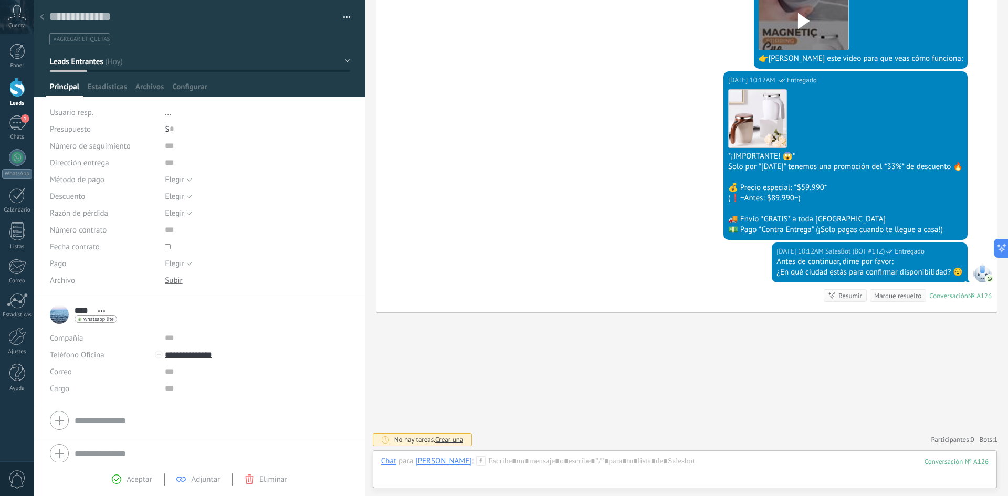
click at [43, 15] on icon at bounding box center [42, 17] width 4 height 6
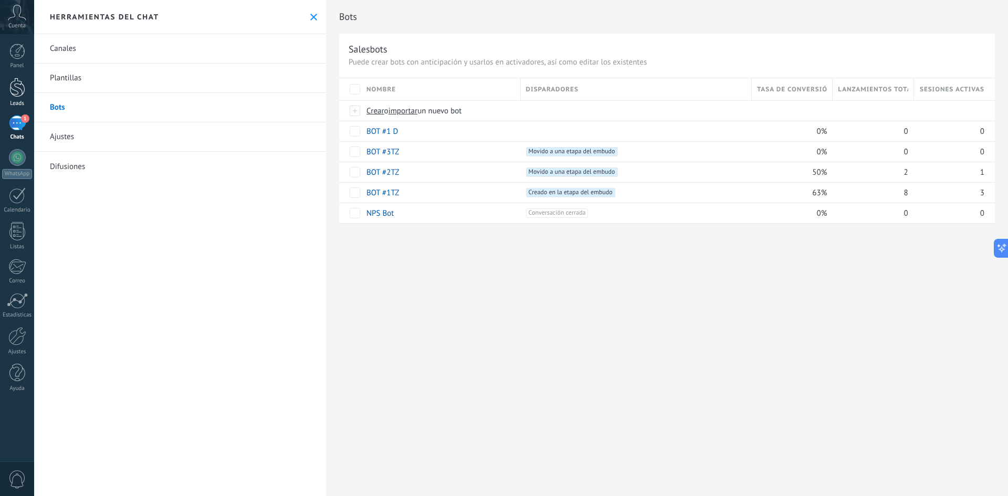
click at [17, 90] on div at bounding box center [17, 87] width 16 height 19
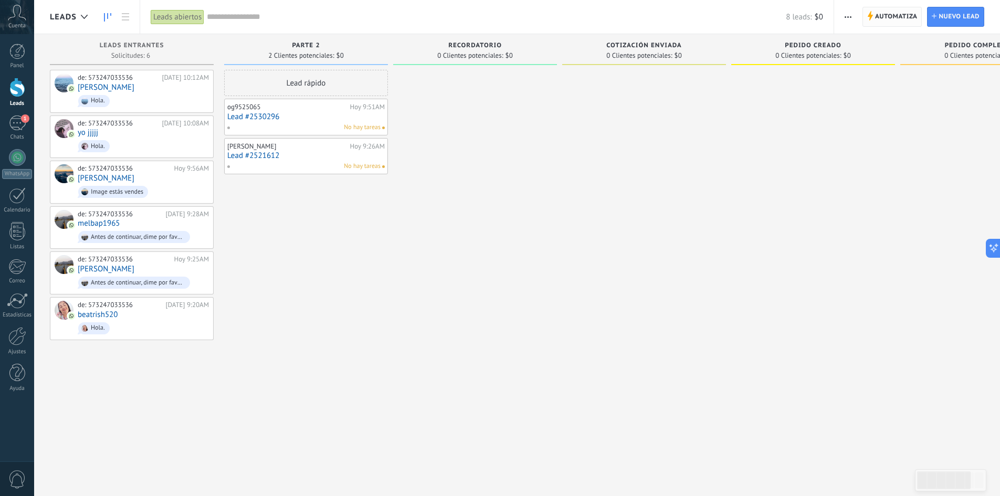
click at [899, 17] on span "Automatiza" at bounding box center [896, 16] width 43 height 19
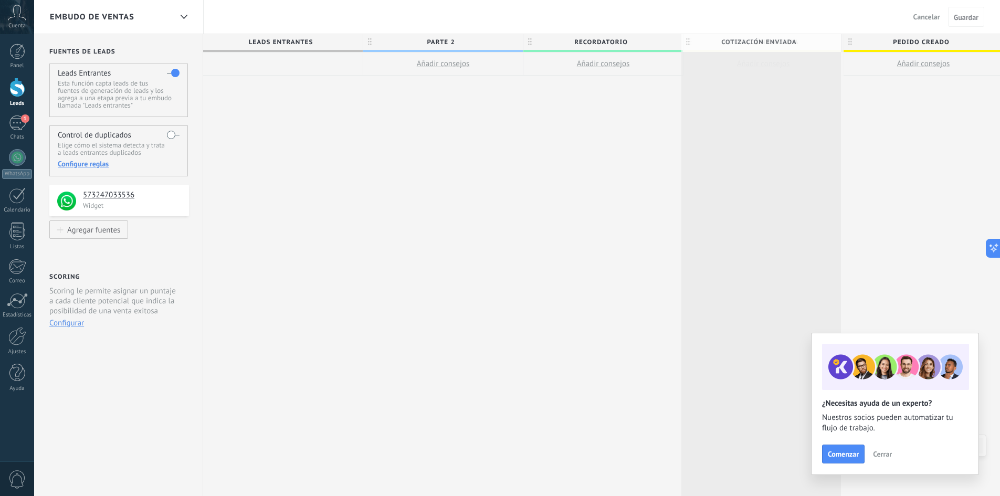
drag, startPoint x: 809, startPoint y: 43, endPoint x: 803, endPoint y: 43, distance: 5.8
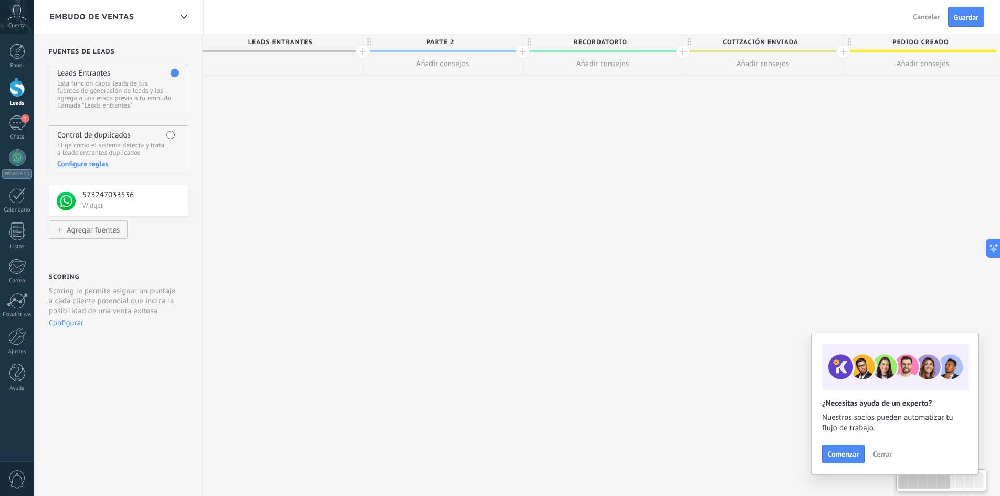
click at [802, 39] on span "Cotización enviada" at bounding box center [760, 42] width 154 height 16
type input "*"
type input "*********"
click at [955, 44] on span "Pedido creado" at bounding box center [920, 42] width 154 height 16
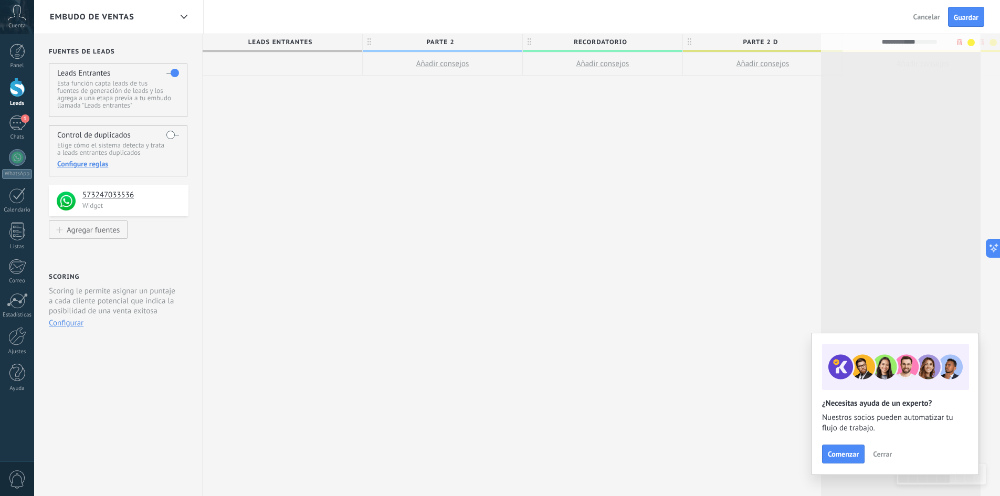
scroll to position [0, 9]
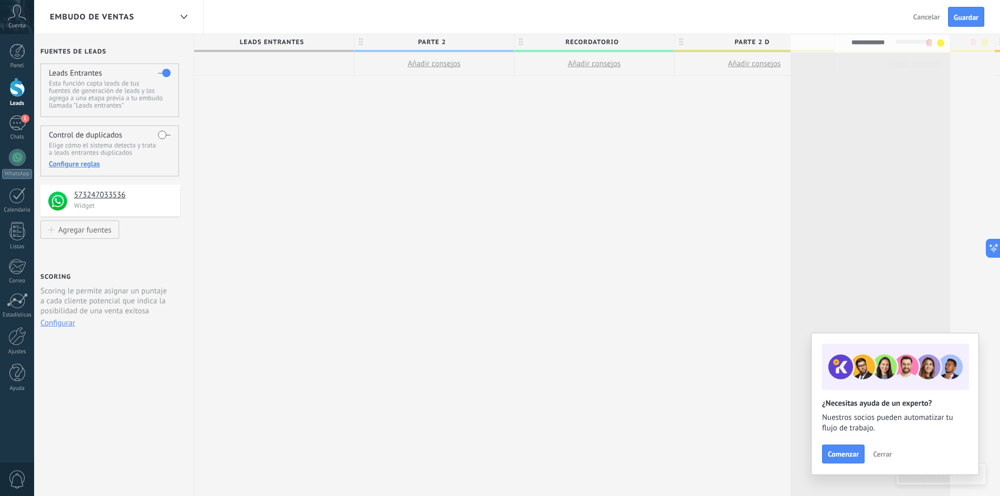
drag, startPoint x: 955, startPoint y: 41, endPoint x: 906, endPoint y: 42, distance: 49.4
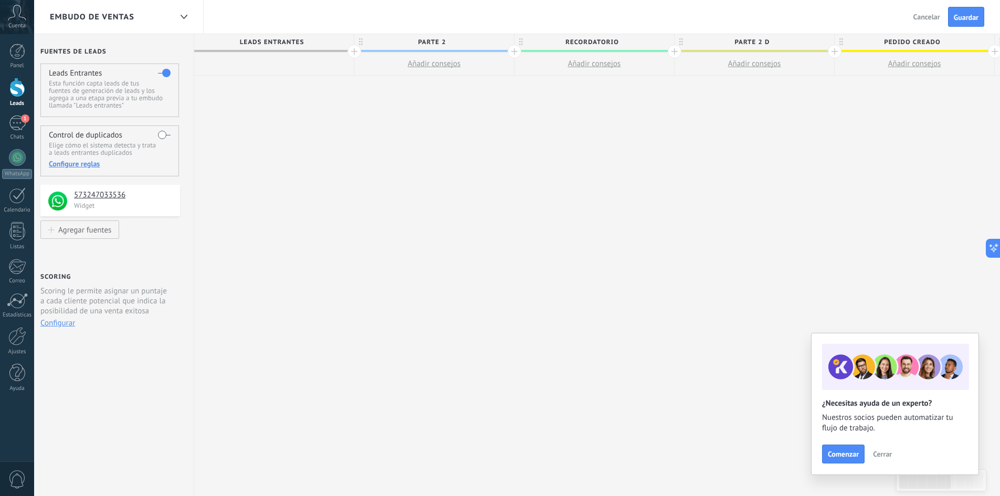
click at [943, 37] on span "Pedido creado" at bounding box center [912, 42] width 154 height 16
type input "*"
type input "**********"
click at [960, 19] on span "Guardar" at bounding box center [966, 17] width 25 height 7
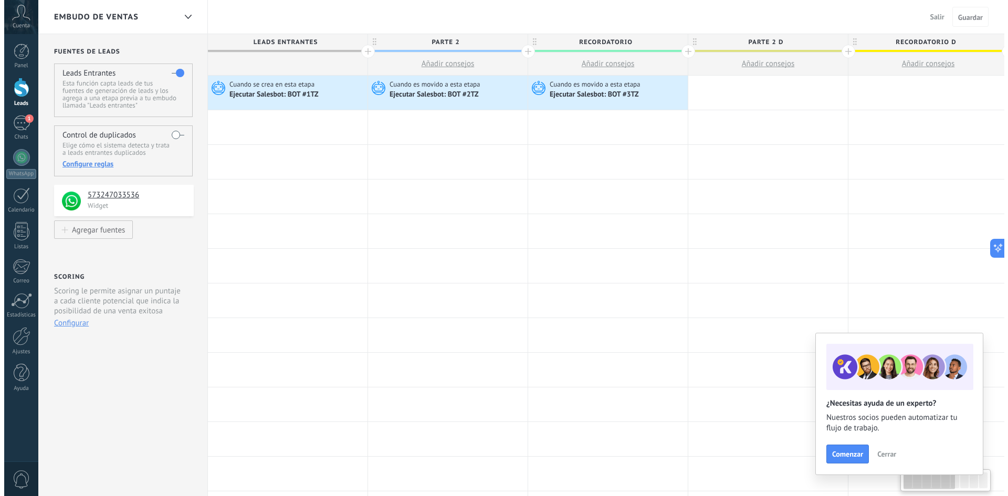
scroll to position [0, 9]
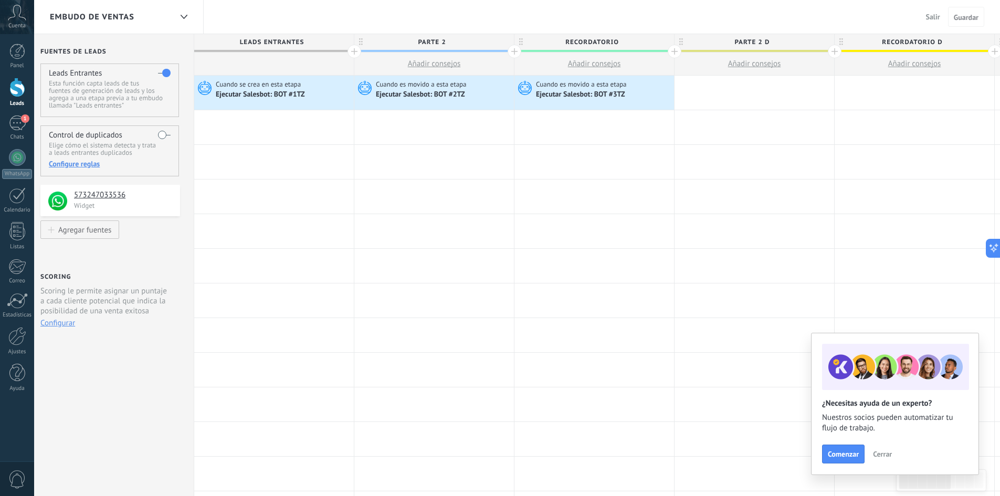
click at [927, 17] on span "Salir" at bounding box center [933, 16] width 14 height 9
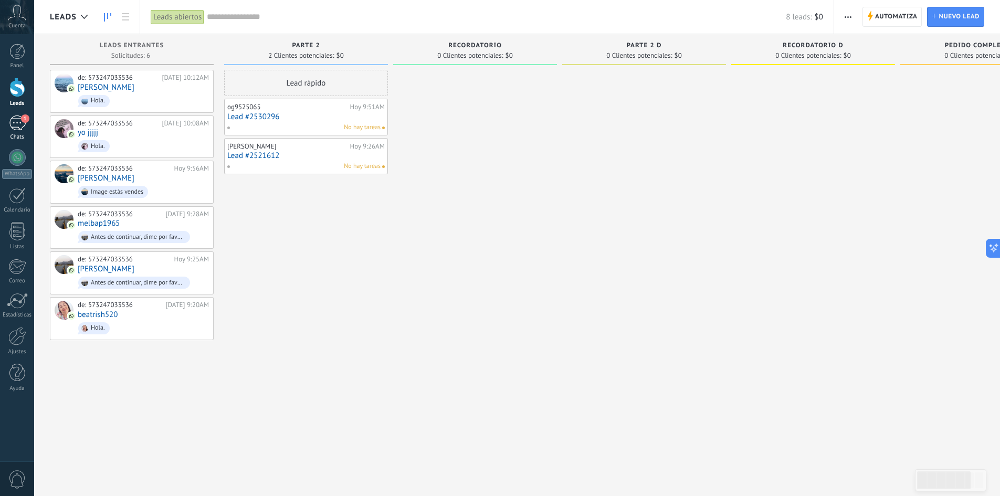
click at [20, 121] on div "1" at bounding box center [17, 123] width 17 height 15
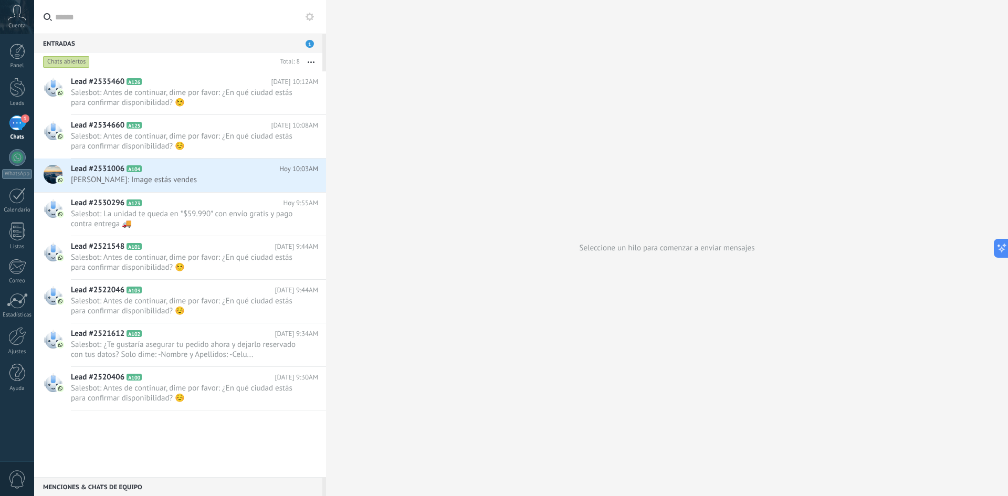
click at [311, 19] on use at bounding box center [310, 17] width 8 height 8
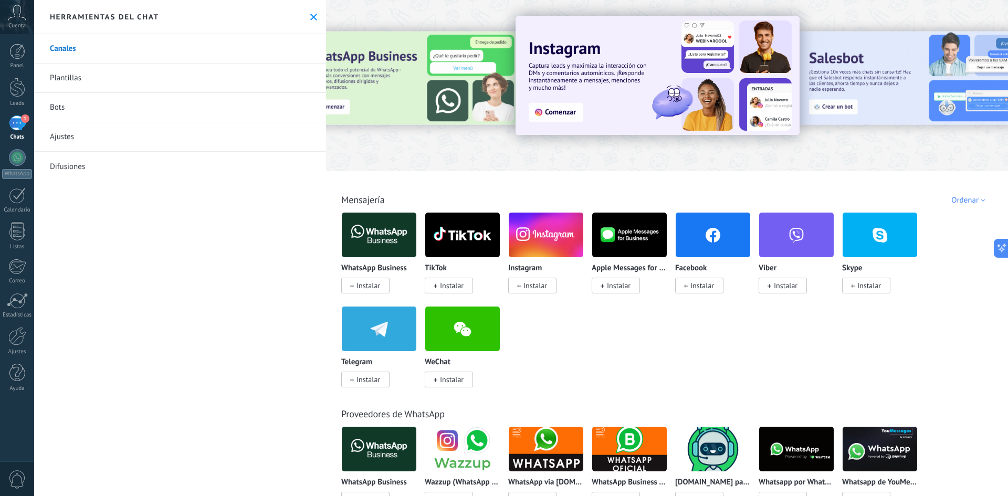
click at [59, 104] on link "Bots" at bounding box center [180, 107] width 292 height 29
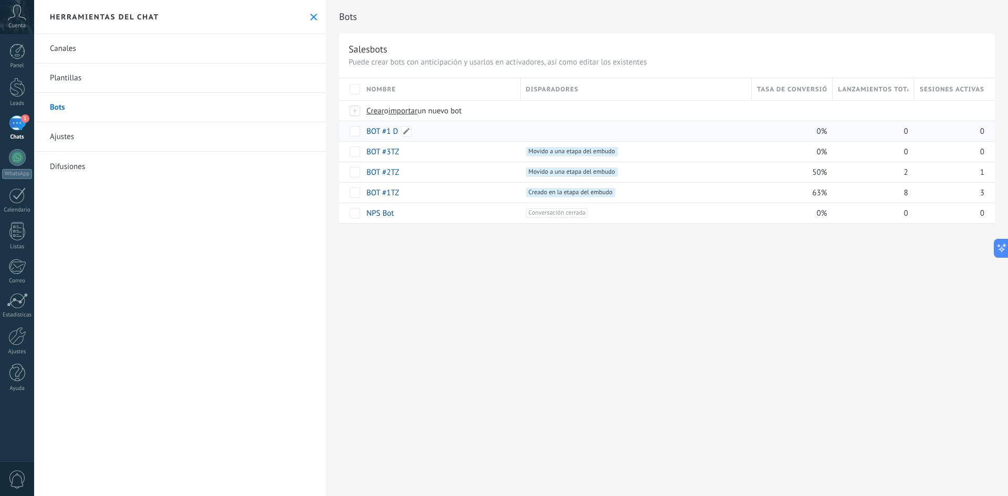
click at [379, 132] on link "BOT #1 D" at bounding box center [382, 132] width 32 height 10
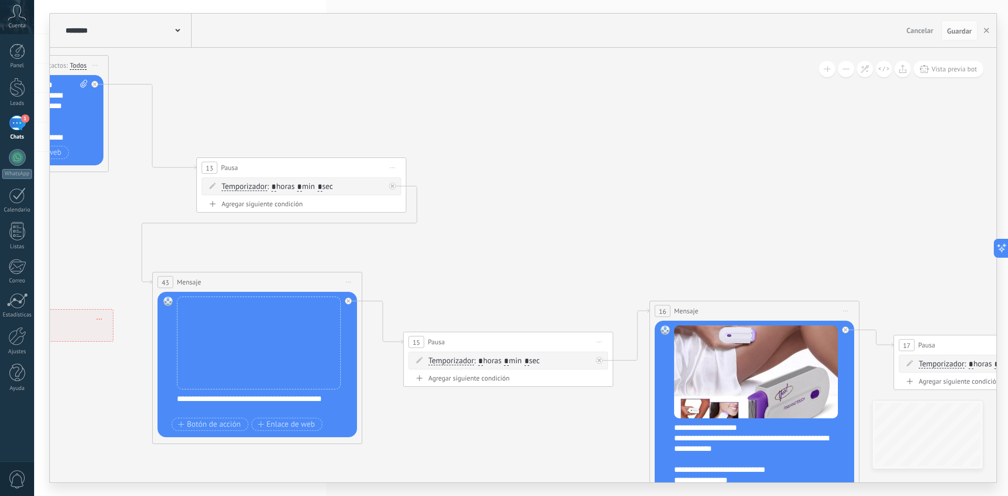
drag, startPoint x: 826, startPoint y: 239, endPoint x: 157, endPoint y: 218, distance: 669.7
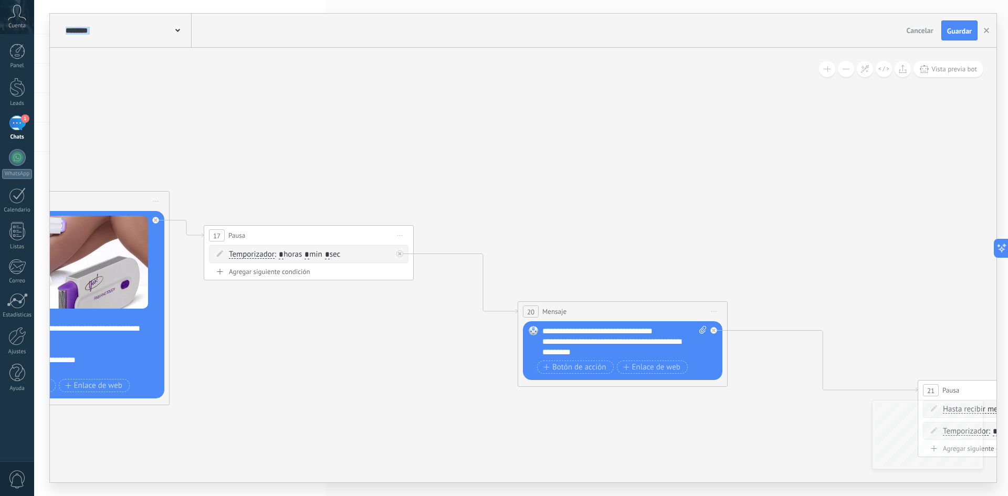
drag, startPoint x: 815, startPoint y: 240, endPoint x: 299, endPoint y: 151, distance: 523.1
click at [129, 124] on icon at bounding box center [368, 229] width 3520 height 1092
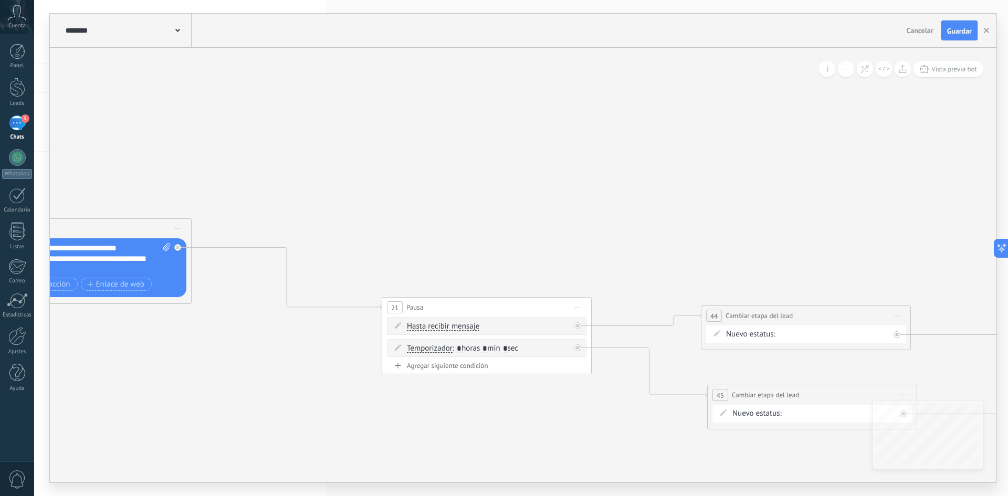
drag, startPoint x: 775, startPoint y: 211, endPoint x: 324, endPoint y: 145, distance: 455.3
click at [988, 30] on icon "button" at bounding box center [986, 30] width 5 height 5
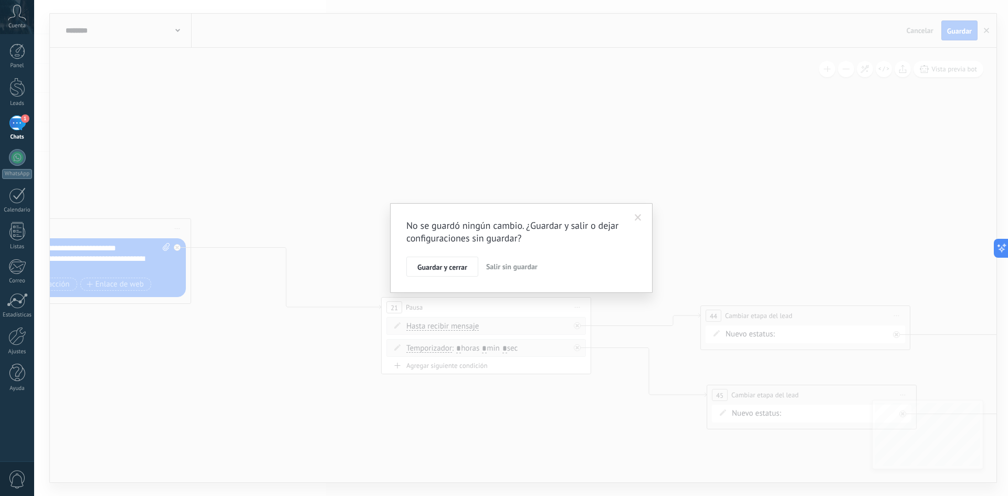
click at [507, 263] on span "Salir sin guardar" at bounding box center [511, 266] width 51 height 9
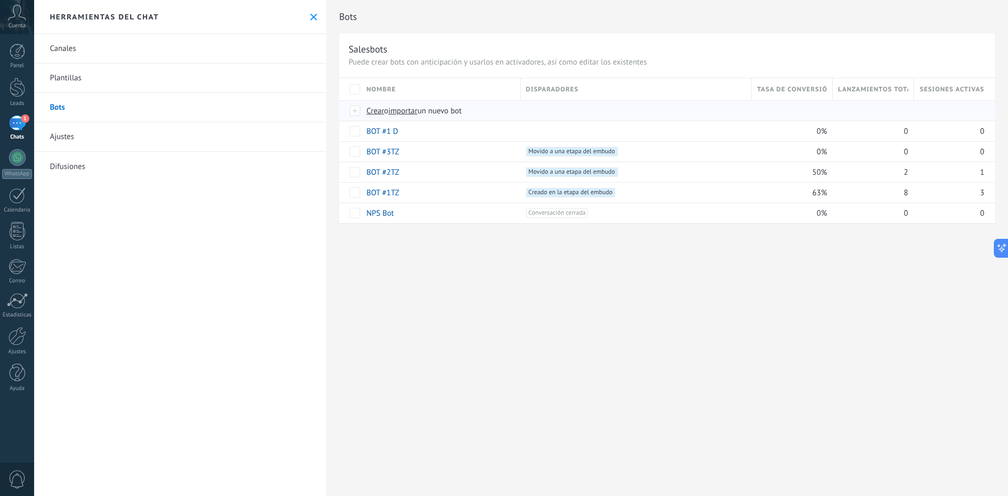
click at [398, 109] on span "importar" at bounding box center [403, 111] width 29 height 10
click at [0, 0] on input "importar un nuevo bot" at bounding box center [0, 0] width 0 height 0
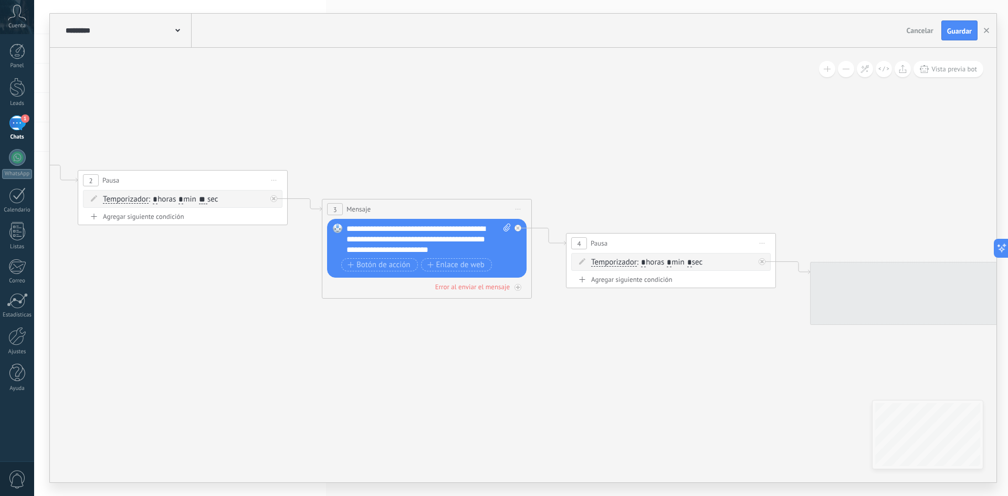
drag, startPoint x: 849, startPoint y: 166, endPoint x: 292, endPoint y: 139, distance: 558.2
click at [293, 141] on icon at bounding box center [978, 320] width 3041 height 963
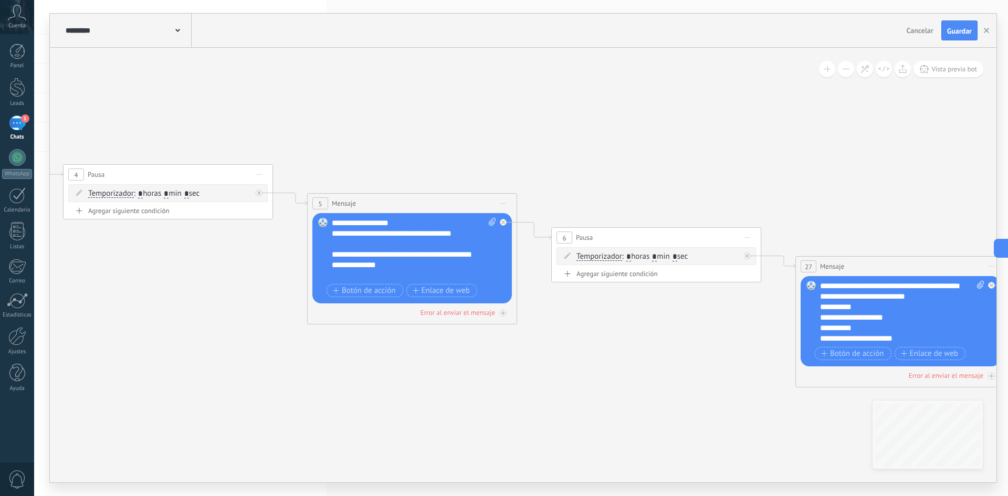
drag, startPoint x: 856, startPoint y: 202, endPoint x: 356, endPoint y: 134, distance: 503.9
click at [356, 134] on icon at bounding box center [475, 252] width 3041 height 963
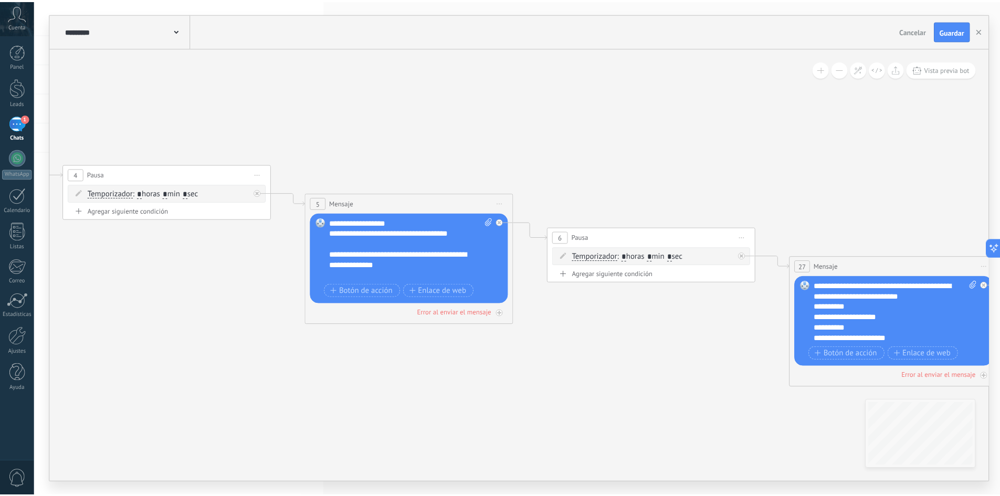
scroll to position [21, 0]
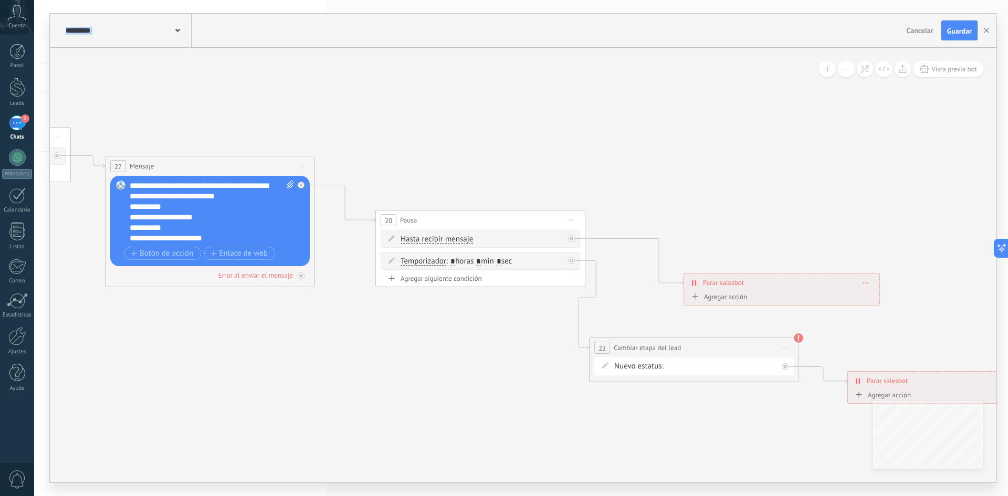
drag, startPoint x: 815, startPoint y: 175, endPoint x: 127, endPoint y: 74, distance: 695.7
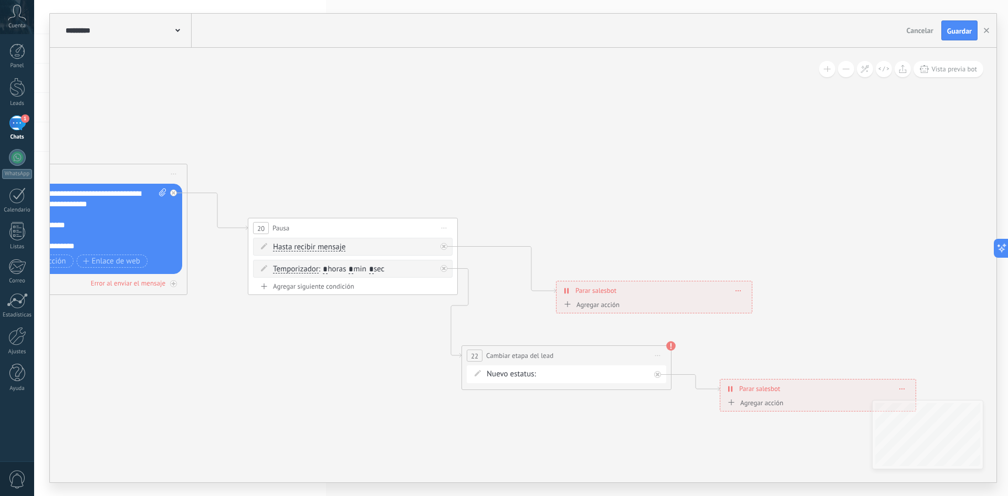
drag, startPoint x: 907, startPoint y: 155, endPoint x: 749, endPoint y: 161, distance: 158.1
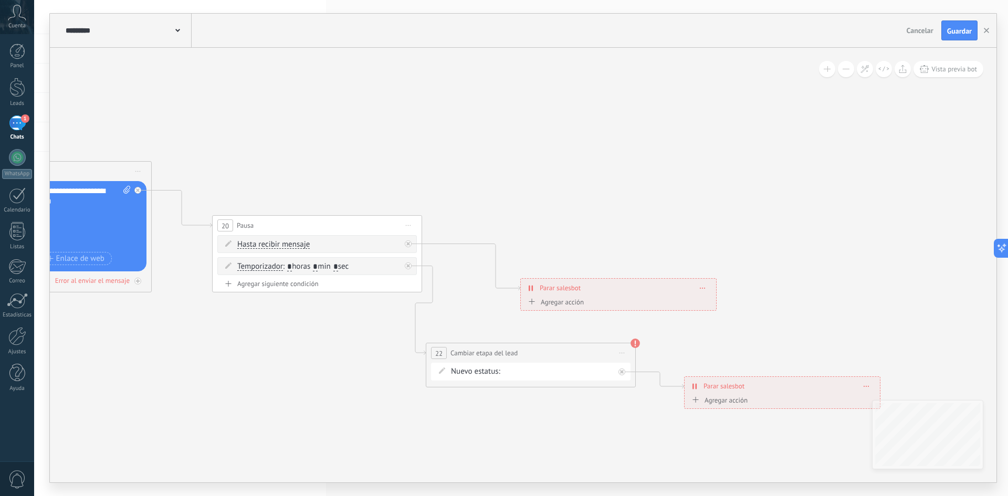
click at [0, 0] on div "PARTE 2 RECORDATORIO PARTE 2 D RECORDATORIO D Pedido completado Pedido enviado …" at bounding box center [0, 0] width 0 height 0
click at [0, 0] on label "RECORDATORIO D" at bounding box center [0, 0] width 0 height 0
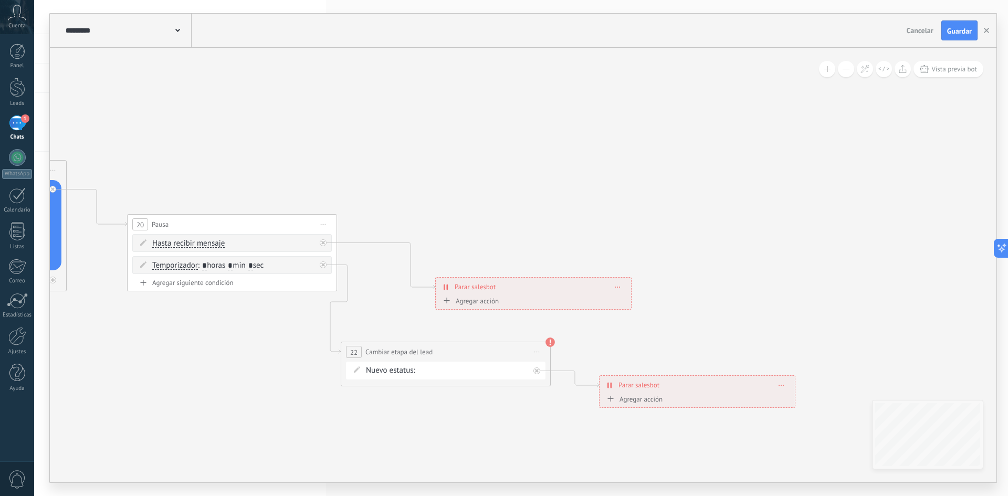
drag, startPoint x: 839, startPoint y: 286, endPoint x: 729, endPoint y: 289, distance: 110.3
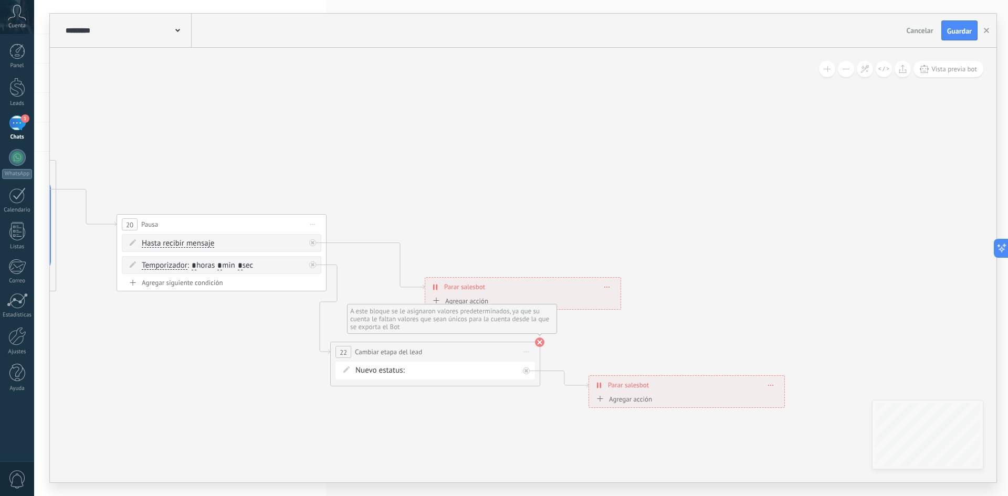
click at [541, 341] on use at bounding box center [539, 342] width 9 height 9
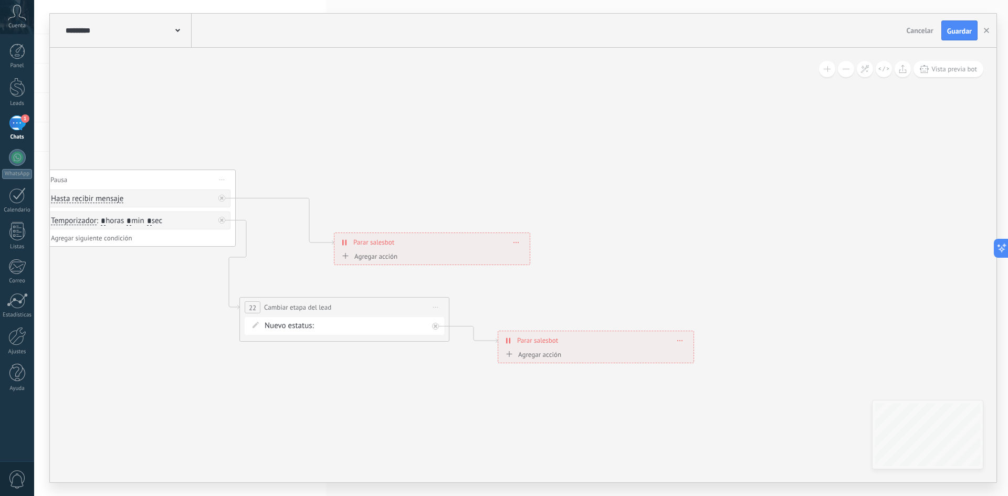
drag, startPoint x: 878, startPoint y: 240, endPoint x: 784, endPoint y: 194, distance: 105.4
click at [956, 26] on button "Guardar" at bounding box center [959, 30] width 36 height 20
click at [987, 32] on use "button" at bounding box center [986, 30] width 5 height 5
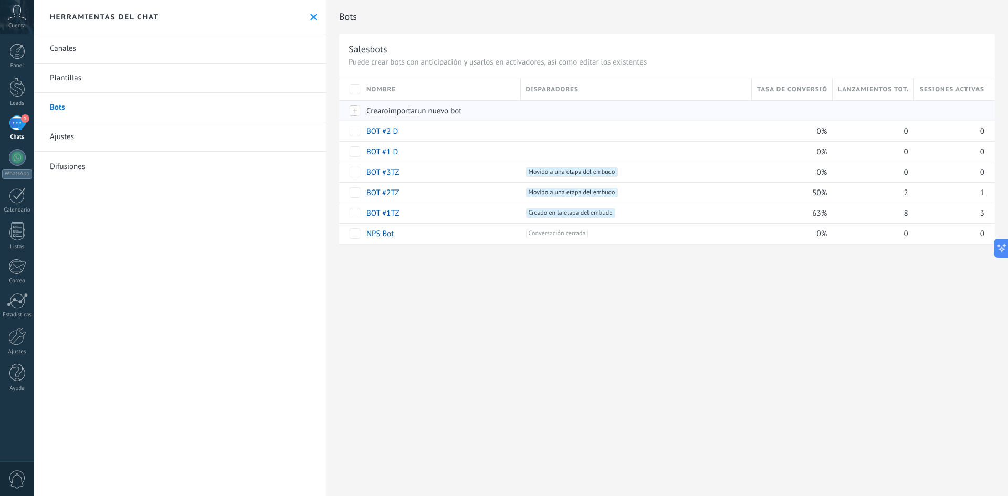
click at [411, 109] on span "importar" at bounding box center [403, 111] width 29 height 10
click at [0, 0] on input "importar un nuevo bot" at bounding box center [0, 0] width 0 height 0
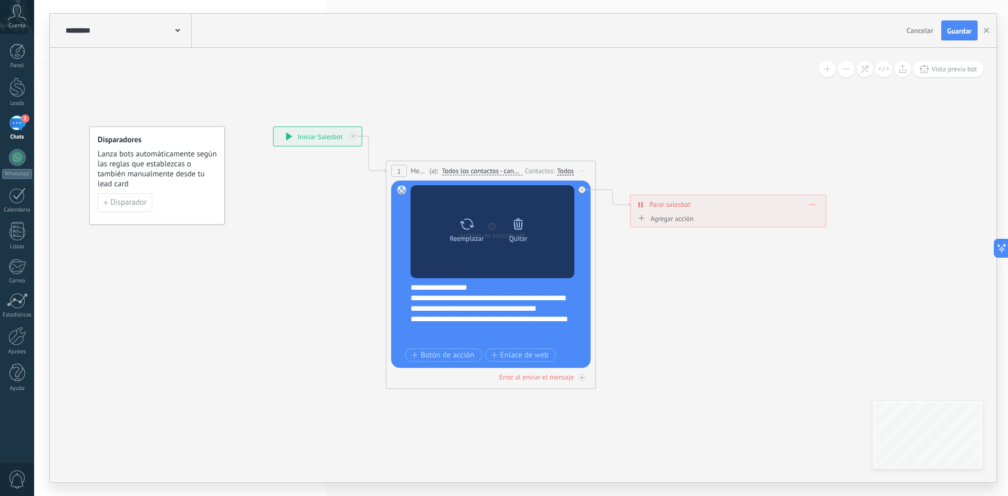
click at [468, 225] on icon at bounding box center [466, 224] width 15 height 15
click input "Subir" at bounding box center [0, 0] width 0 height 0
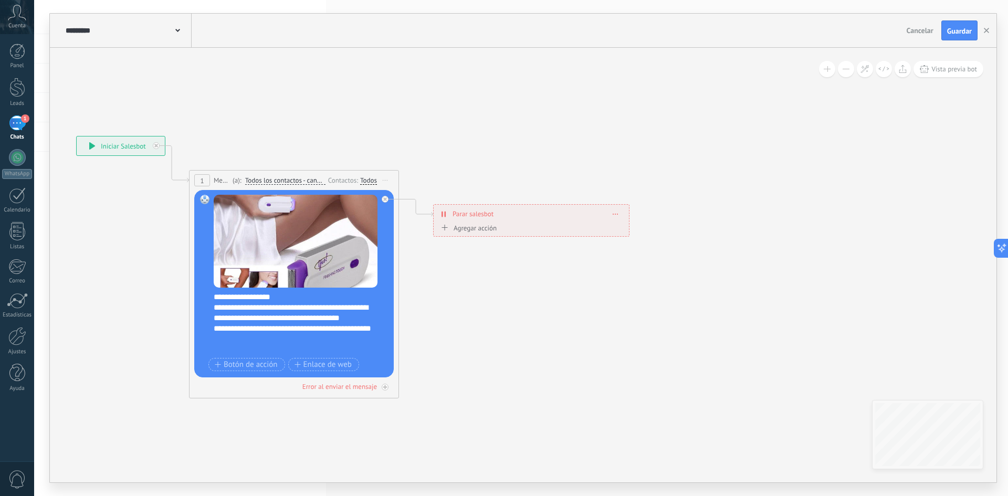
drag, startPoint x: 703, startPoint y: 176, endPoint x: 456, endPoint y: 149, distance: 248.8
click at [457, 151] on icon at bounding box center [719, 495] width 1811 height 1244
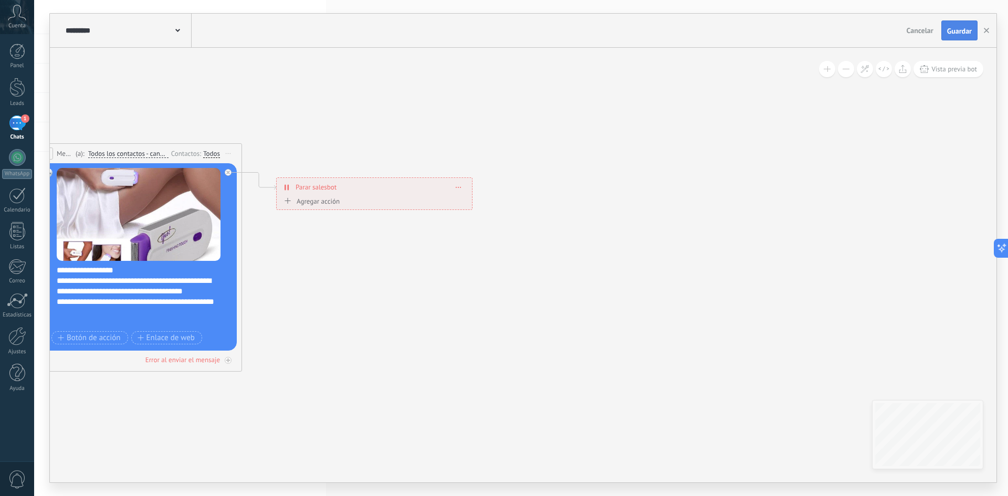
click at [966, 31] on span "Guardar" at bounding box center [959, 30] width 25 height 7
click at [987, 34] on button "button" at bounding box center [987, 30] width 16 height 20
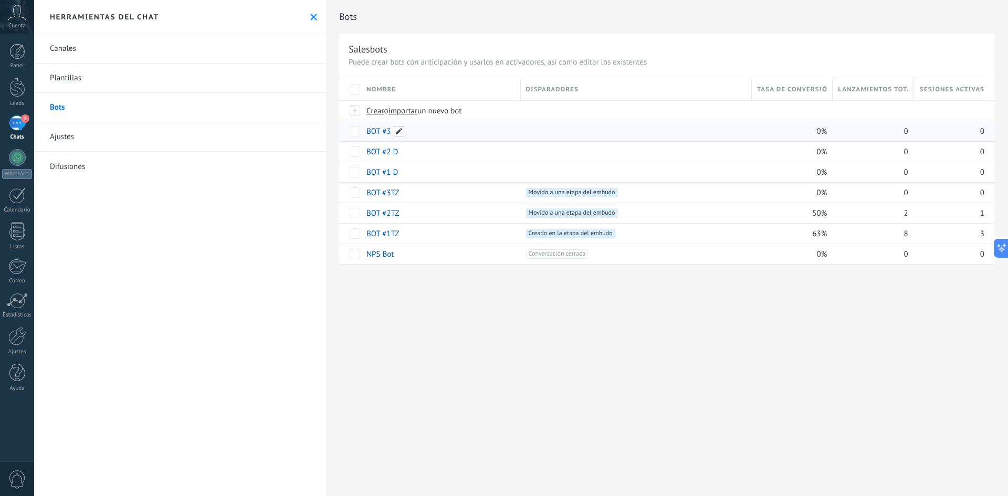
click at [396, 133] on span at bounding box center [399, 131] width 11 height 11
type input "********"
click at [389, 152] on span "Guardar" at bounding box center [390, 155] width 25 height 7
click at [9, 96] on div at bounding box center [17, 87] width 16 height 19
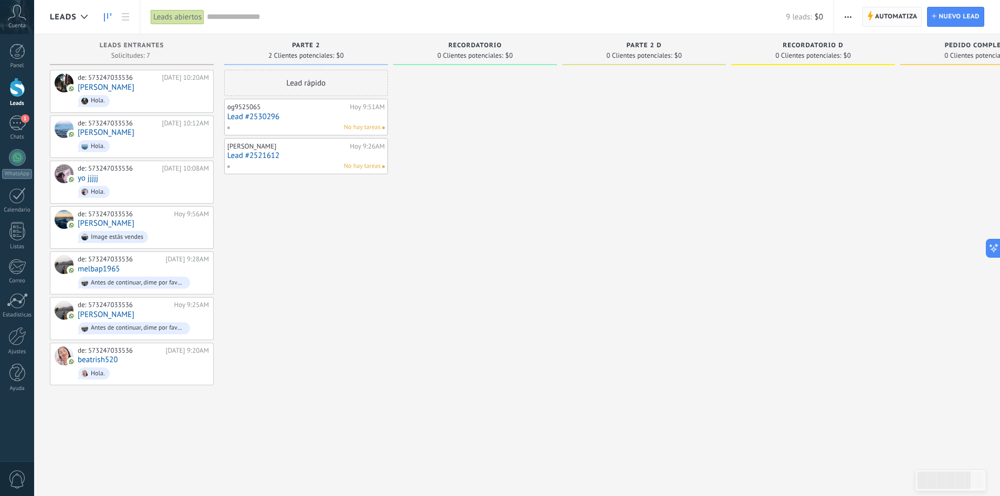
click at [905, 15] on span "Automatiza" at bounding box center [896, 16] width 43 height 19
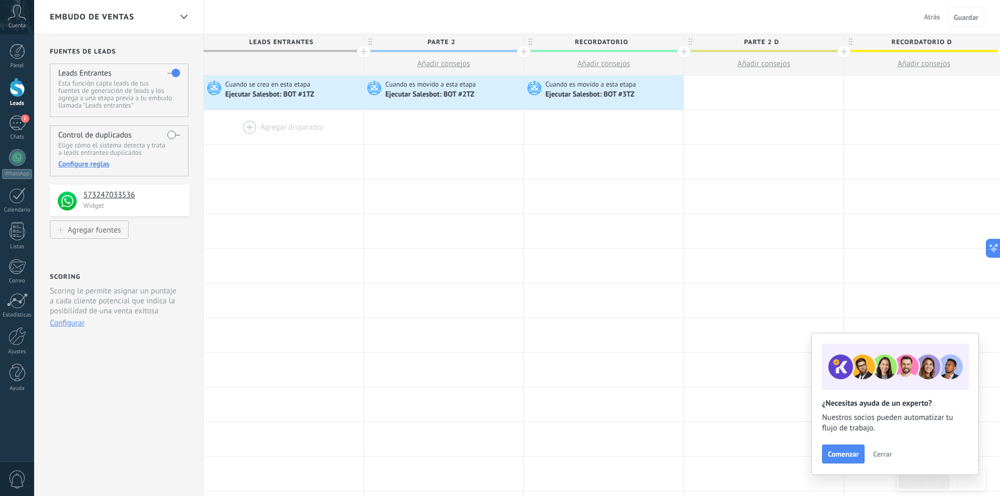
click at [245, 129] on div at bounding box center [284, 127] width 160 height 34
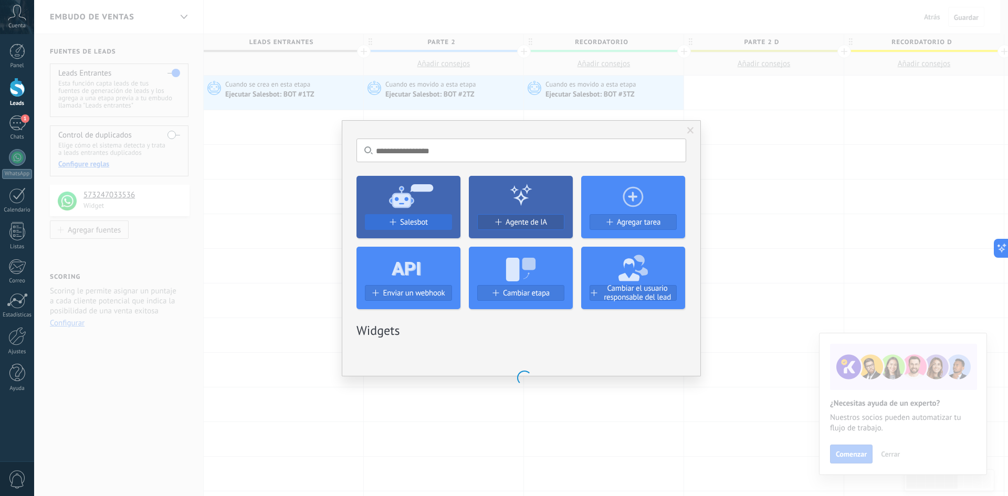
click at [399, 221] on div "Salesbot" at bounding box center [408, 222] width 86 height 9
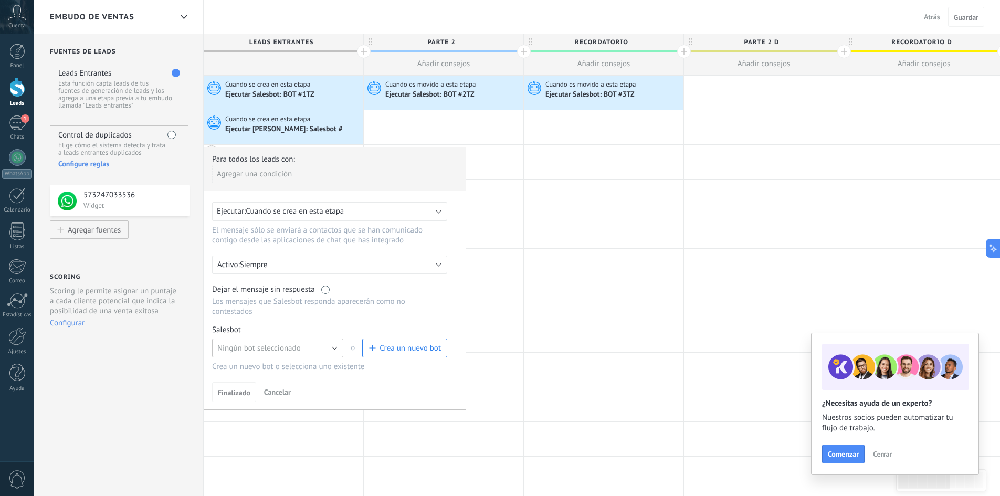
click at [295, 345] on span "Ningún bot seleccionado" at bounding box center [258, 348] width 83 height 10
click at [334, 347] on button "Ningún bot seleccionado" at bounding box center [277, 348] width 131 height 19
click at [249, 402] on span "BOT #1 D" at bounding box center [273, 402] width 134 height 10
click at [220, 410] on span "Finalizado" at bounding box center [234, 413] width 33 height 7
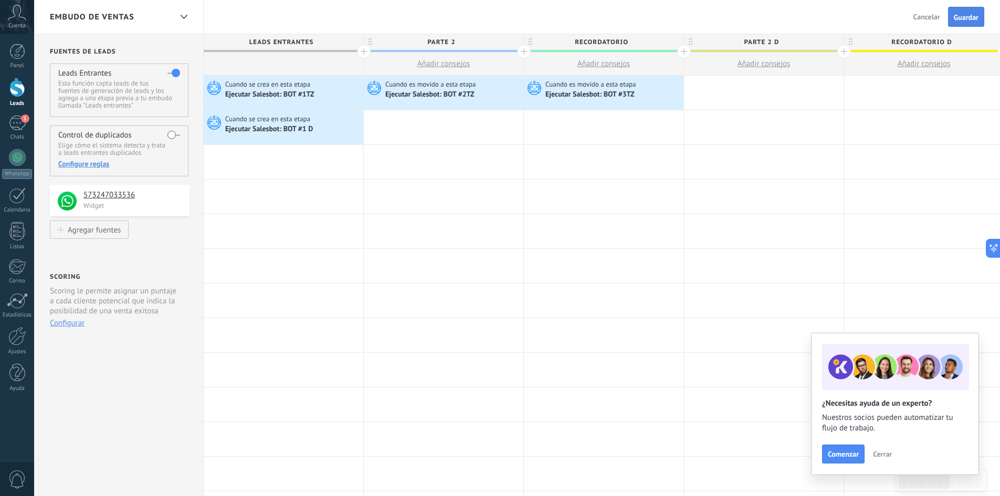
click at [959, 15] on span "Guardar" at bounding box center [966, 17] width 25 height 7
click at [727, 128] on div at bounding box center [764, 127] width 160 height 34
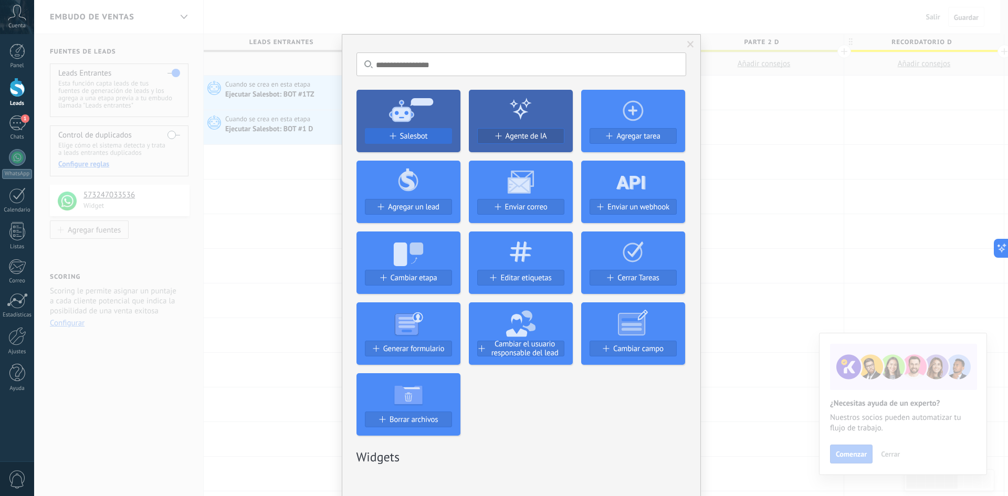
click at [392, 135] on span at bounding box center [392, 136] width 6 height 6
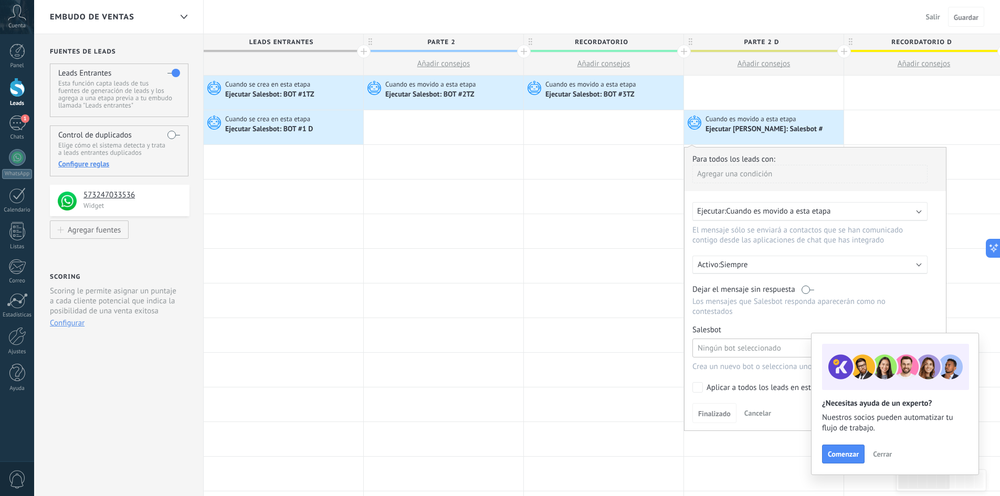
click at [753, 348] on span "Ningún bot seleccionado" at bounding box center [739, 348] width 83 height 10
click at [722, 384] on span "BOT #2 D" at bounding box center [753, 384] width 134 height 10
click at [879, 455] on span "Cerrar" at bounding box center [882, 453] width 19 height 7
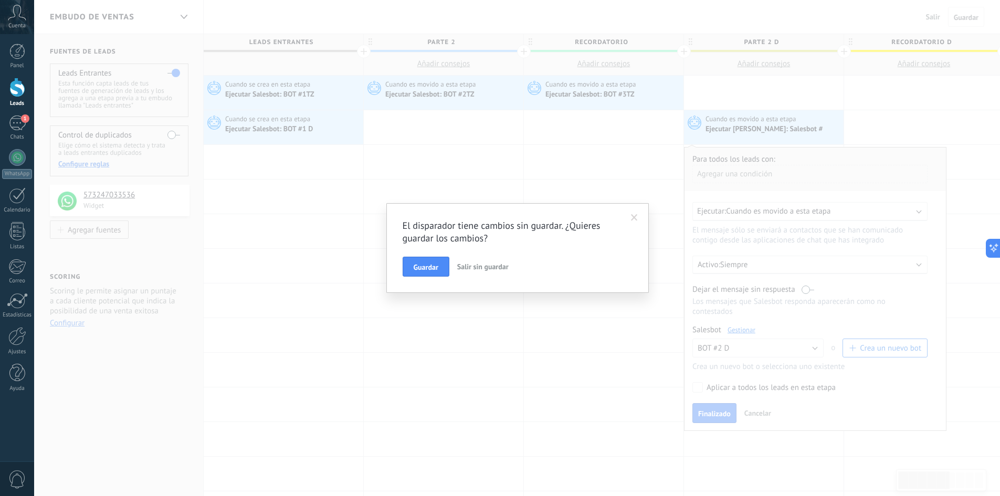
click at [634, 219] on span at bounding box center [634, 217] width 7 height 7
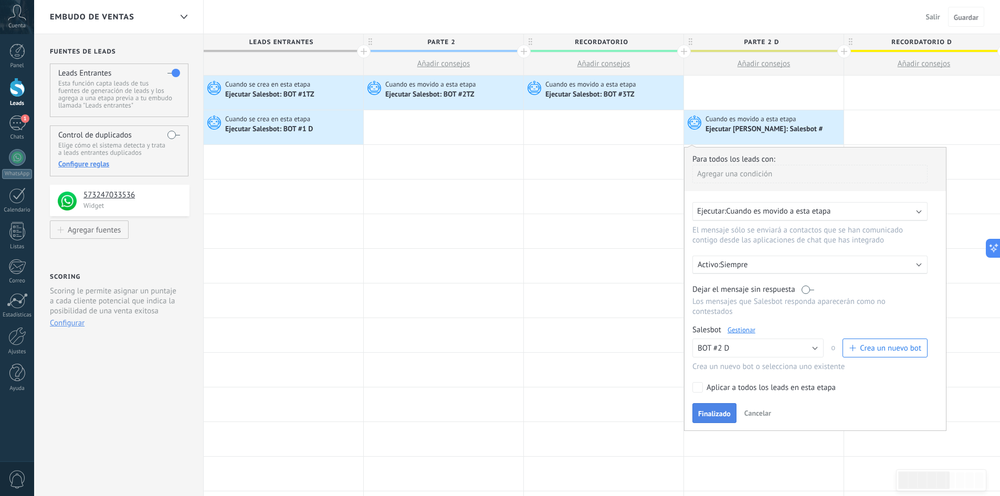
click at [722, 410] on span "Finalizado" at bounding box center [714, 413] width 33 height 7
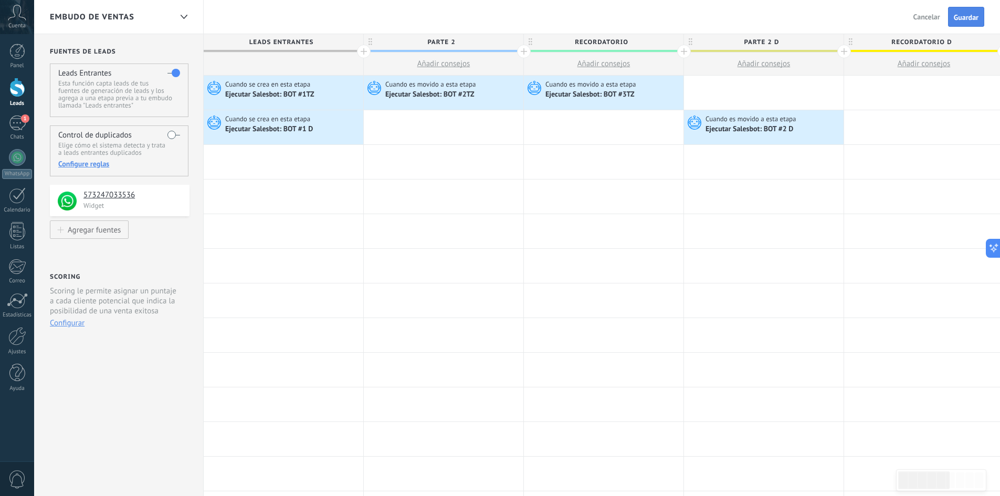
click at [959, 16] on span "Guardar" at bounding box center [966, 17] width 25 height 7
click at [891, 128] on div at bounding box center [924, 127] width 160 height 34
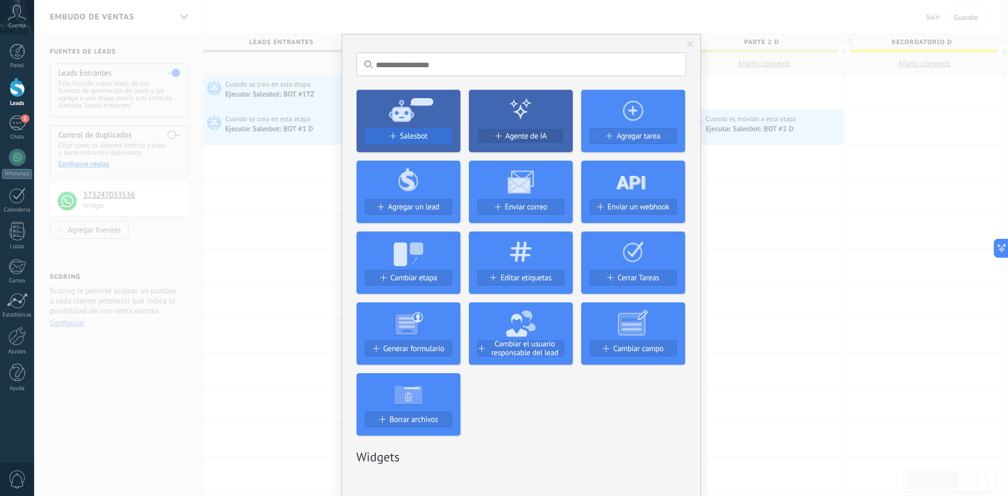
click at [407, 134] on span "Salesbot" at bounding box center [414, 136] width 28 height 9
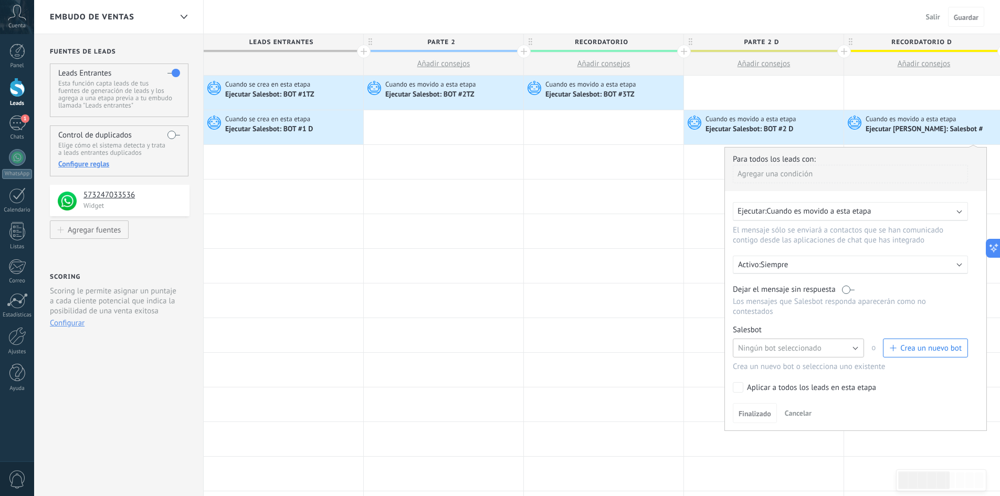
click at [826, 344] on button "Ningún bot seleccionado" at bounding box center [798, 348] width 131 height 19
click at [751, 369] on span "BOT #3 D" at bounding box center [794, 366] width 134 height 10
click at [745, 411] on span "Finalizado" at bounding box center [755, 413] width 33 height 7
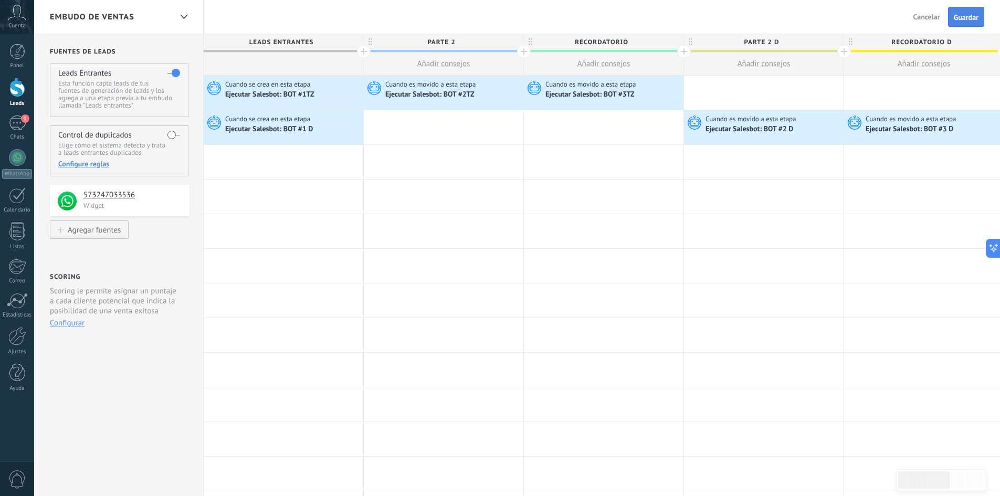
click at [964, 14] on span "Guardar" at bounding box center [966, 17] width 25 height 7
click at [936, 17] on span "Salir" at bounding box center [933, 16] width 14 height 9
